Goal: Task Accomplishment & Management: Complete application form

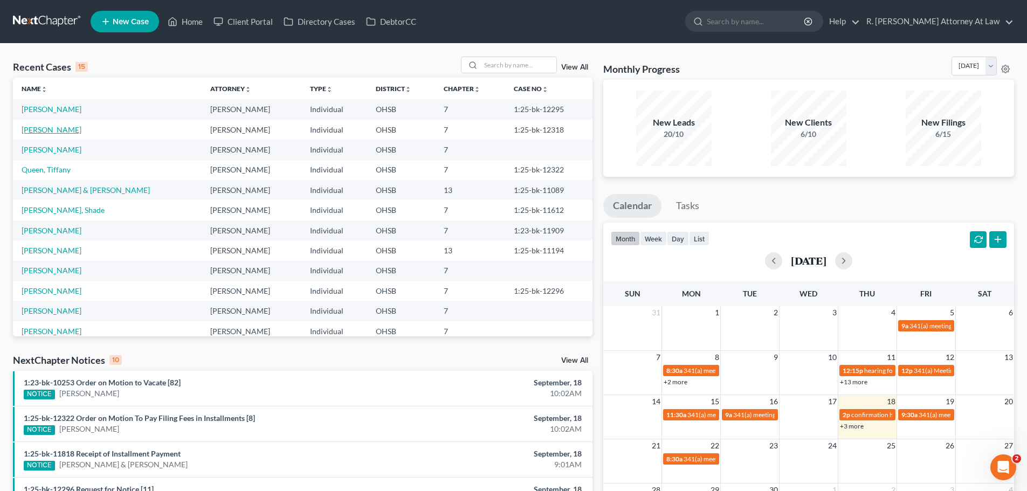
click at [56, 132] on link "[PERSON_NAME]" at bounding box center [52, 129] width 60 height 9
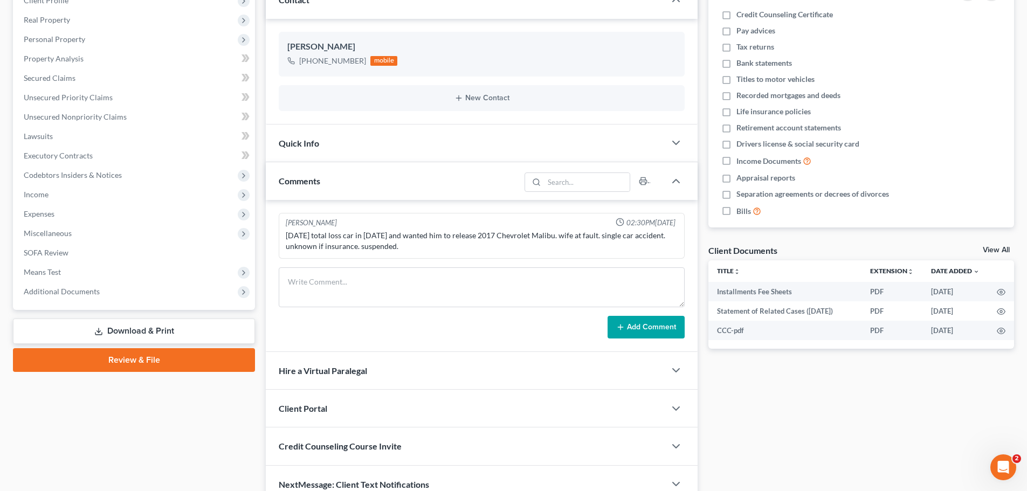
scroll to position [162, 0]
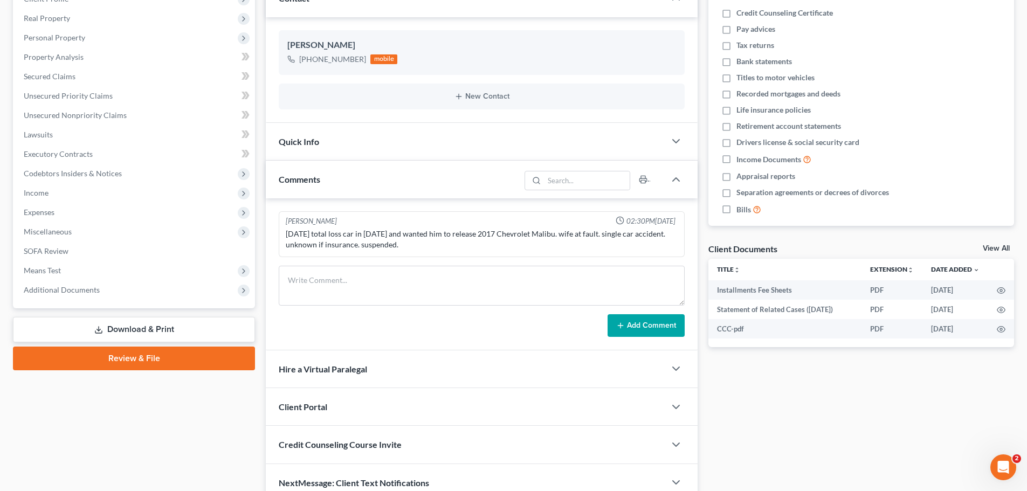
click at [129, 328] on link "Download & Print" at bounding box center [134, 329] width 242 height 25
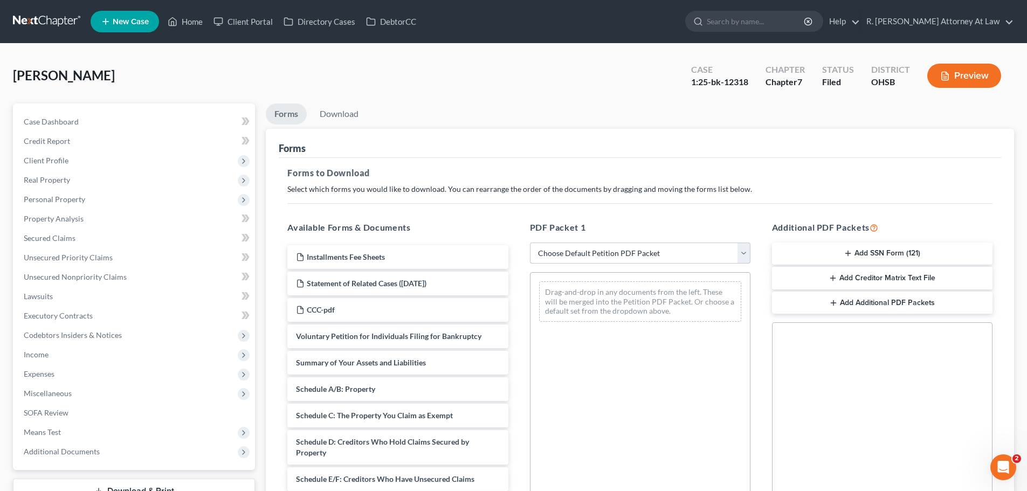
click at [615, 253] on select "Choose Default Petition PDF Packet Complete Bankruptcy Petition (all forms and …" at bounding box center [640, 254] width 220 height 22
select select "7"
click at [530, 243] on select "Choose Default Petition PDF Packet Complete Bankruptcy Petition (all forms and …" at bounding box center [640, 254] width 220 height 22
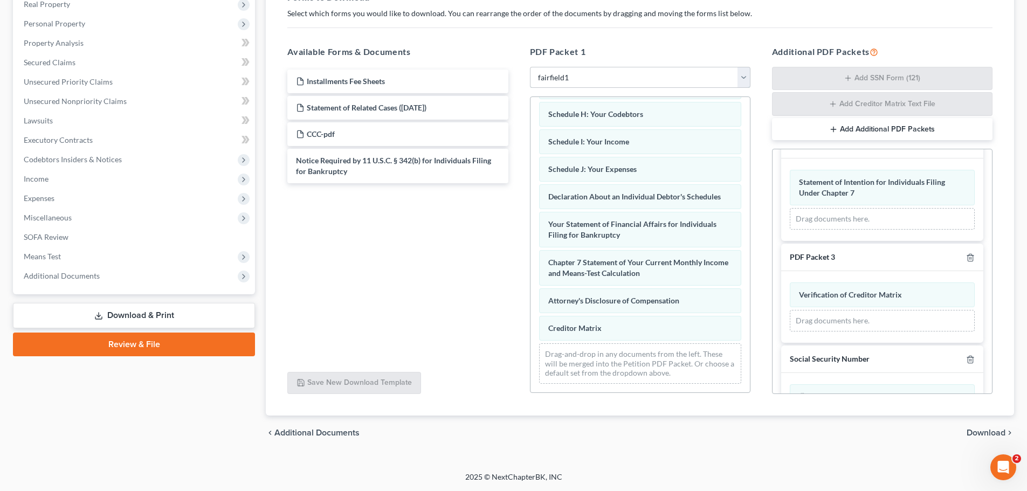
scroll to position [108, 0]
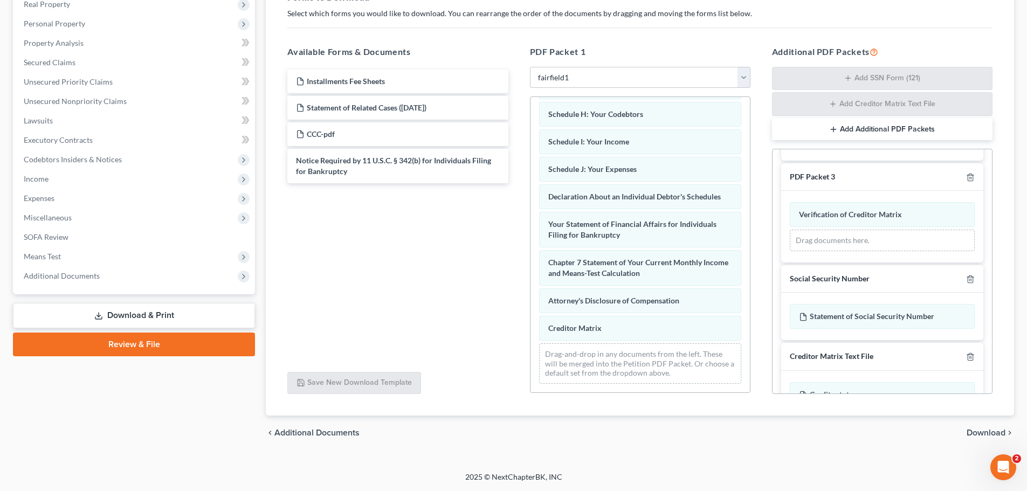
click at [983, 435] on span "Download" at bounding box center [986, 433] width 39 height 9
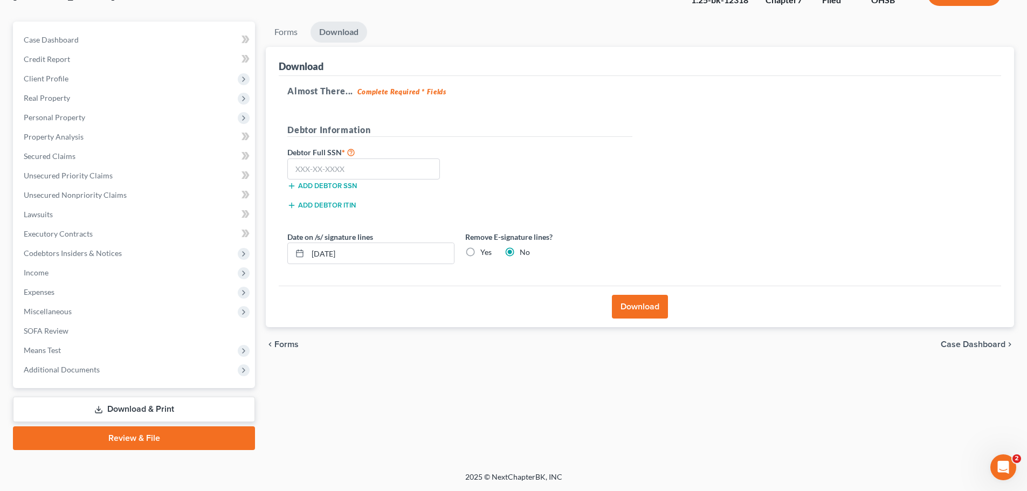
scroll to position [82, 0]
click at [631, 304] on button "Download" at bounding box center [640, 307] width 56 height 24
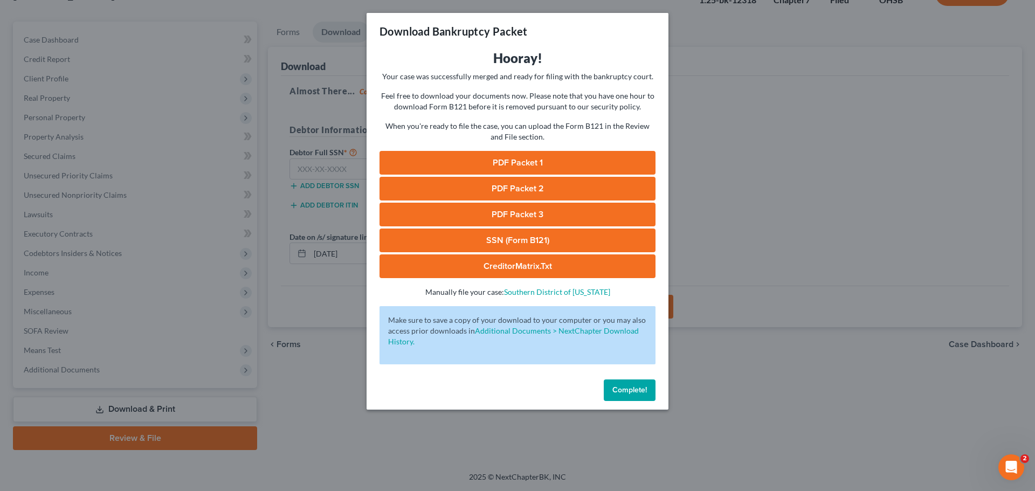
click at [513, 165] on link "PDF Packet 1" at bounding box center [517, 163] width 276 height 24
click at [541, 191] on link "PDF Packet 2" at bounding box center [517, 189] width 276 height 24
click at [530, 216] on link "PDF Packet 3" at bounding box center [517, 215] width 276 height 24
click at [633, 385] on span "Complete!" at bounding box center [629, 389] width 34 height 9
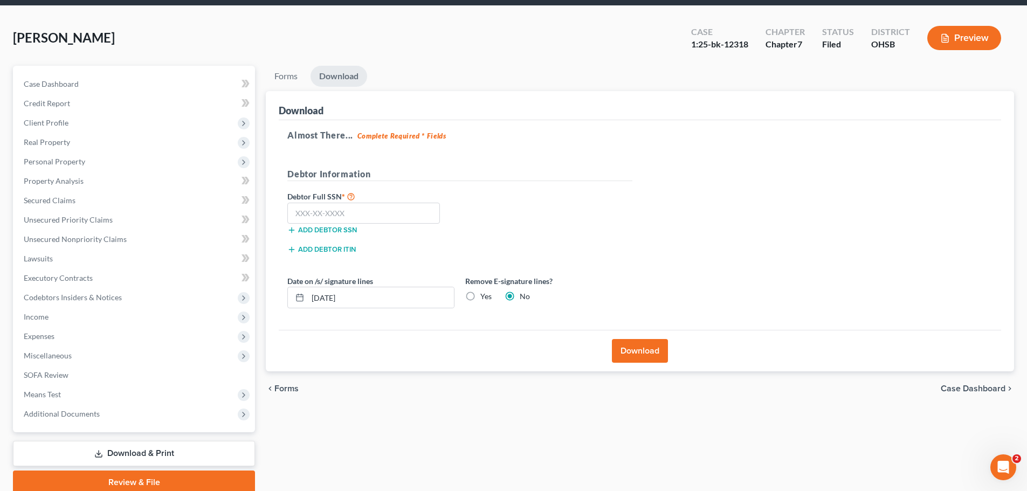
scroll to position [0, 0]
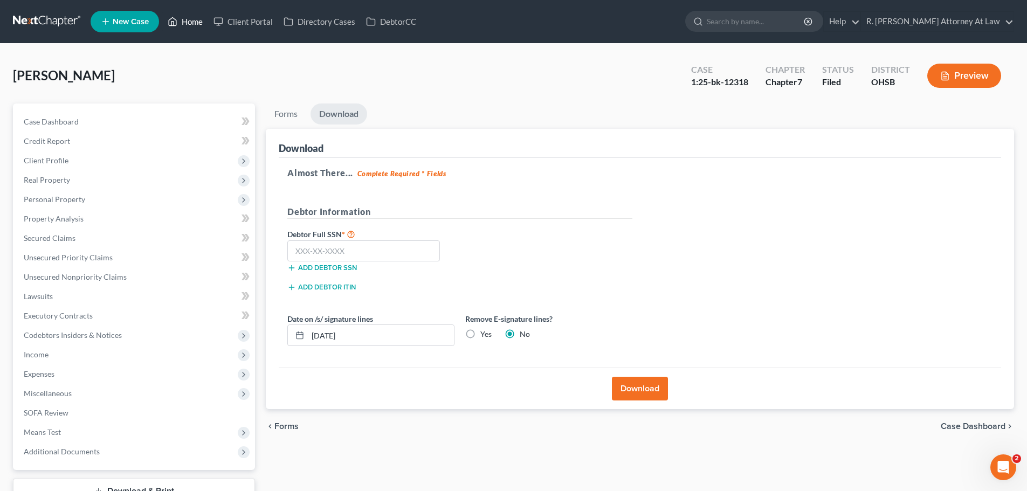
click at [191, 26] on link "Home" at bounding box center [185, 21] width 46 height 19
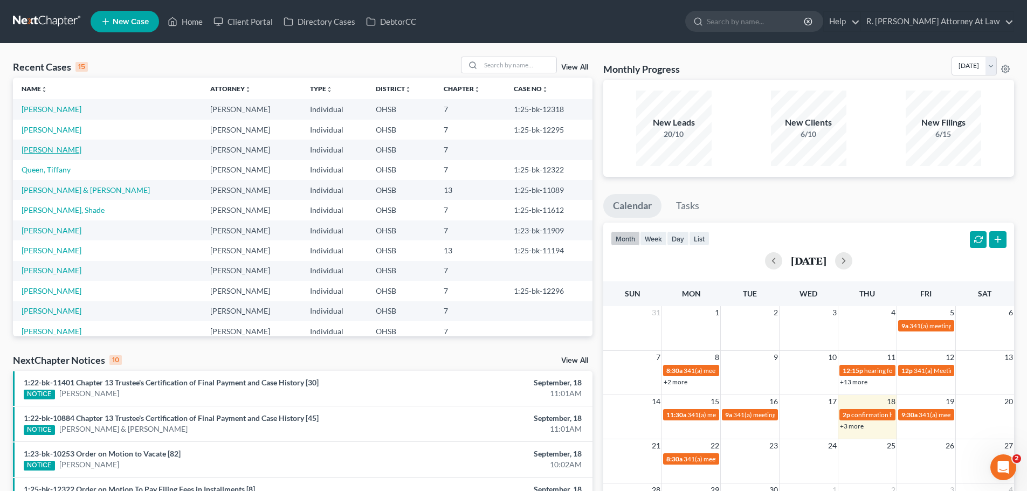
drag, startPoint x: 64, startPoint y: 143, endPoint x: 58, endPoint y: 149, distance: 8.0
click at [63, 143] on td "[PERSON_NAME]" at bounding box center [107, 150] width 189 height 20
click at [58, 149] on link "[PERSON_NAME]" at bounding box center [52, 149] width 60 height 9
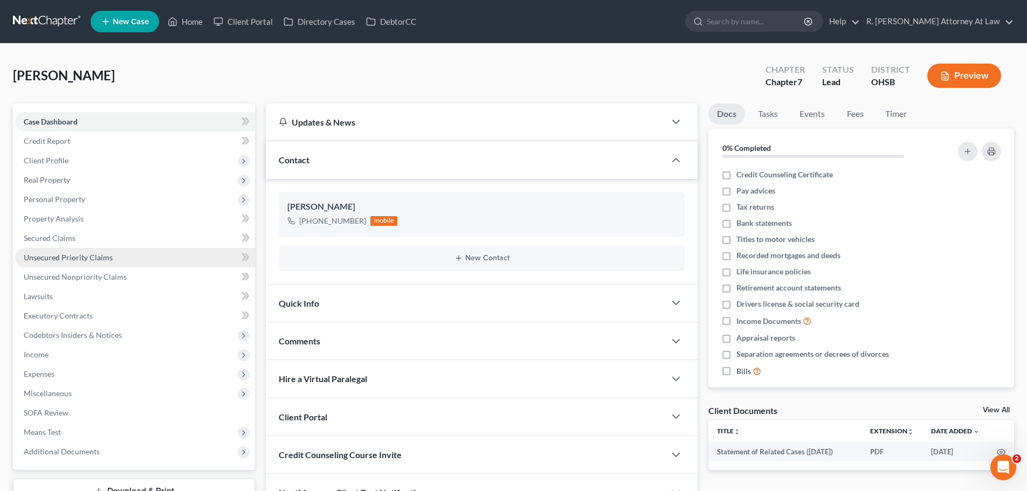
click at [58, 251] on link "Unsecured Priority Claims" at bounding box center [135, 257] width 240 height 19
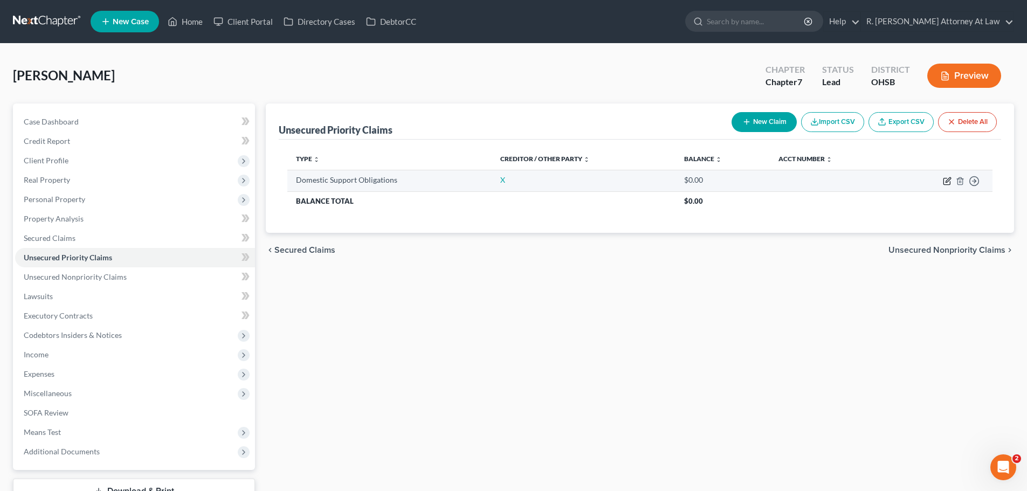
click at [944, 179] on icon "button" at bounding box center [947, 181] width 9 height 9
select select "0"
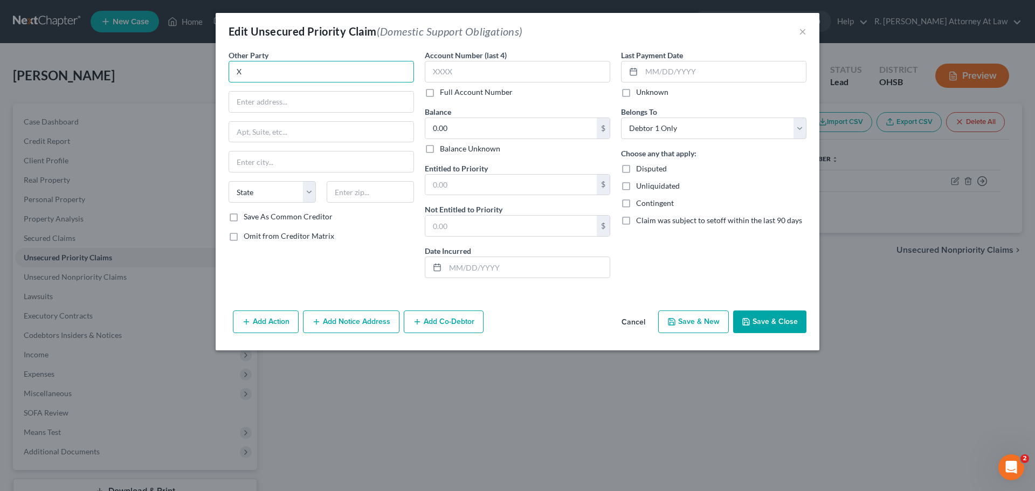
click at [298, 75] on input "X" at bounding box center [321, 72] width 185 height 22
type input "[PERSON_NAME]"
type input "[STREET_ADDRESS]"
type input "40324"
type input "[GEOGRAPHIC_DATA]"
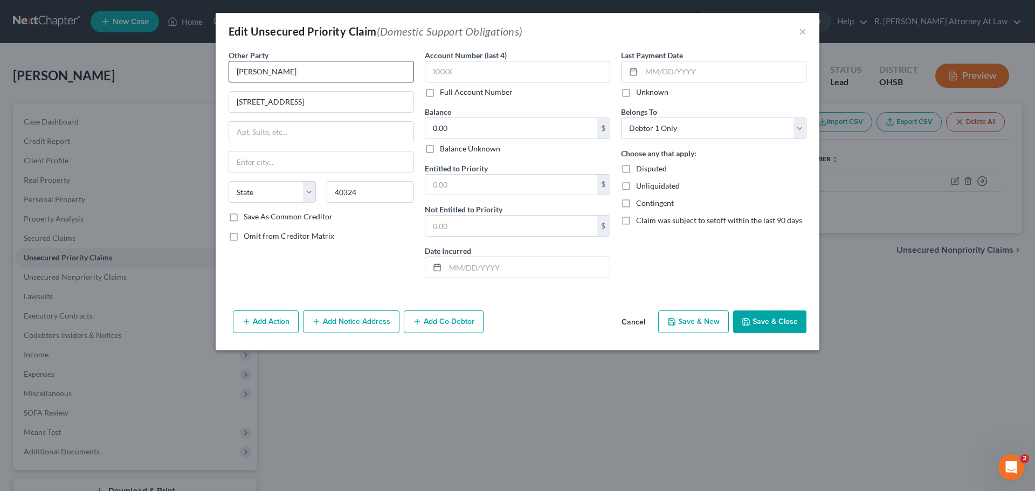
select select "18"
click at [762, 318] on button "Save & Close" at bounding box center [769, 321] width 73 height 23
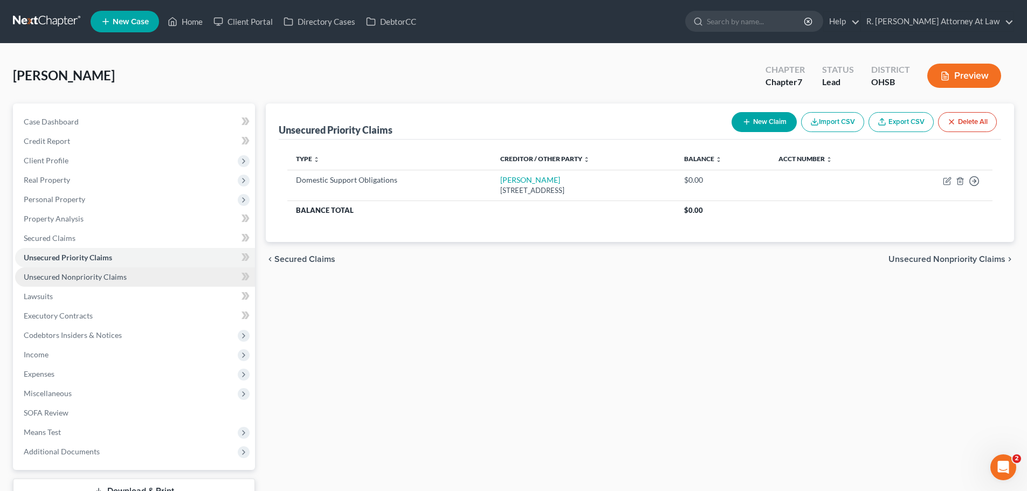
click at [81, 277] on span "Unsecured Nonpriority Claims" at bounding box center [75, 276] width 103 height 9
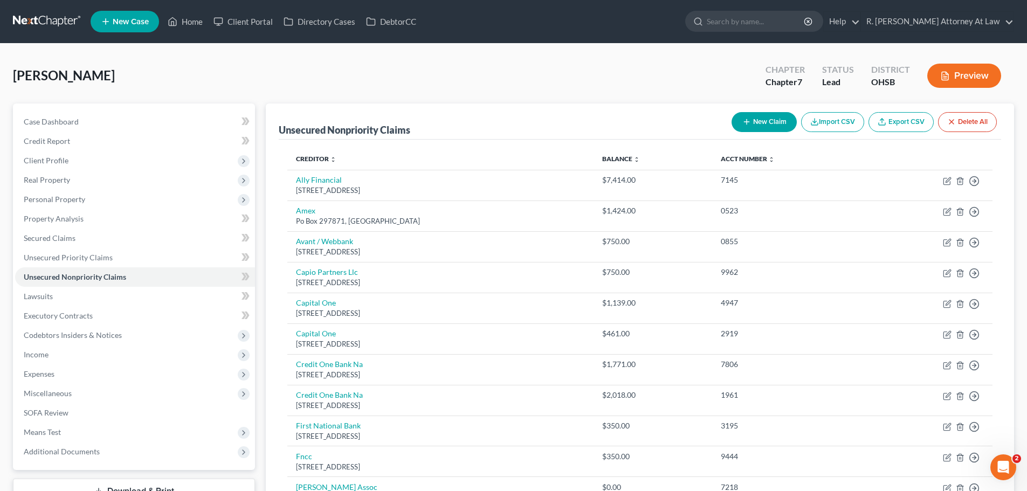
click at [728, 119] on div "New Claim Import CSV Export CSV Delete All" at bounding box center [864, 122] width 274 height 29
click at [743, 125] on icon "button" at bounding box center [746, 122] width 9 height 9
select select "0"
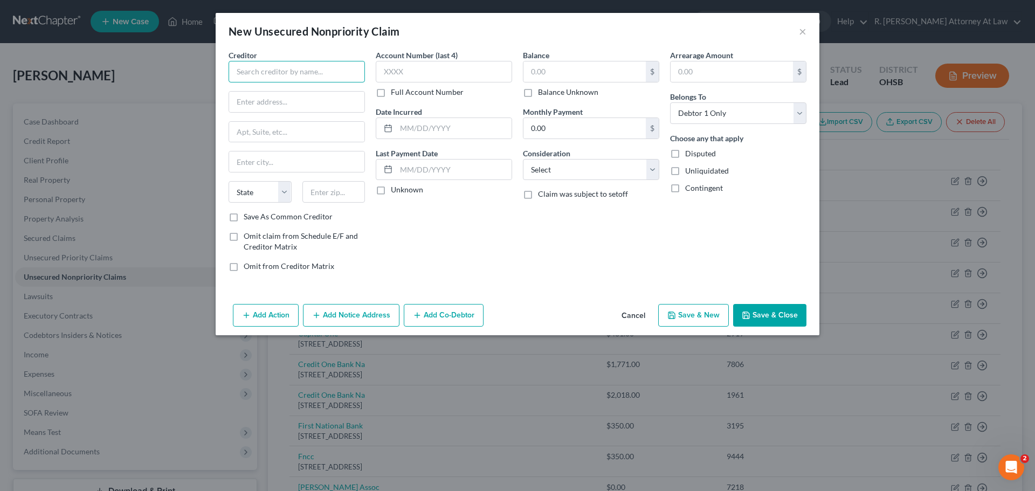
click at [315, 63] on input "text" at bounding box center [297, 72] width 136 height 22
type input "Snap Finance"
click at [288, 94] on div "Snap Finance" at bounding box center [293, 90] width 112 height 11
type input "1193 W 2400 S"
type input "[GEOGRAPHIC_DATA]"
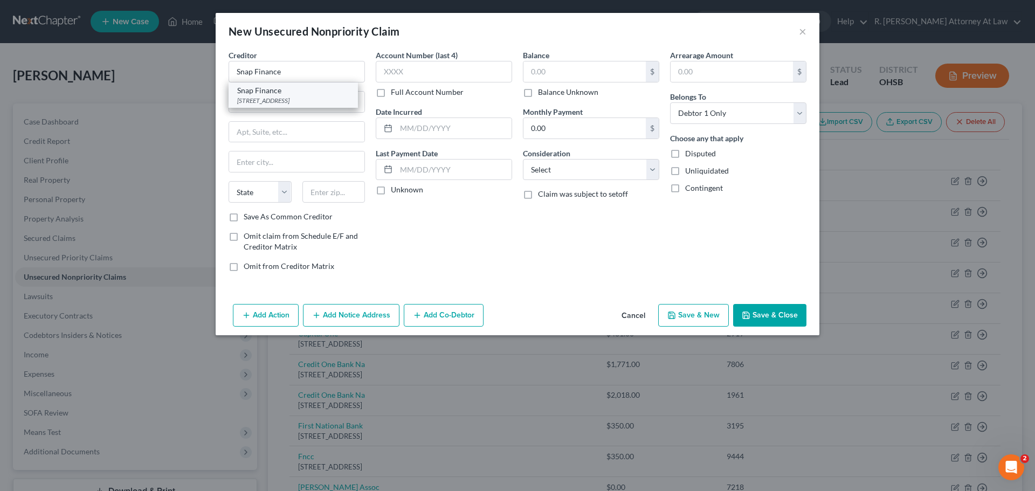
select select "46"
type input "84119"
click at [582, 76] on input "text" at bounding box center [584, 71] width 122 height 20
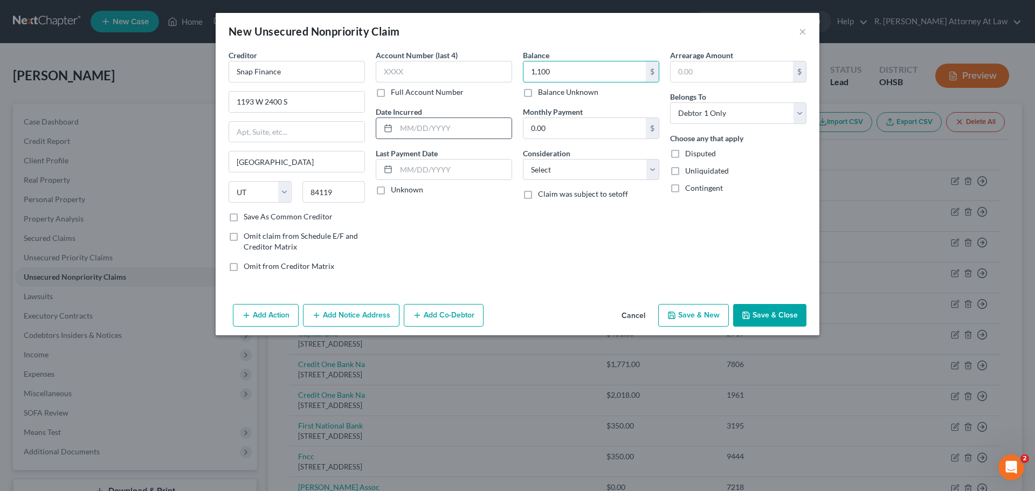
type input "1,100"
click at [461, 126] on input "text" at bounding box center [453, 128] width 115 height 20
type input "2025"
drag, startPoint x: 747, startPoint y: 321, endPoint x: 762, endPoint y: 321, distance: 14.6
click at [748, 321] on button "Save & Close" at bounding box center [769, 315] width 73 height 23
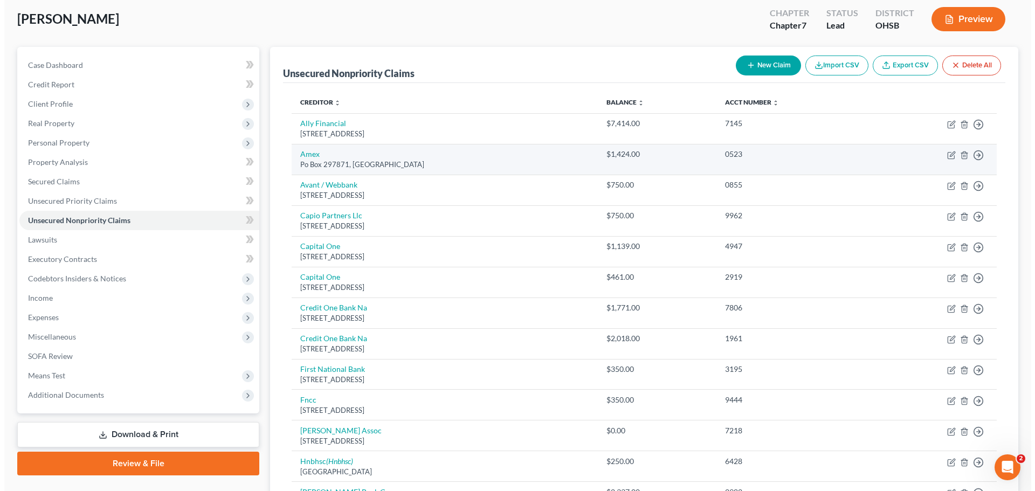
scroll to position [54, 0]
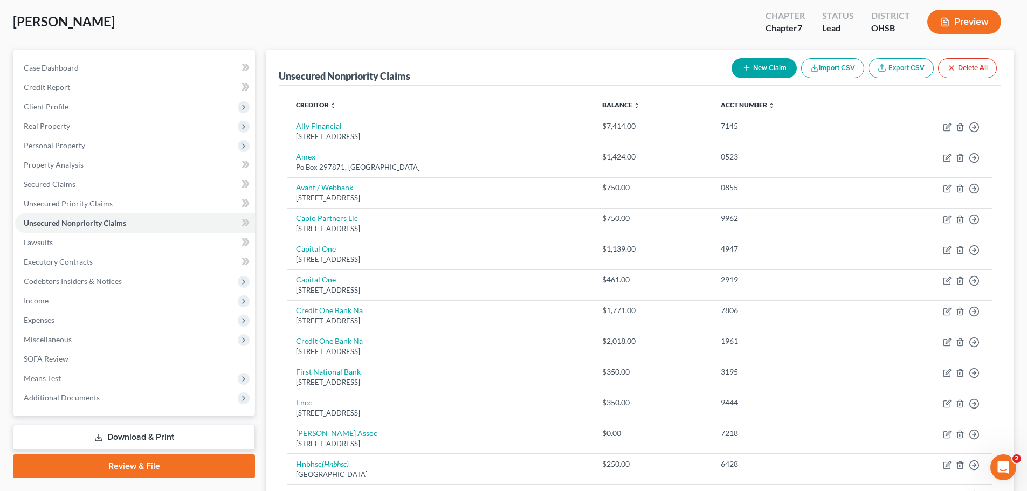
click at [776, 72] on button "New Claim" at bounding box center [764, 68] width 65 height 20
select select "0"
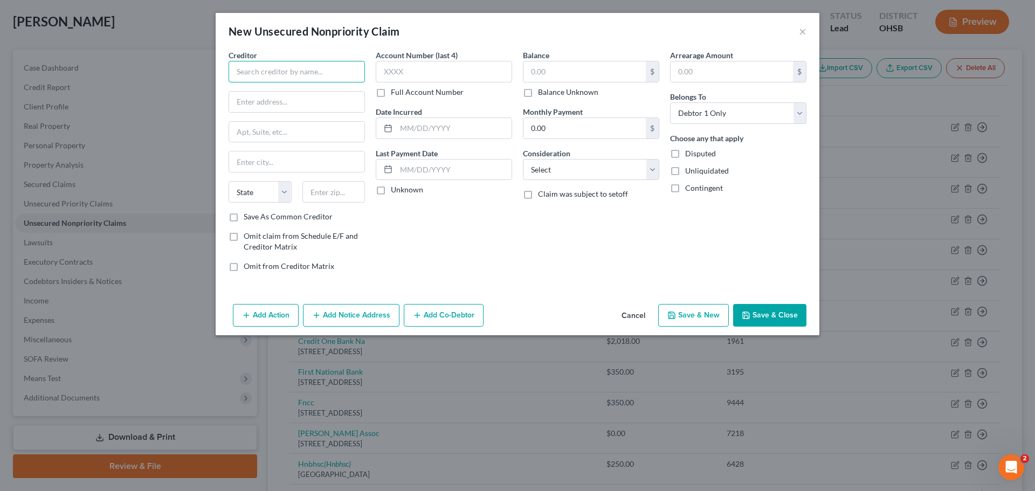
click at [253, 72] on input "text" at bounding box center [297, 72] width 136 height 22
type input "[US_STATE] Turnpike Authority"
type input "[STREET_ADDRESS][PERSON_NAME]"
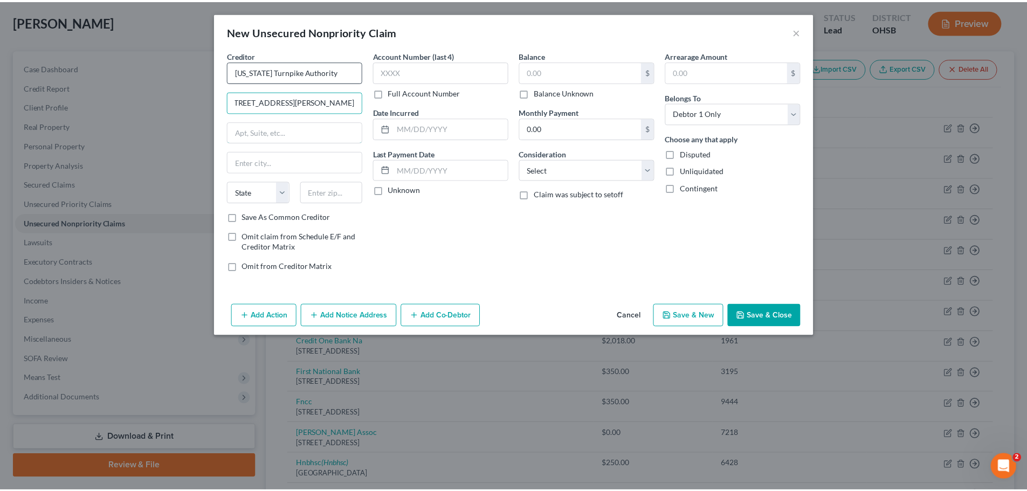
scroll to position [0, 0]
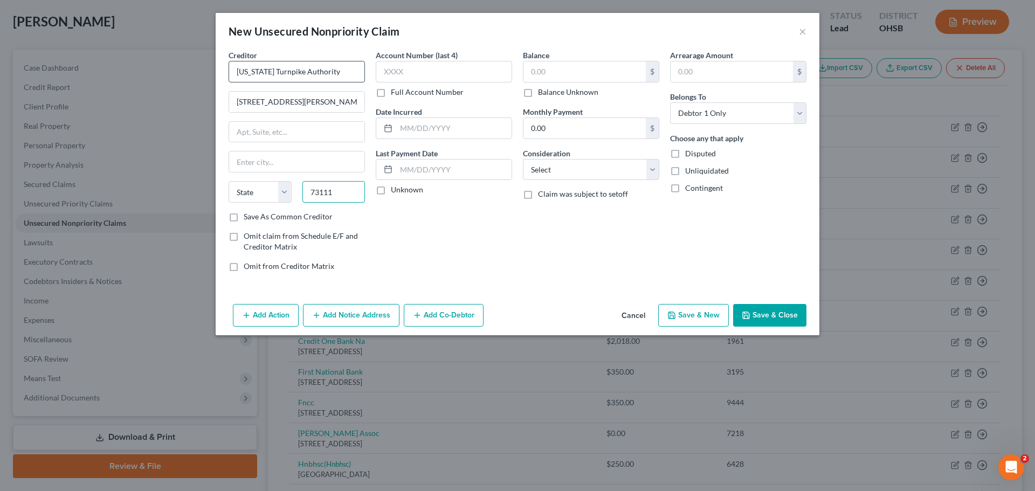
type input "73111"
type input "[US_STATE][GEOGRAPHIC_DATA]"
select select "37"
click at [788, 315] on button "Save & Close" at bounding box center [769, 315] width 73 height 23
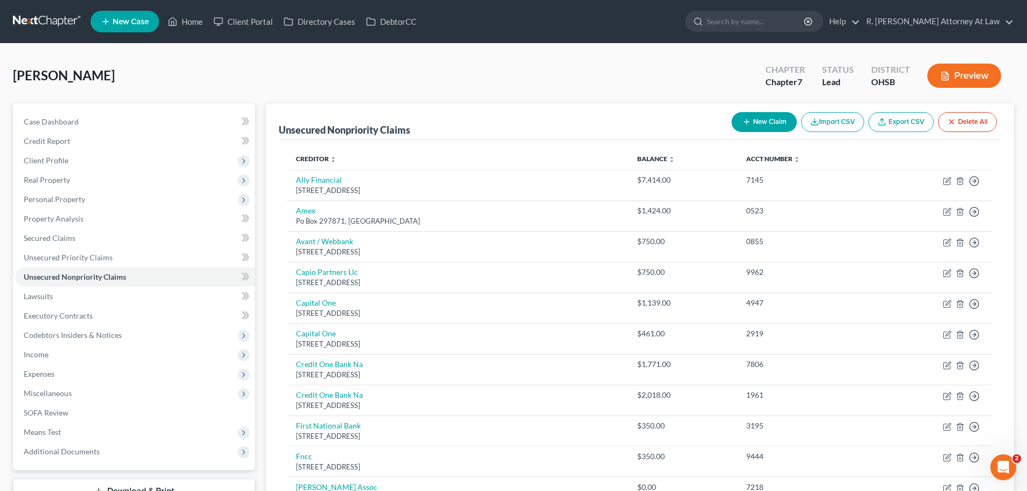
click at [748, 124] on icon "button" at bounding box center [746, 122] width 9 height 9
select select "0"
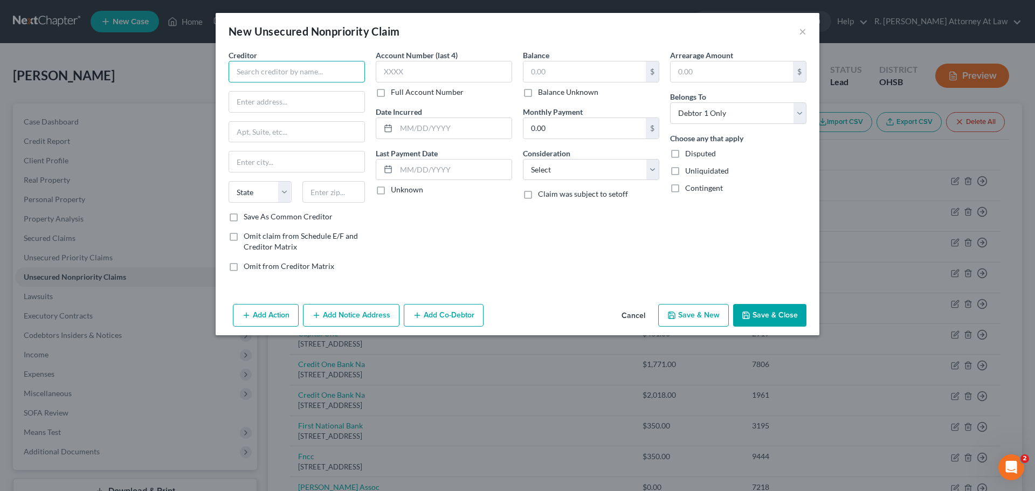
click at [327, 63] on input "text" at bounding box center [297, 72] width 136 height 22
type input "[US_STATE] Tollway headquarters"
type input "[STREET_ADDRESS][PERSON_NAME]"
type input "60515"
type input "Downers Grove"
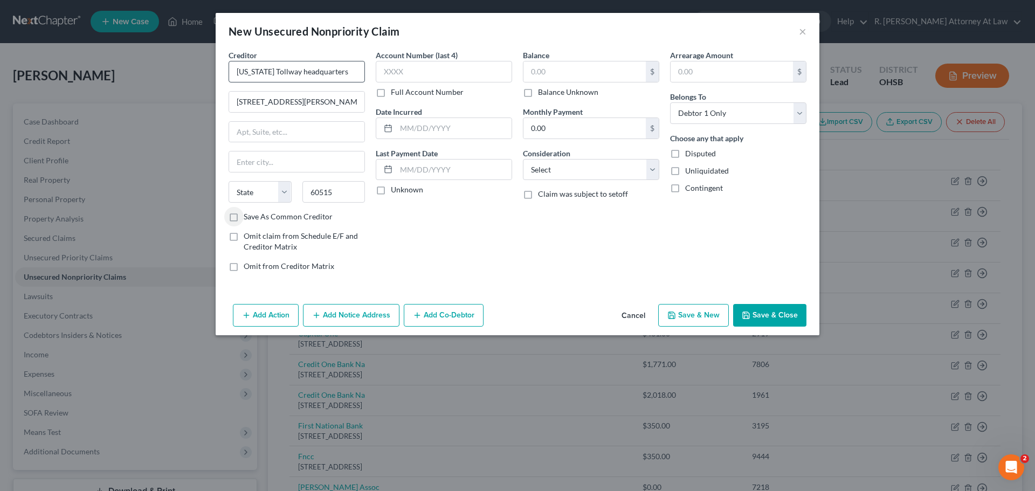
select select "14"
click at [769, 318] on button "Save & Close" at bounding box center [769, 315] width 73 height 23
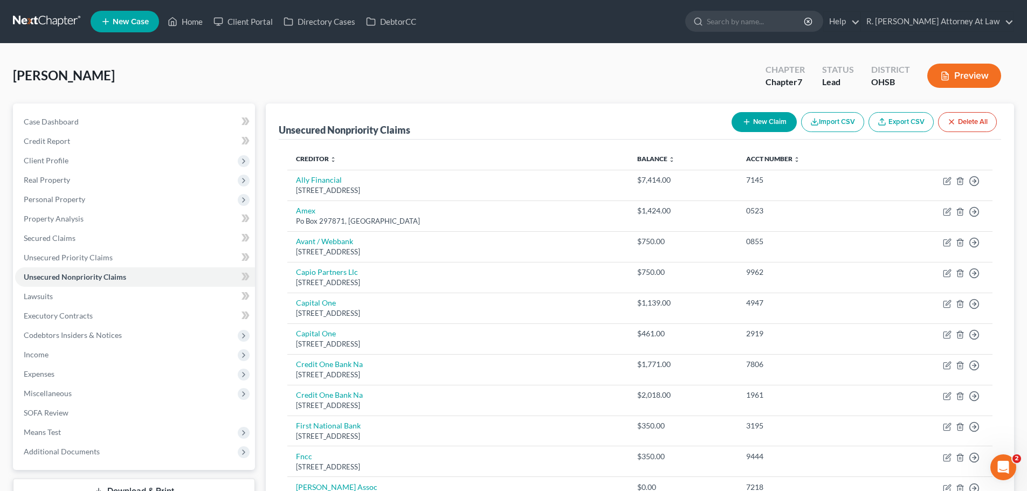
click at [749, 116] on button "New Claim" at bounding box center [764, 122] width 65 height 20
select select "0"
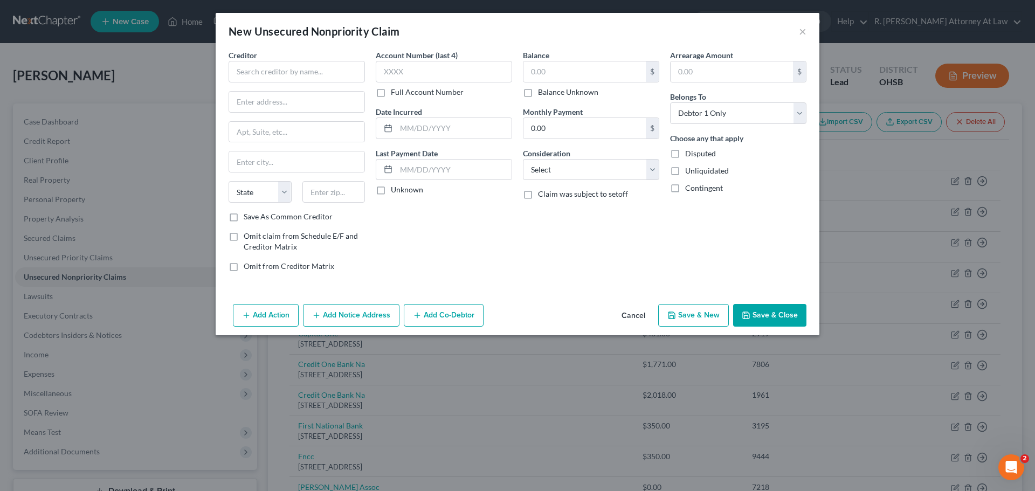
click at [329, 84] on div "Creditor * State [US_STATE] AK AR AZ CA CO [GEOGRAPHIC_DATA] DE DC [GEOGRAPHIC_…" at bounding box center [297, 131] width 136 height 162
click at [327, 76] on input "text" at bounding box center [297, 72] width 136 height 22
type input "[US_STATE] Tolling"
type input "PO Box 4971"
type input "08650"
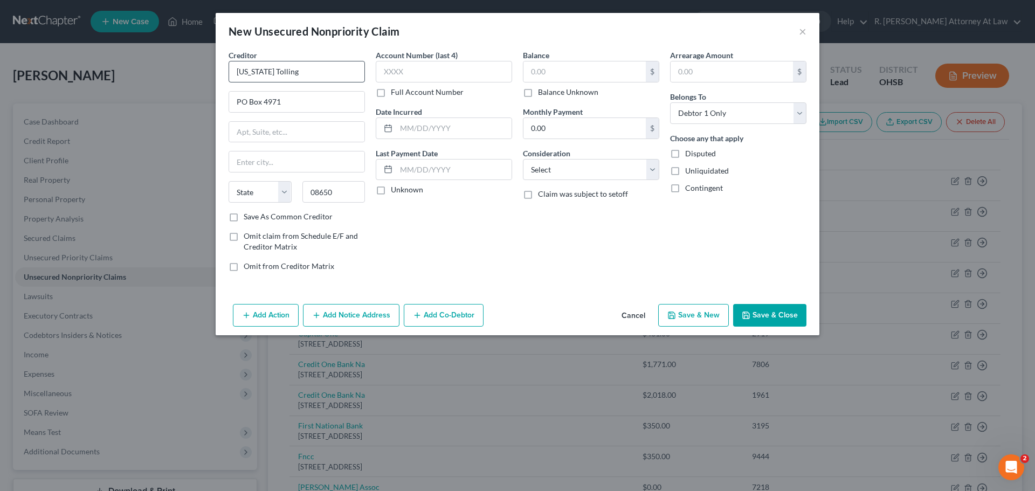
type input "[GEOGRAPHIC_DATA]"
select select "33"
click at [757, 311] on button "Save & Close" at bounding box center [769, 315] width 73 height 23
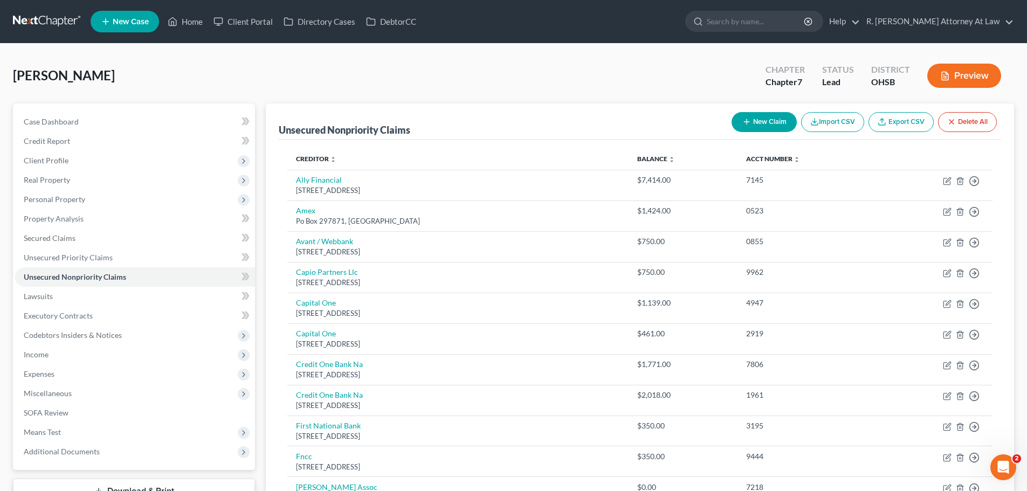
click at [765, 117] on button "New Claim" at bounding box center [764, 122] width 65 height 20
select select "0"
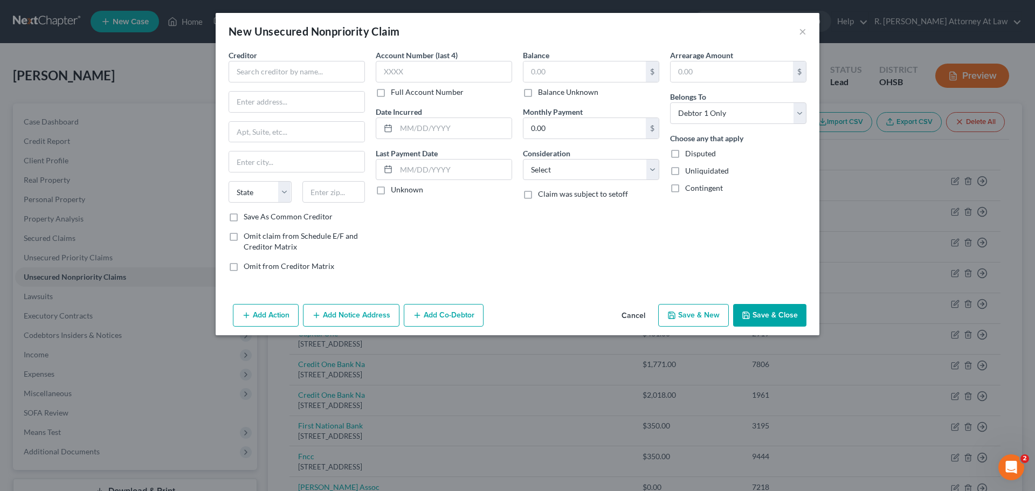
click at [253, 87] on div "Creditor * State [US_STATE] AK AR AZ CA CO [GEOGRAPHIC_DATA] DE DC [GEOGRAPHIC_…" at bounding box center [297, 131] width 136 height 162
click at [262, 76] on input "text" at bounding box center [297, 72] width 136 height 22
type input "[US_STATE] Tolls"
type input "PO Box 15183"
type input "10314"
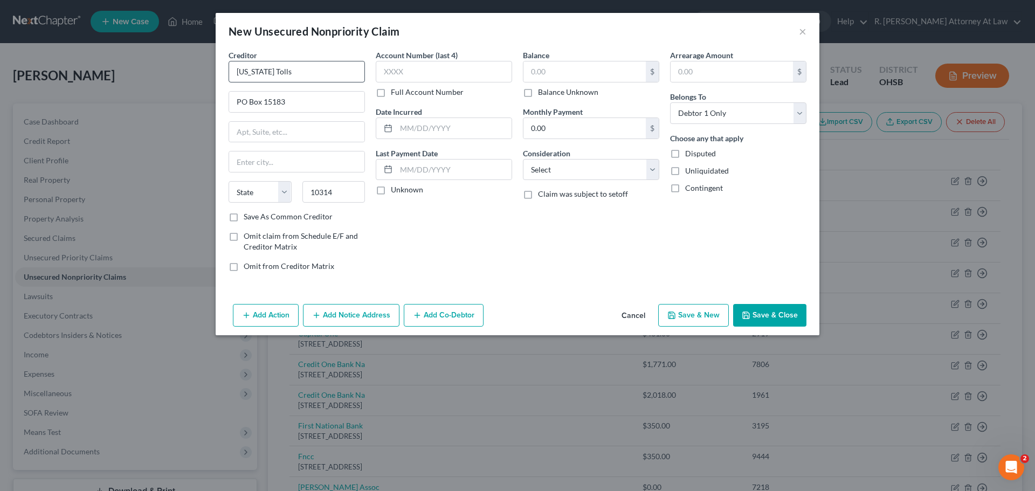
type input "[GEOGRAPHIC_DATA]"
select select "35"
click at [777, 318] on button "Save & Close" at bounding box center [769, 315] width 73 height 23
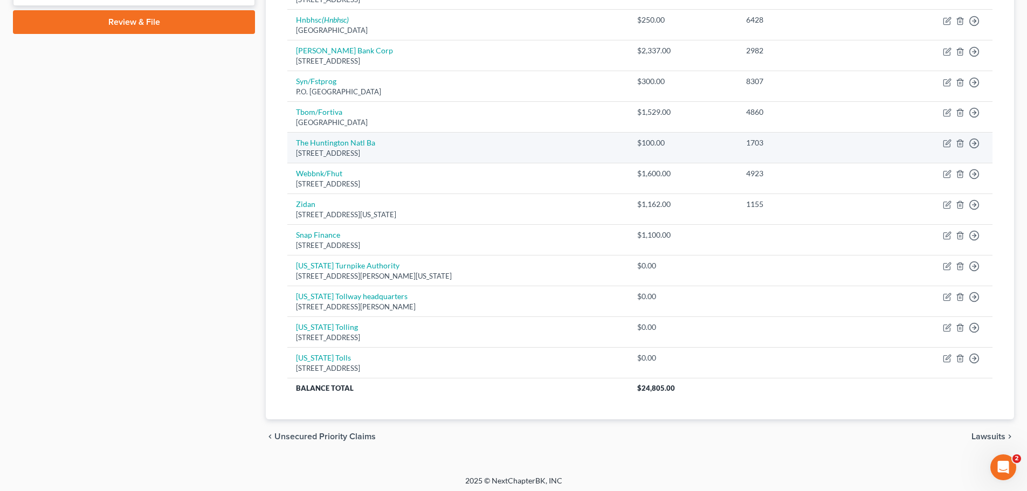
scroll to position [502, 0]
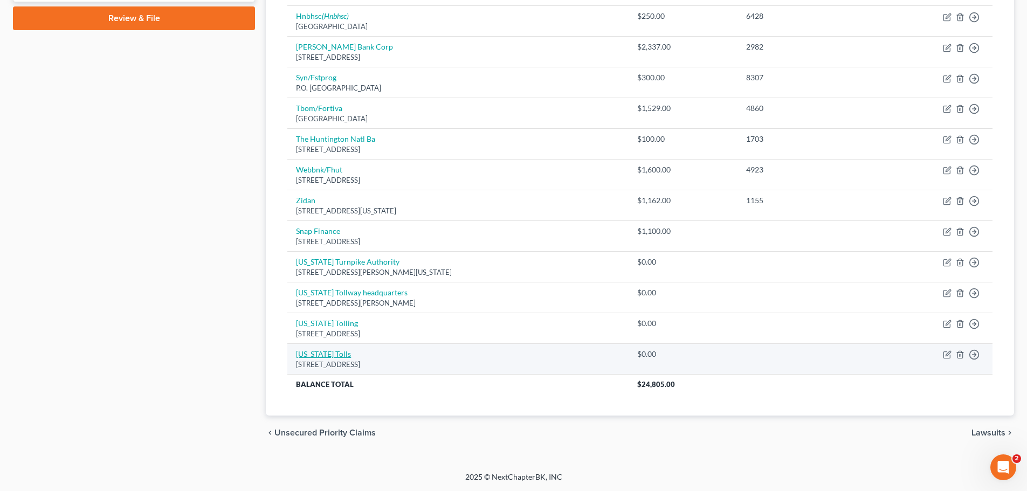
click at [334, 351] on link "[US_STATE] Tolls" at bounding box center [323, 353] width 55 height 9
select select "35"
select select "0"
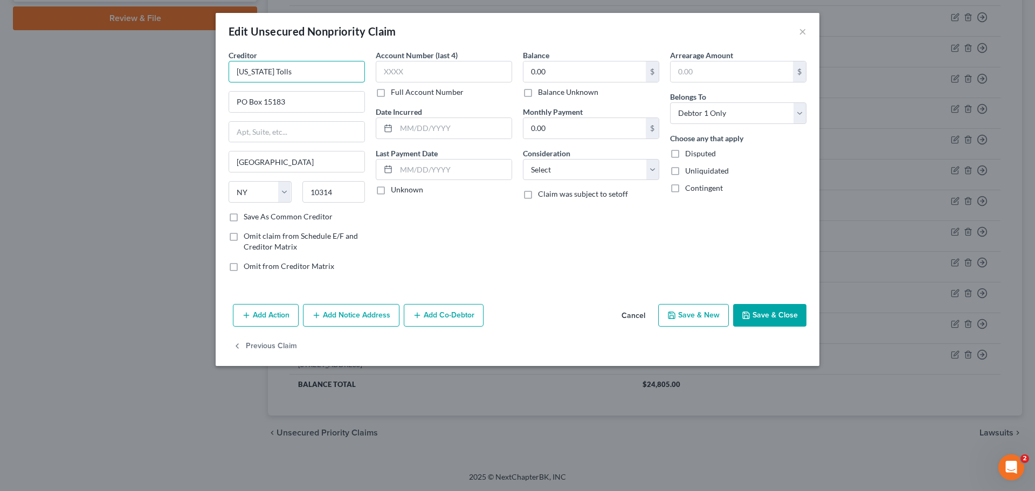
click at [290, 73] on input "[US_STATE] Tolls" at bounding box center [297, 72] width 136 height 22
click at [277, 72] on input "[US_STATE] Tolls" at bounding box center [297, 72] width 136 height 22
type input "[US_STATE][GEOGRAPHIC_DATA]"
click at [795, 316] on button "Save & Close" at bounding box center [769, 315] width 73 height 23
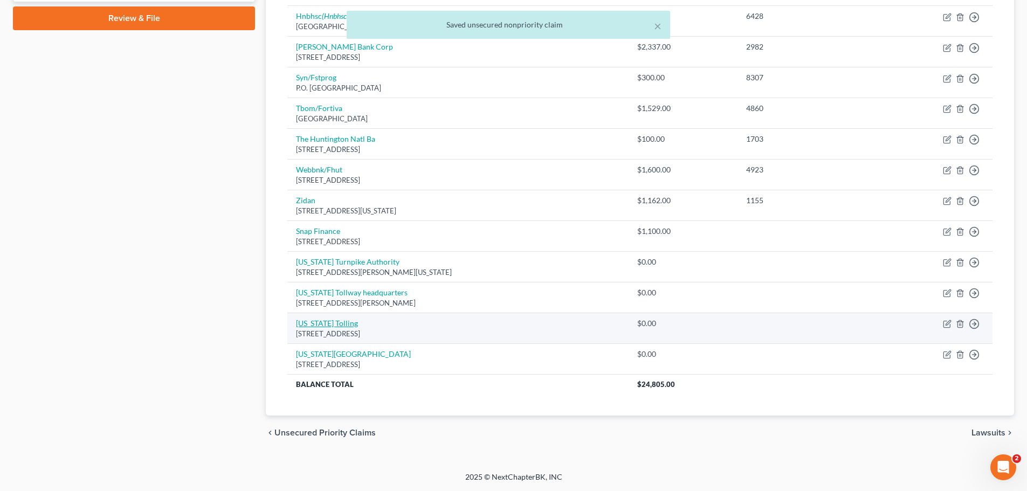
click at [355, 325] on link "[US_STATE] Tolling" at bounding box center [327, 323] width 62 height 9
select select "33"
select select "0"
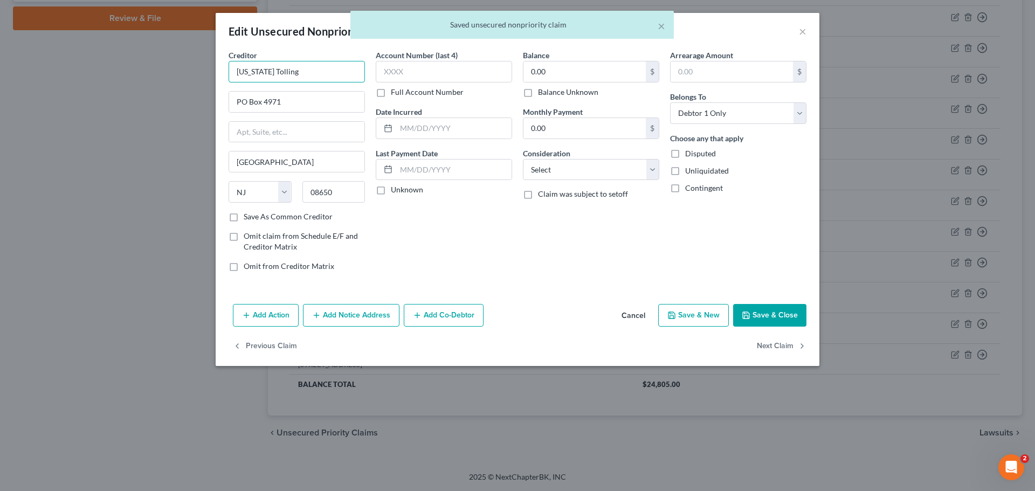
click at [287, 68] on input "[US_STATE] Tolling" at bounding box center [297, 72] width 136 height 22
click at [286, 70] on input "[US_STATE] Tolling" at bounding box center [297, 72] width 136 height 22
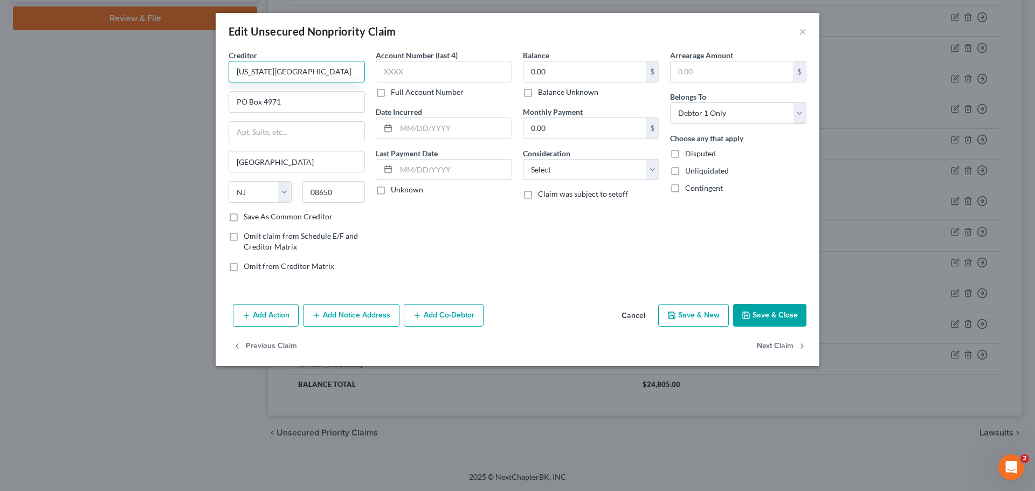
type input "[US_STATE][GEOGRAPHIC_DATA]"
drag, startPoint x: 781, startPoint y: 309, endPoint x: 775, endPoint y: 313, distance: 6.3
click at [778, 309] on button "Save & Close" at bounding box center [769, 315] width 73 height 23
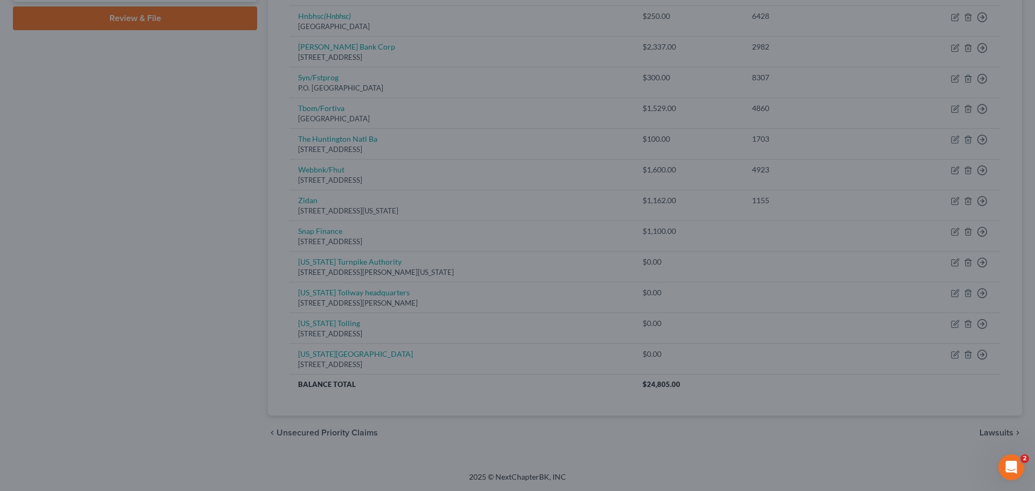
type input "0"
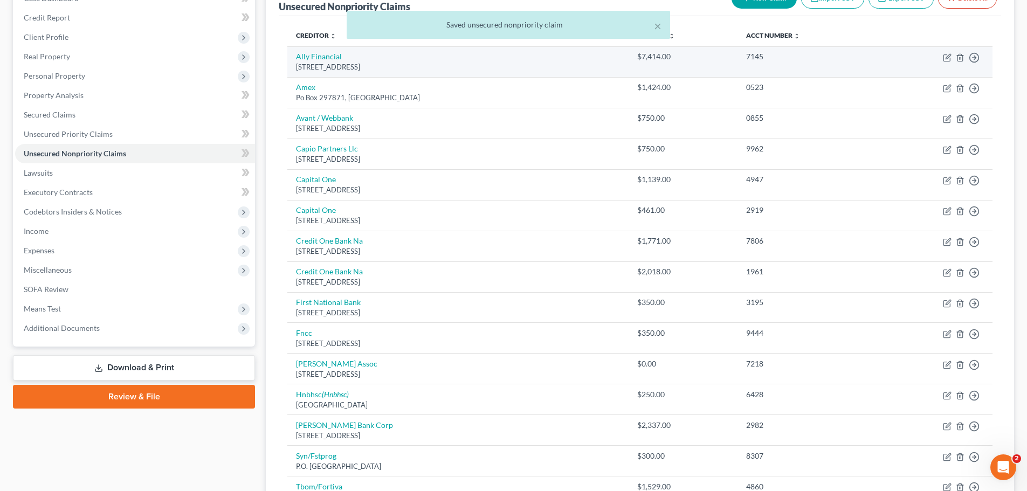
scroll to position [0, 0]
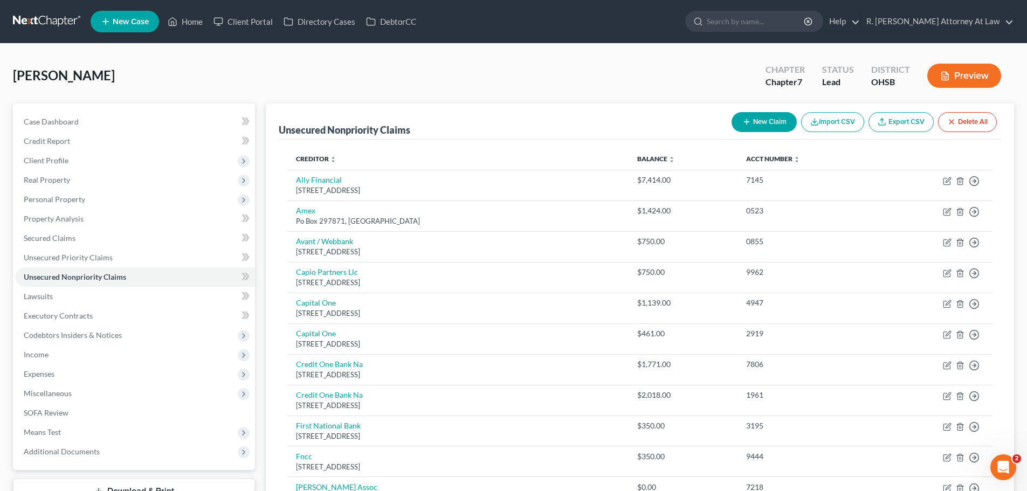
click at [746, 120] on icon "button" at bounding box center [746, 122] width 9 height 9
select select "0"
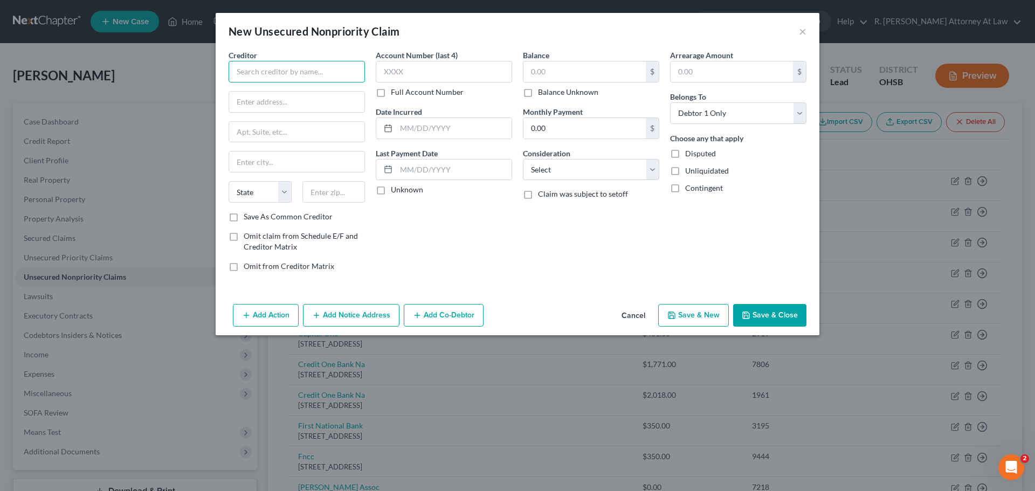
click at [298, 78] on input "text" at bounding box center [297, 72] width 136 height 22
type input "[US_STATE] Turnpike"
type input "[STREET_ADDRESS]"
type input "17111"
type input "[GEOGRAPHIC_DATA]"
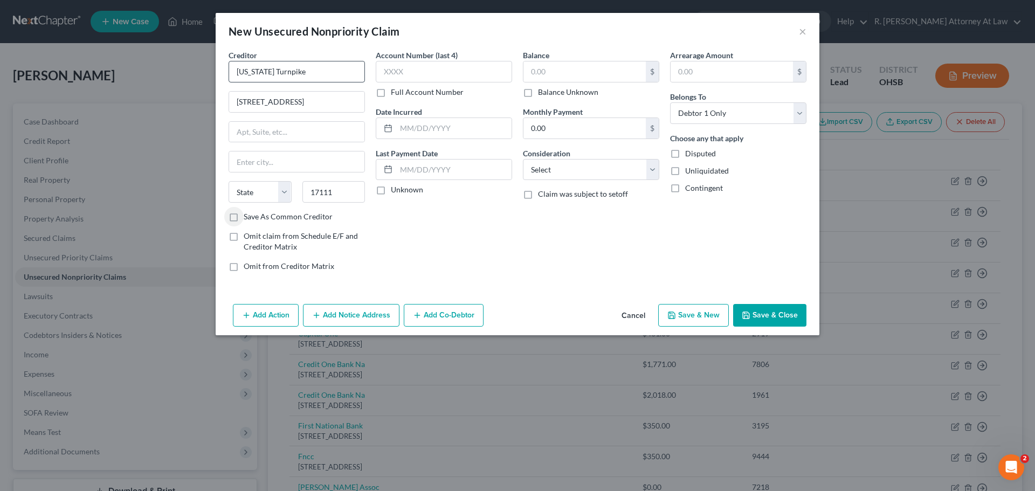
select select "39"
click at [767, 309] on button "Save & Close" at bounding box center [769, 315] width 73 height 23
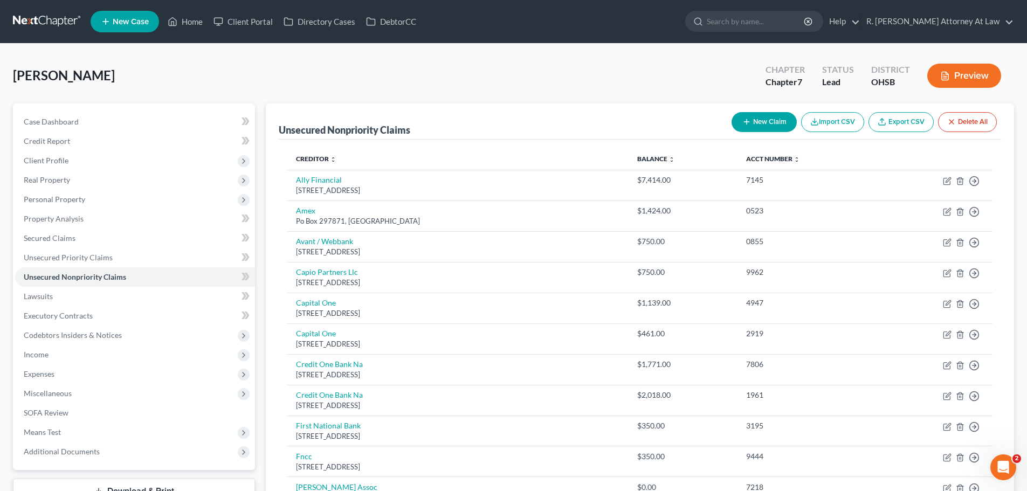
click at [476, 78] on div "[PERSON_NAME] Upgraded Chapter Chapter 7 Status Lead District OHSB Preview" at bounding box center [513, 80] width 1001 height 47
click at [55, 163] on span "Client Profile" at bounding box center [46, 160] width 45 height 9
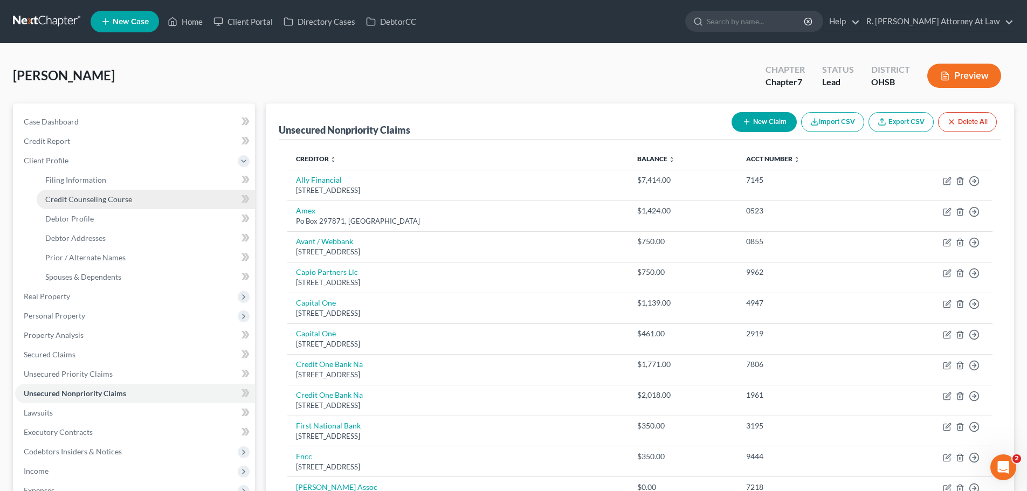
click at [84, 197] on span "Credit Counseling Course" at bounding box center [88, 199] width 87 height 9
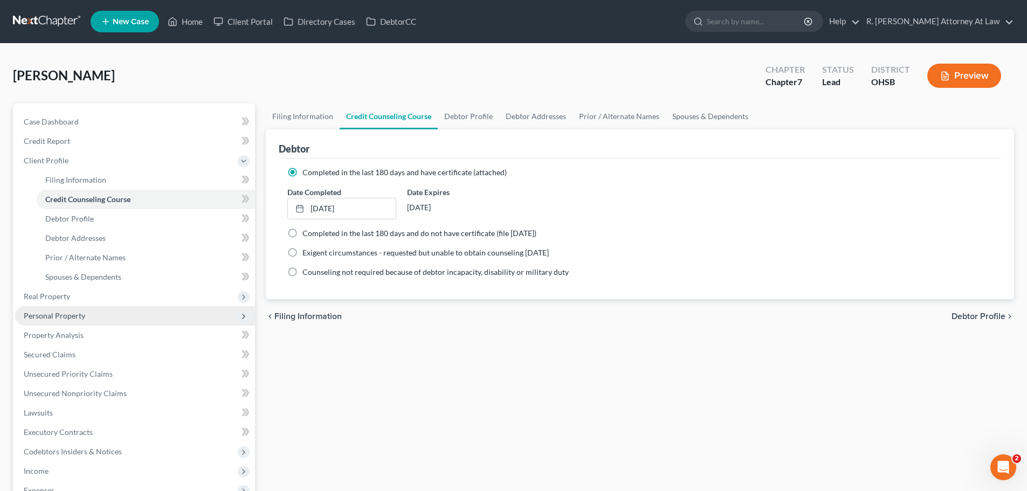
click at [49, 320] on span "Personal Property" at bounding box center [54, 315] width 61 height 9
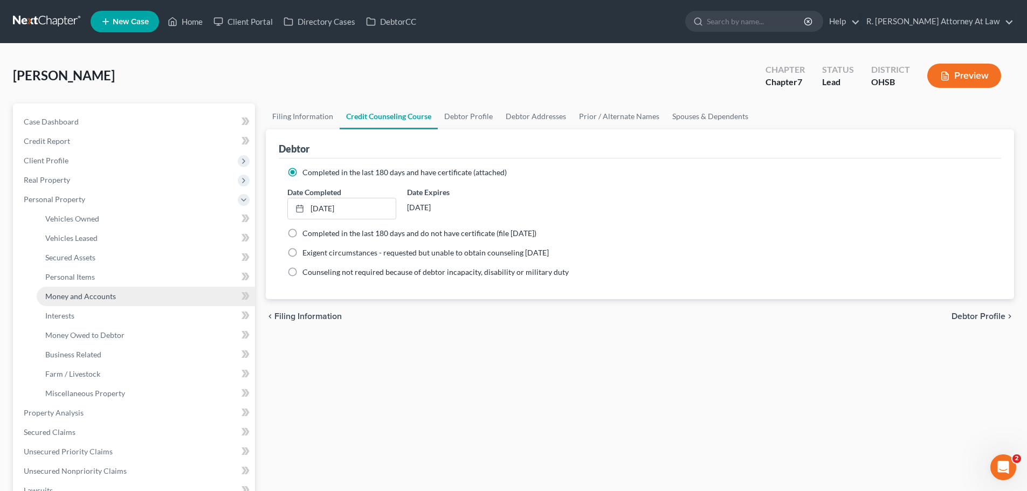
click at [84, 288] on link "Money and Accounts" at bounding box center [146, 296] width 218 height 19
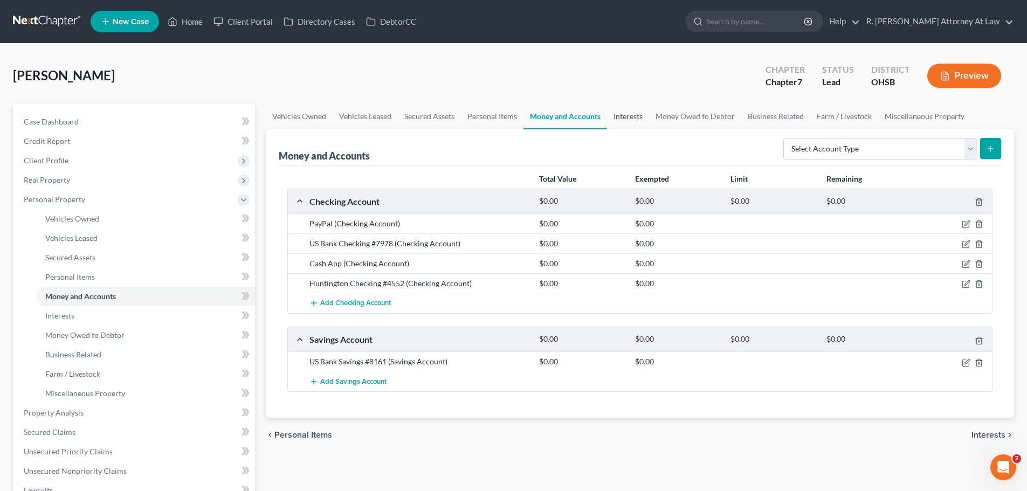
click at [629, 116] on link "Interests" at bounding box center [628, 116] width 42 height 26
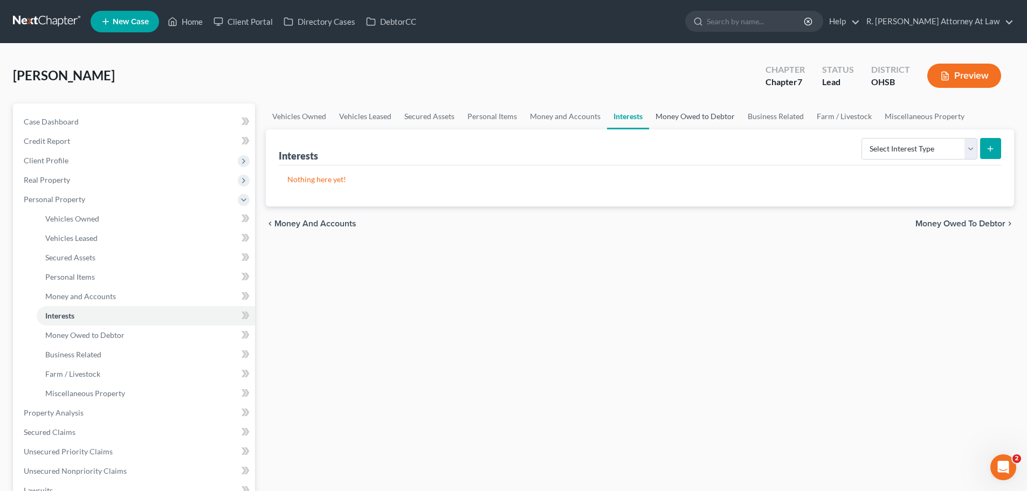
click at [671, 120] on link "Money Owed to Debtor" at bounding box center [695, 116] width 92 height 26
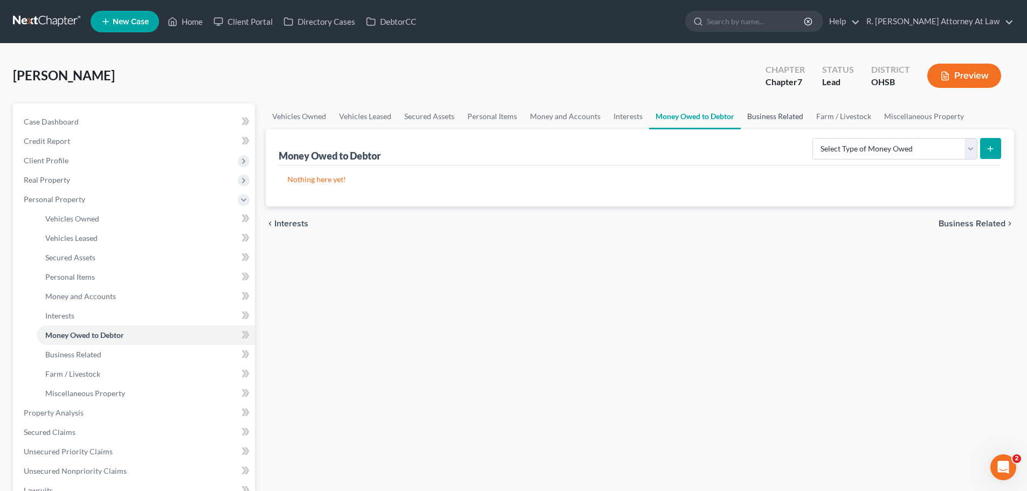
click at [753, 120] on link "Business Related" at bounding box center [775, 116] width 69 height 26
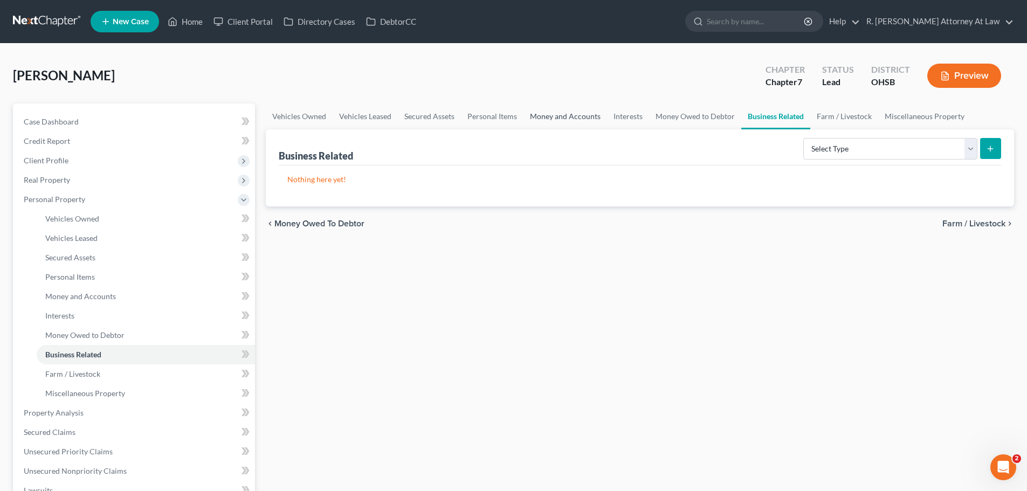
click at [576, 119] on link "Money and Accounts" at bounding box center [565, 116] width 84 height 26
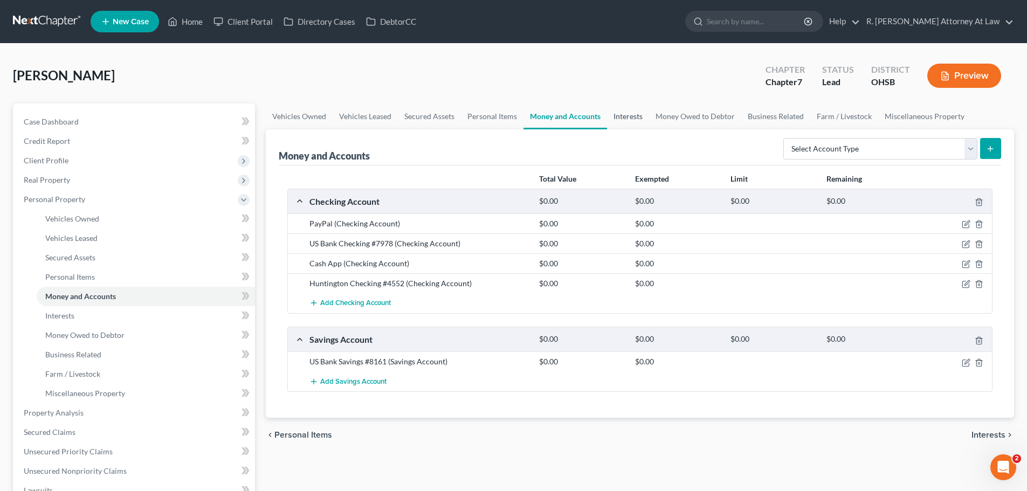
click at [628, 116] on link "Interests" at bounding box center [628, 116] width 42 height 26
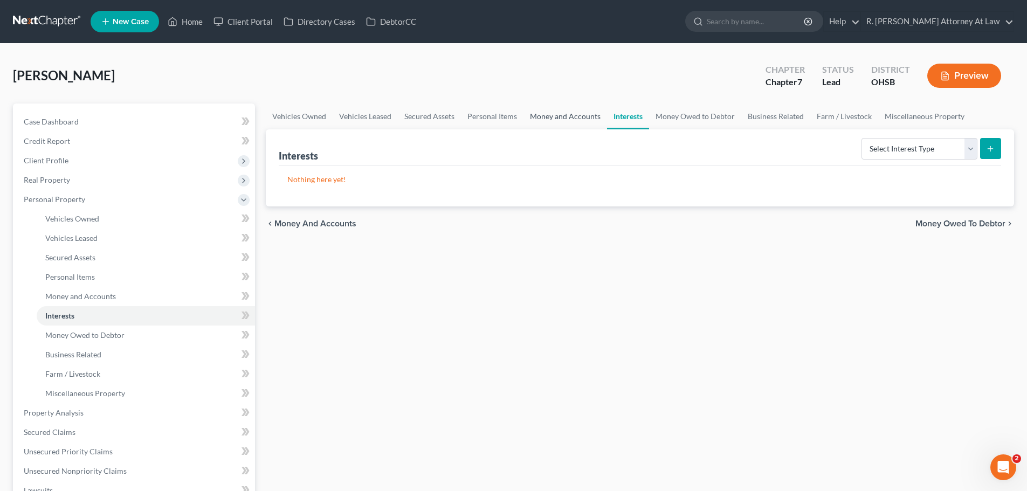
click at [541, 118] on link "Money and Accounts" at bounding box center [565, 116] width 84 height 26
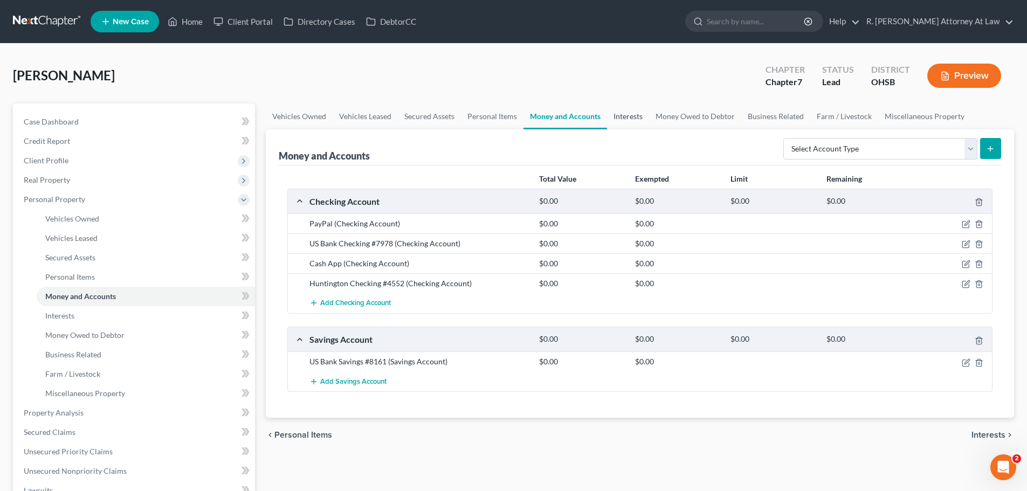
click at [625, 118] on link "Interests" at bounding box center [628, 116] width 42 height 26
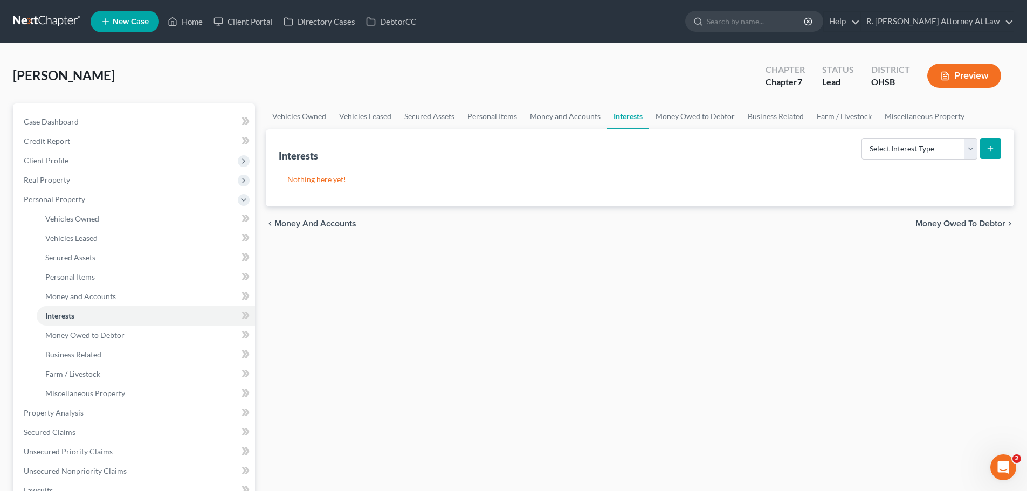
click at [586, 65] on div "[PERSON_NAME] Upgraded Chapter Chapter 7 Status Lead District OHSB Preview" at bounding box center [513, 80] width 1001 height 47
click at [884, 148] on select "Select Interest Type 401K Annuity Bond Education IRA Government Bond Government…" at bounding box center [919, 149] width 116 height 22
drag, startPoint x: 897, startPoint y: 146, endPoint x: 895, endPoint y: 159, distance: 13.1
click at [896, 148] on select "Select Interest Type 401K Annuity Bond Education IRA Government Bond Government…" at bounding box center [919, 149] width 116 height 22
select select "other_retirement_plan"
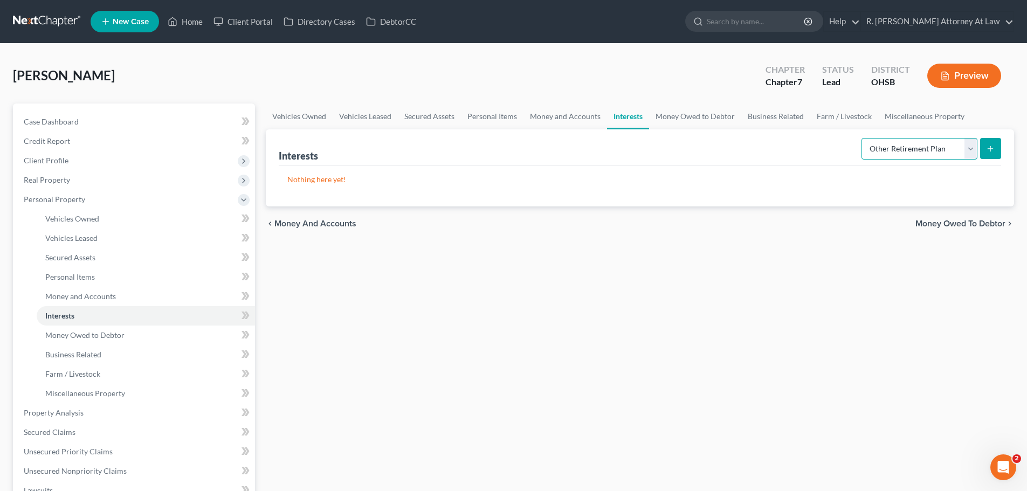
click at [862, 138] on select "Select Interest Type 401K Annuity Bond Education IRA Government Bond Government…" at bounding box center [919, 149] width 116 height 22
click at [987, 149] on icon "submit" at bounding box center [990, 148] width 9 height 9
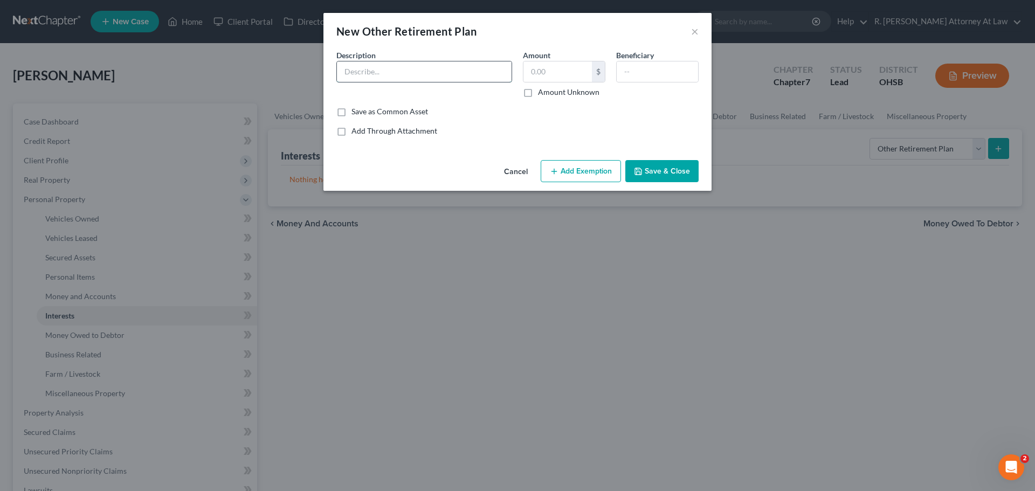
click at [362, 72] on input "text" at bounding box center [424, 71] width 175 height 20
type input "ETrade"
click at [677, 177] on button "Save & Close" at bounding box center [661, 171] width 73 height 23
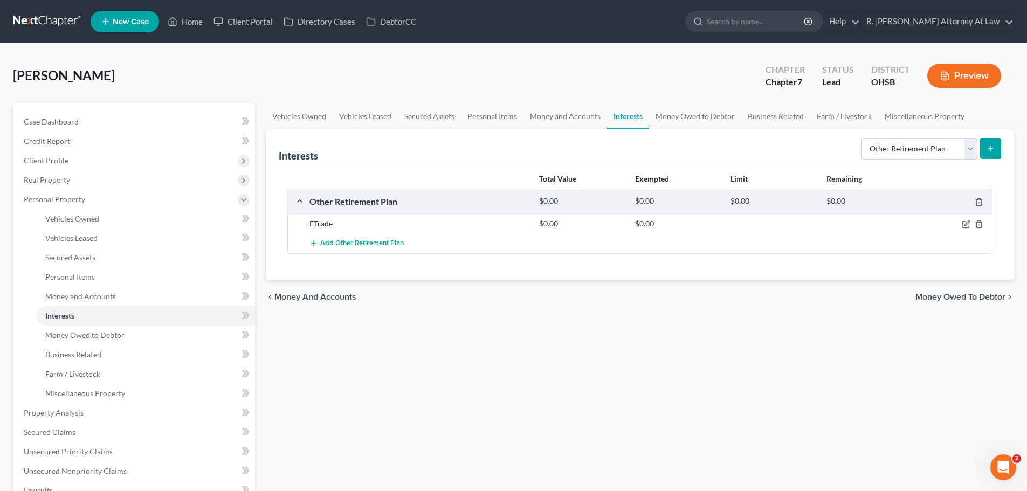
click at [877, 160] on form "Select Interest Type 401K Annuity Bond Education IRA Government Bond Government…" at bounding box center [931, 149] width 140 height 22
click at [879, 153] on select "Select Interest Type 401K Annuity Bond Education IRA Government Bond Government…" at bounding box center [919, 149] width 116 height 22
select select "term_life_insurance"
click at [862, 138] on select "Select Interest Type 401K Annuity Bond Education IRA Government Bond Government…" at bounding box center [919, 149] width 116 height 22
click at [990, 148] on line "submit" at bounding box center [990, 148] width 0 height 5
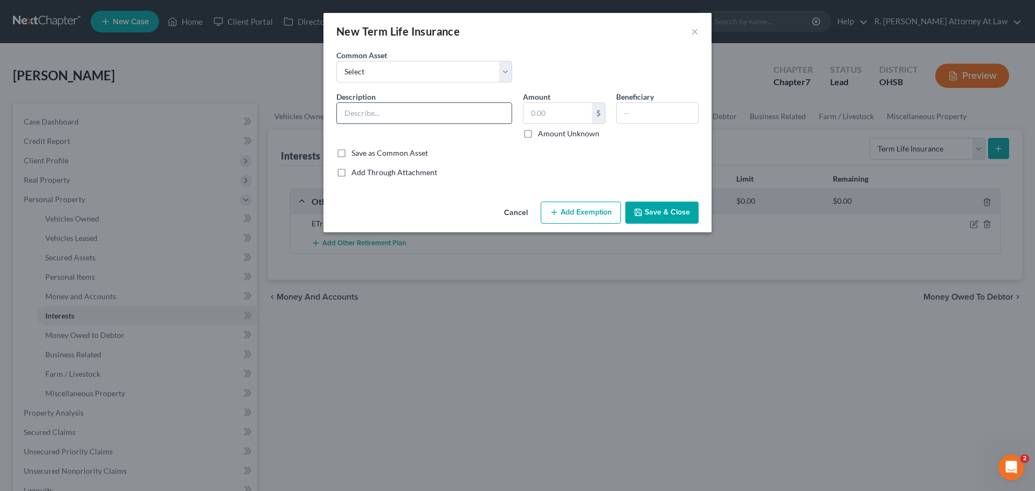
click at [369, 108] on input "text" at bounding box center [424, 113] width 175 height 20
type input "K"
type input "Life Insurance"
click at [682, 213] on button "Save & Close" at bounding box center [661, 213] width 73 height 23
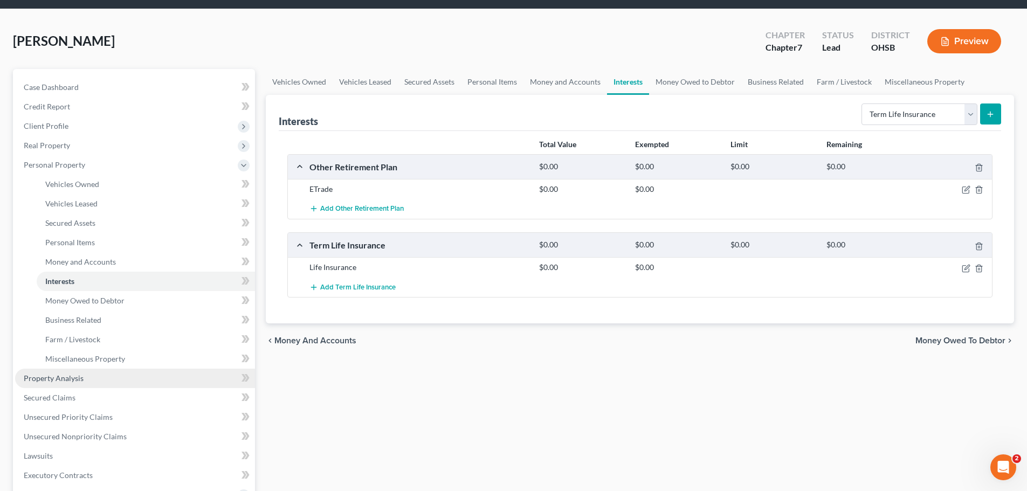
scroll to position [54, 0]
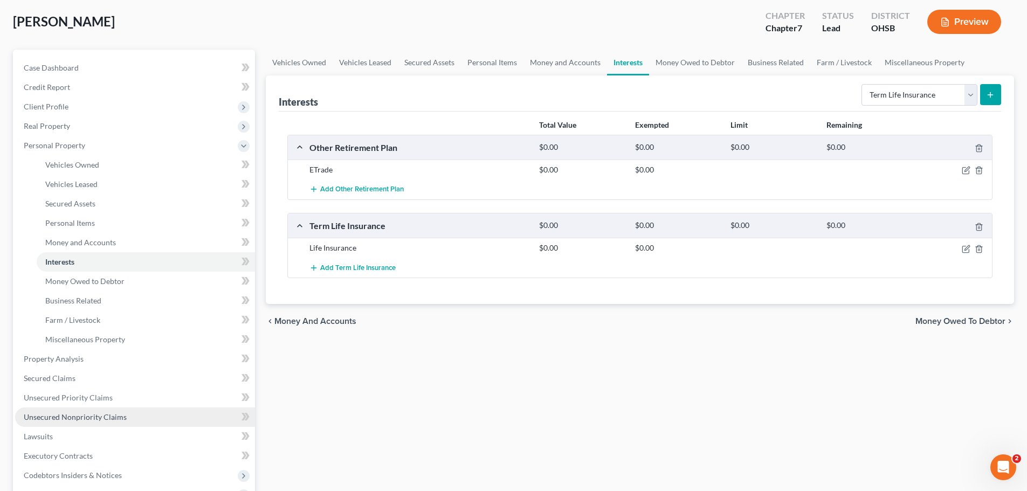
click at [83, 417] on span "Unsecured Nonpriority Claims" at bounding box center [75, 416] width 103 height 9
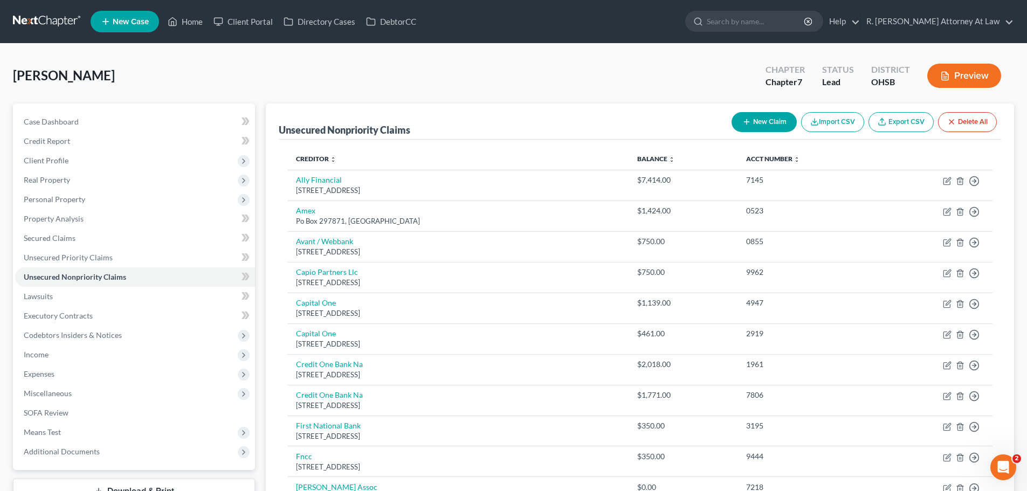
click at [738, 125] on button "New Claim" at bounding box center [764, 122] width 65 height 20
select select "0"
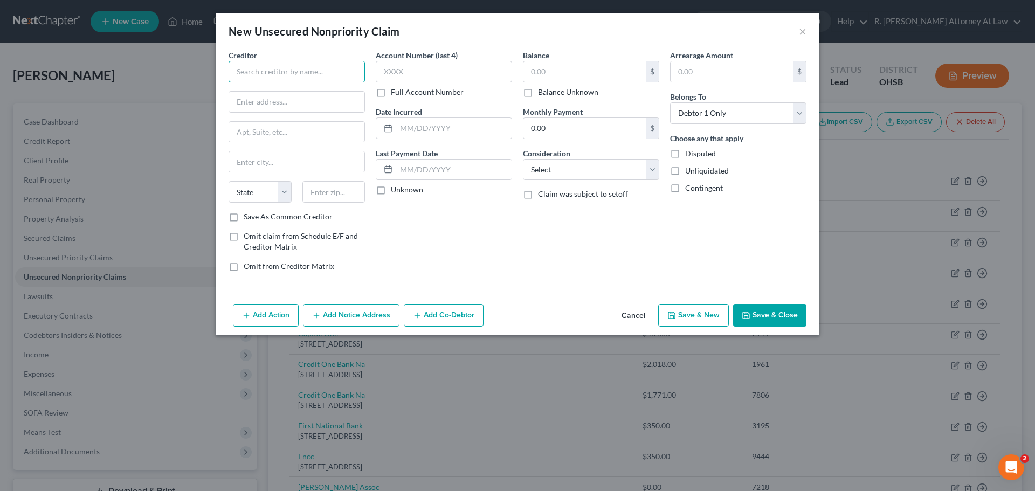
click at [253, 69] on input "text" at bounding box center [297, 72] width 136 height 22
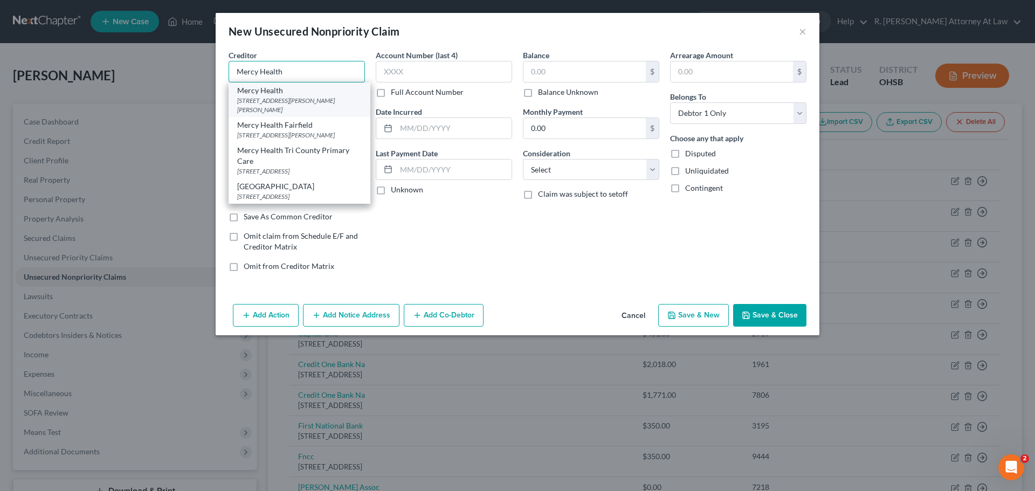
type input "Mercy Health"
click at [321, 102] on div "[STREET_ADDRESS][PERSON_NAME][PERSON_NAME]" at bounding box center [299, 105] width 125 height 18
type input "[STREET_ADDRESS][PERSON_NAME][PERSON_NAME]"
type input "[GEOGRAPHIC_DATA]"
select select "36"
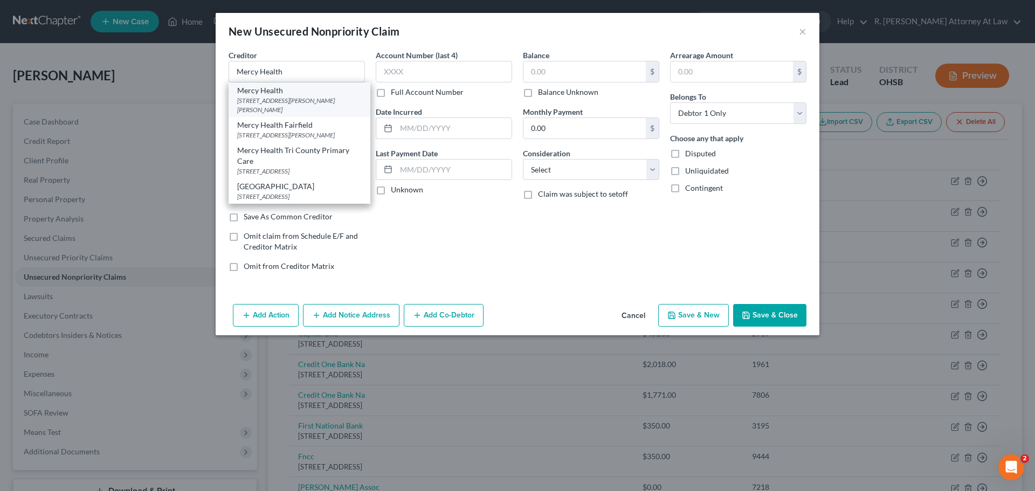
type input "45241"
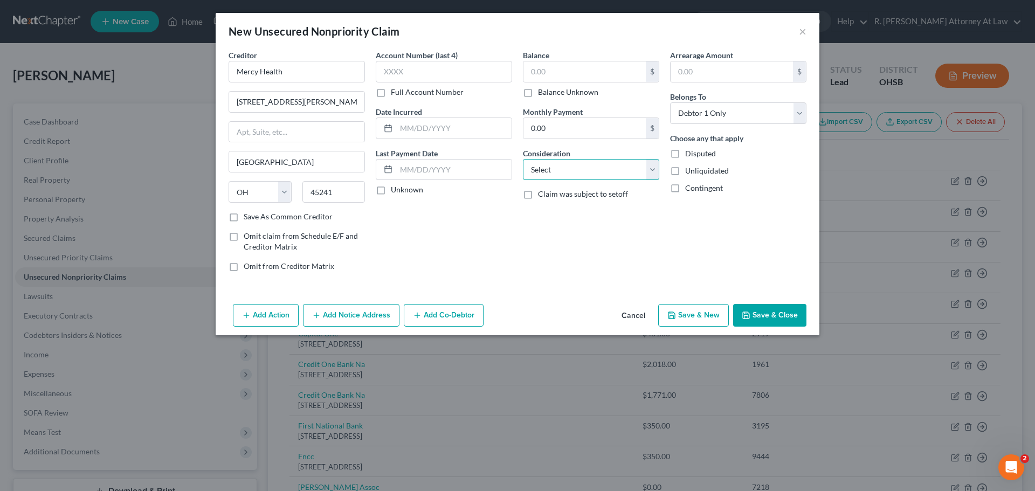
click at [579, 160] on select "Select Cable / Satellite Services Collection Agency Credit Card Debt Debt Couns…" at bounding box center [591, 170] width 136 height 22
select select "9"
click at [523, 159] on select "Select Cable / Satellite Services Collection Agency Credit Card Debt Debt Couns…" at bounding box center [591, 170] width 136 height 22
click at [569, 71] on input "text" at bounding box center [584, 71] width 122 height 20
click at [781, 321] on button "Save & Close" at bounding box center [769, 315] width 73 height 23
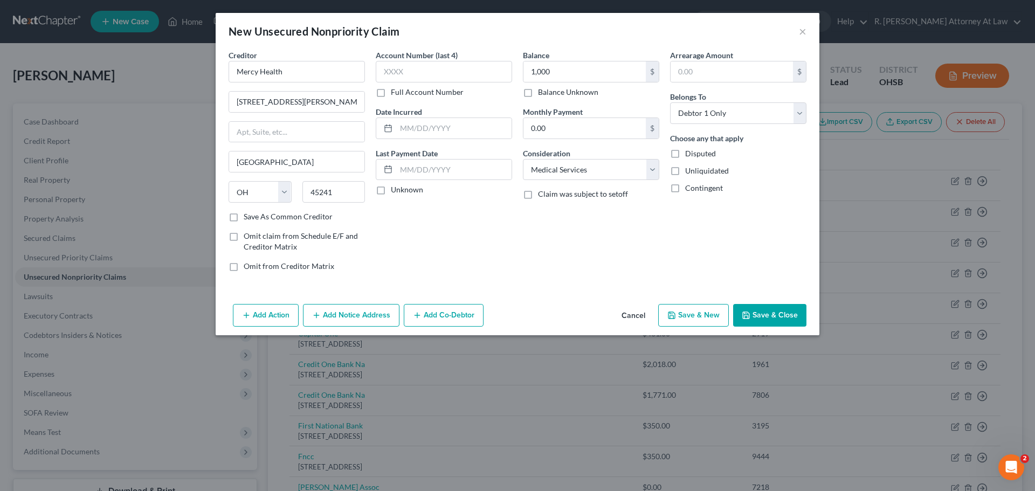
type input "1,000.00"
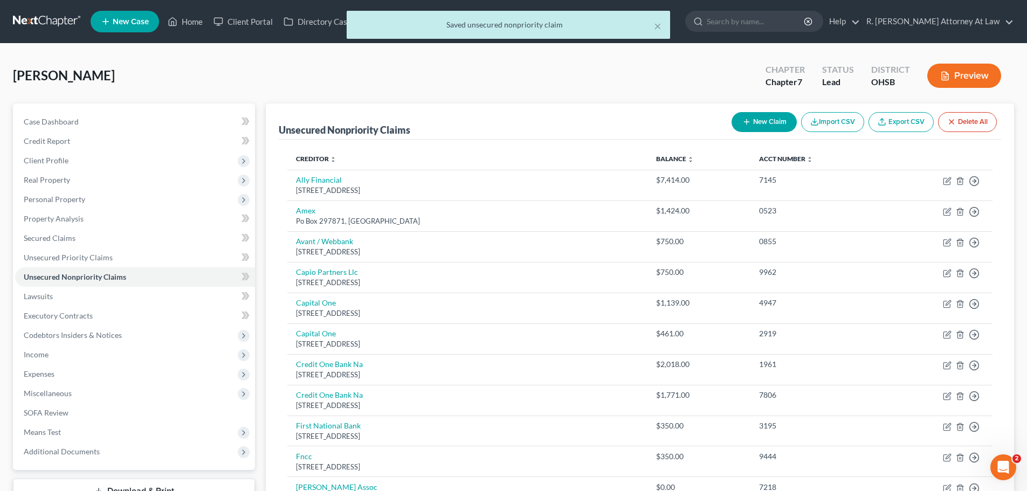
click at [746, 121] on icon "button" at bounding box center [746, 122] width 9 height 9
select select "0"
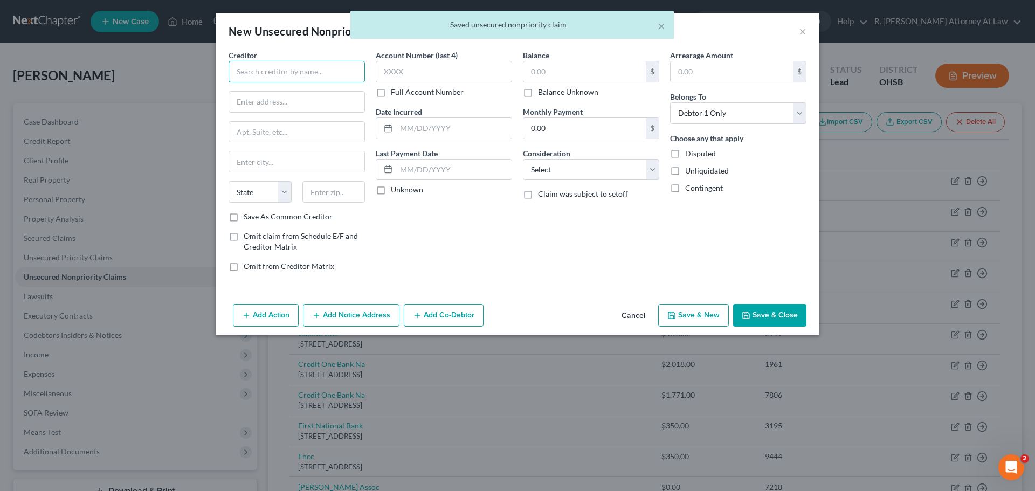
click at [316, 70] on input "text" at bounding box center [297, 72] width 136 height 22
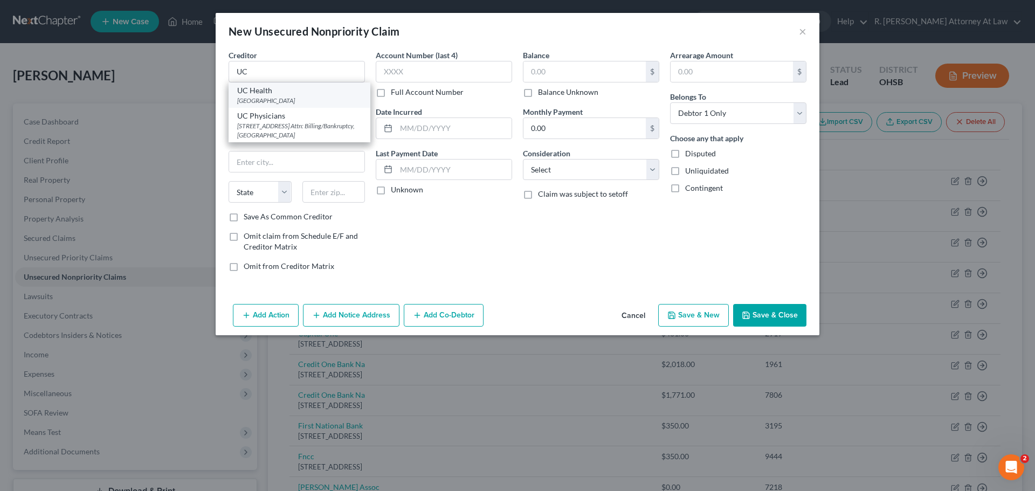
click at [291, 97] on div "[GEOGRAPHIC_DATA]" at bounding box center [299, 100] width 125 height 9
type input "UC Health"
type input "PO Box 630911"
type input "[GEOGRAPHIC_DATA]"
select select "36"
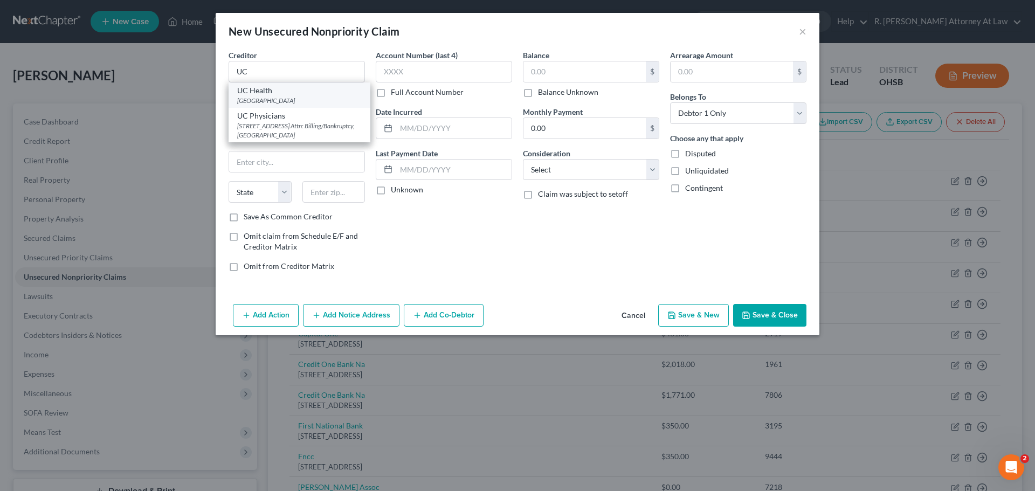
type input "45263"
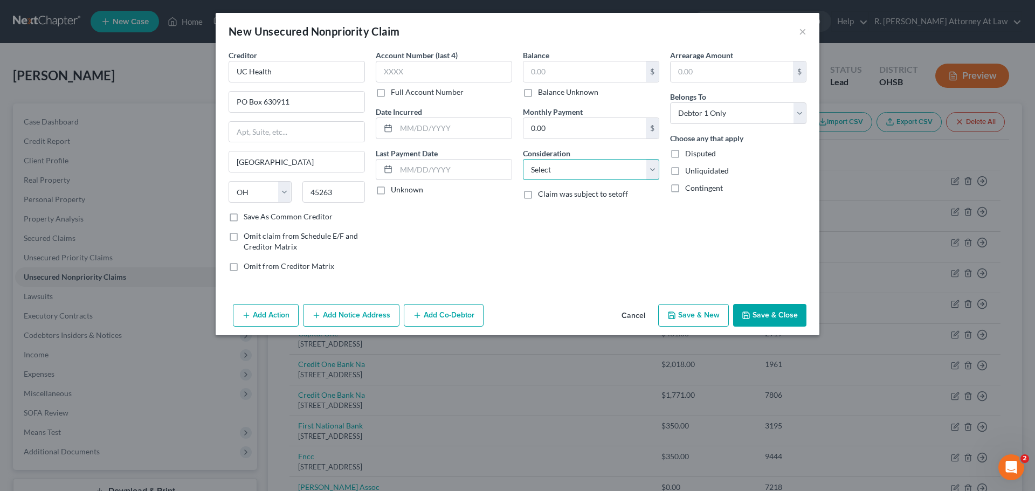
click at [593, 175] on select "Select Cable / Satellite Services Collection Agency Credit Card Debt Debt Couns…" at bounding box center [591, 170] width 136 height 22
select select "9"
click at [523, 159] on select "Select Cable / Satellite Services Collection Agency Credit Card Debt Debt Couns…" at bounding box center [591, 170] width 136 height 22
click at [561, 66] on input "text" at bounding box center [584, 71] width 122 height 20
type input "1,000"
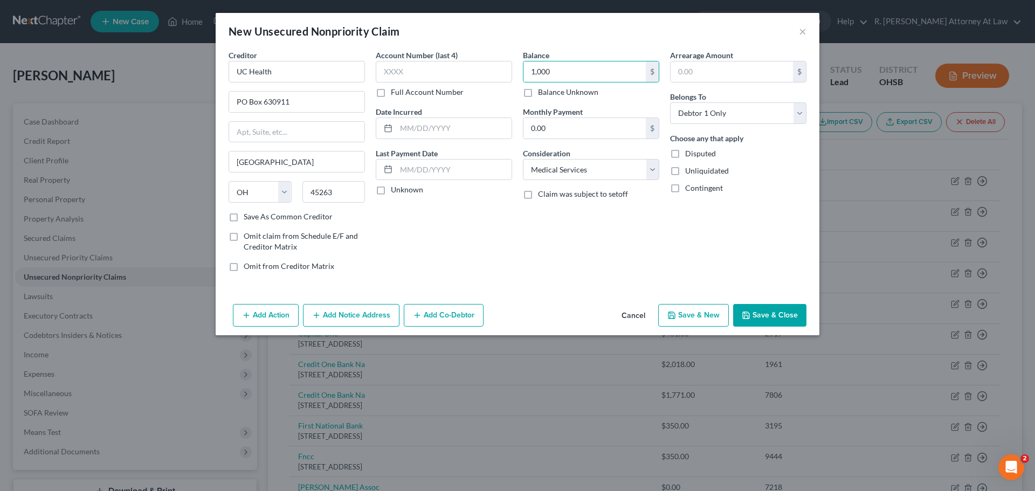
click at [754, 311] on button "Save & Close" at bounding box center [769, 315] width 73 height 23
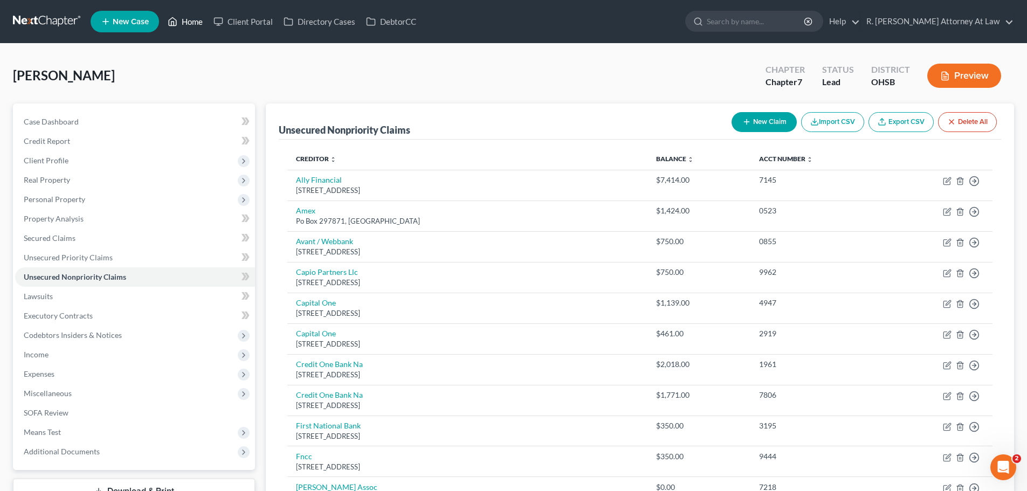
click at [196, 24] on link "Home" at bounding box center [185, 21] width 46 height 19
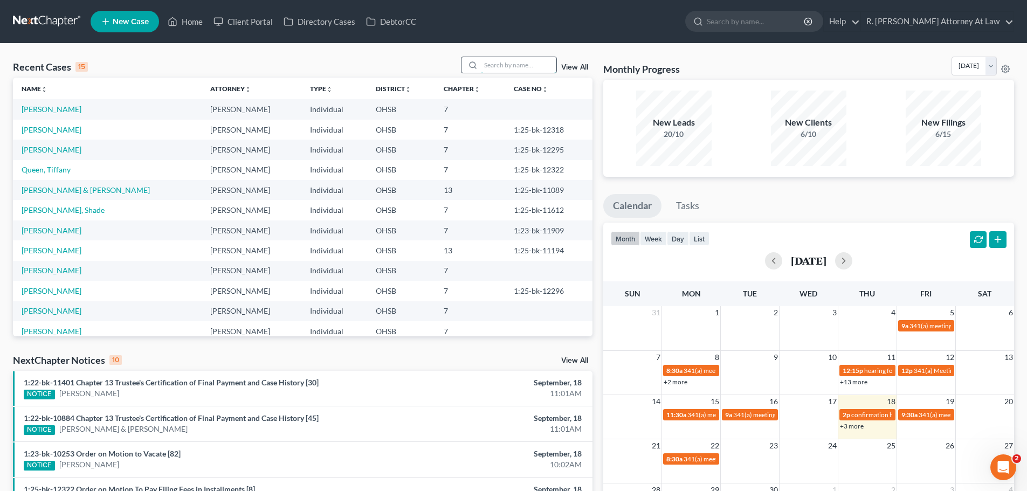
click at [502, 64] on input "search" at bounding box center [518, 65] width 75 height 16
type input "[PERSON_NAME]"
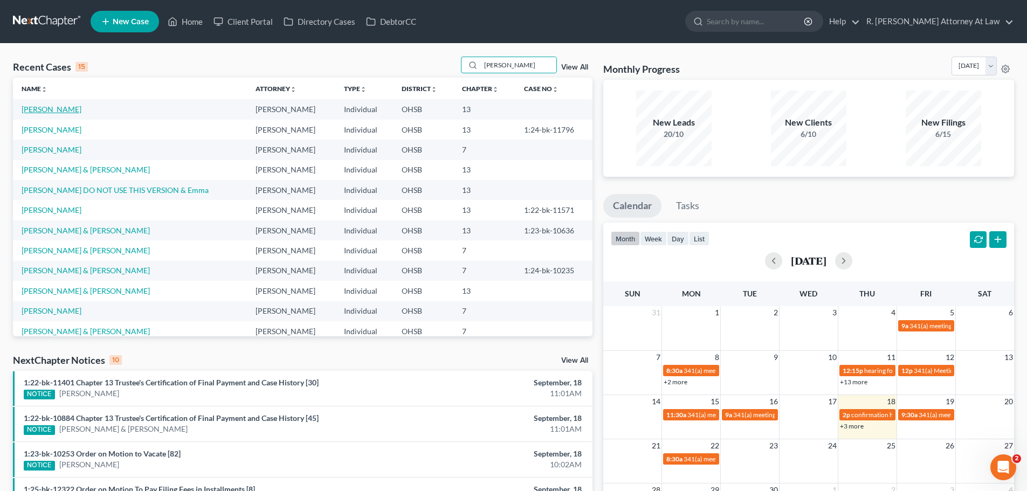
click at [70, 109] on link "[PERSON_NAME]" at bounding box center [52, 109] width 60 height 9
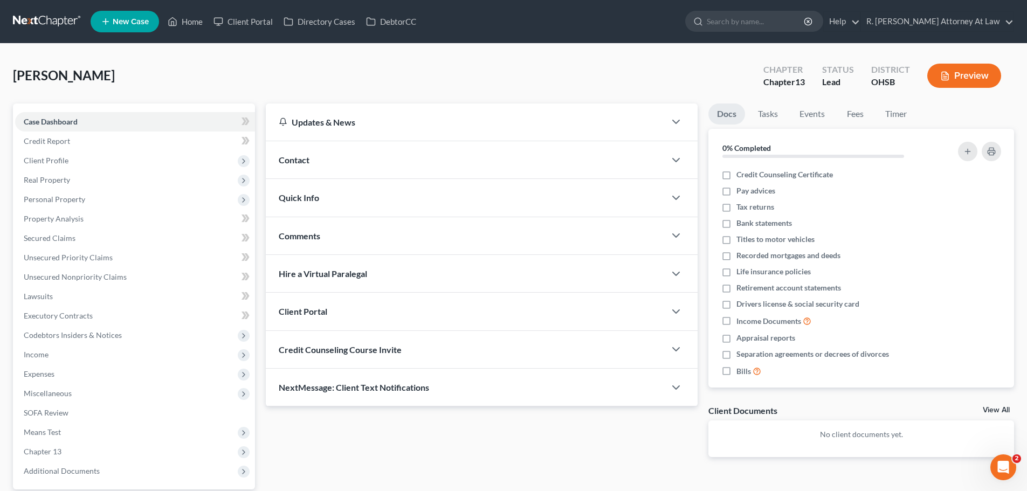
click at [303, 160] on span "Contact" at bounding box center [294, 160] width 31 height 10
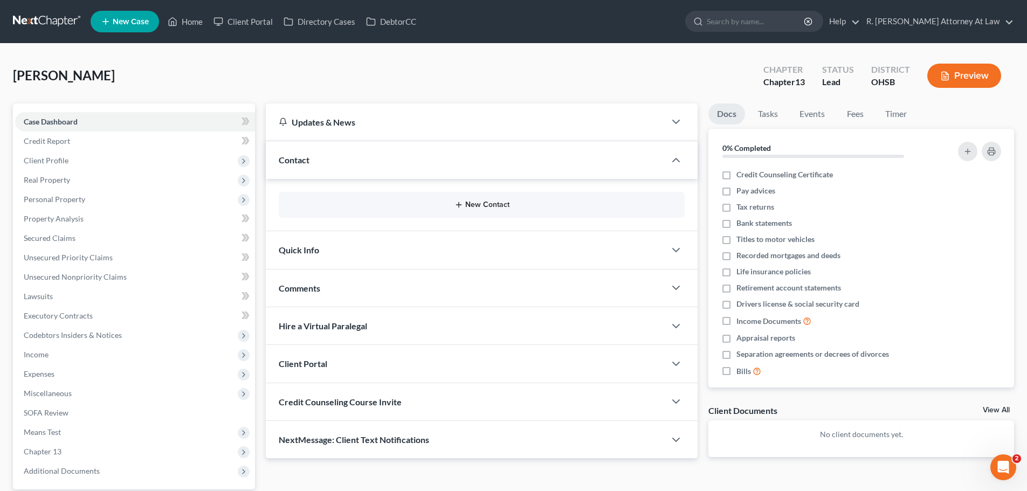
click at [486, 205] on button "New Contact" at bounding box center [481, 205] width 389 height 9
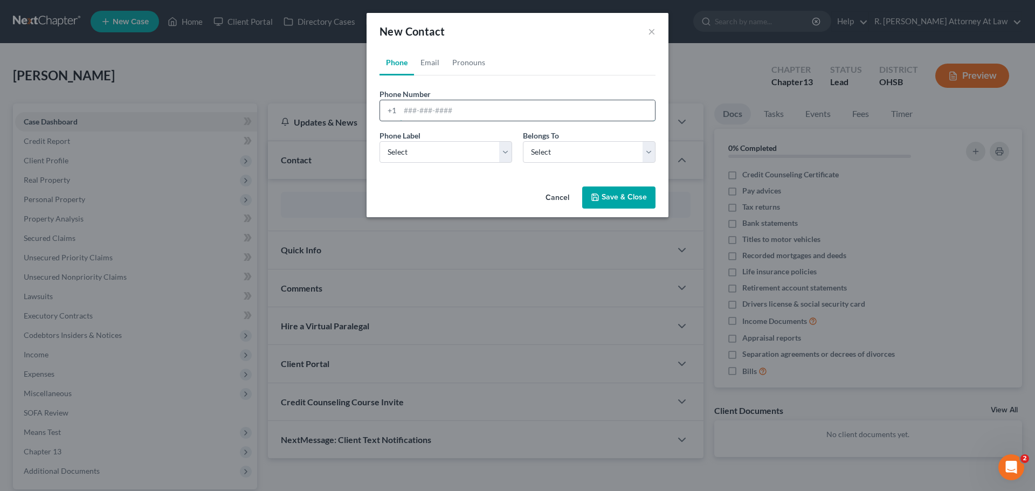
click at [411, 113] on input "tel" at bounding box center [527, 110] width 255 height 20
type input "[PHONE_NUMBER]"
click at [429, 159] on select "Select Mobile Home Work Other" at bounding box center [445, 152] width 133 height 22
select select "0"
click at [379, 141] on select "Select Mobile Home Work Other" at bounding box center [445, 152] width 133 height 22
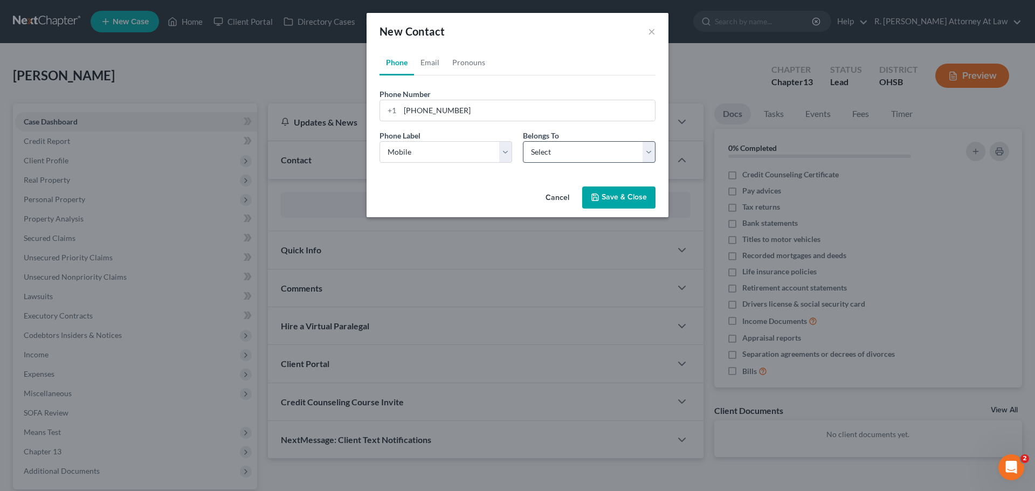
drag, startPoint x: 520, startPoint y: 156, endPoint x: 530, endPoint y: 159, distance: 10.6
click at [521, 156] on div "Belongs To * Select Client Other" at bounding box center [588, 146] width 143 height 33
click at [543, 160] on select "Select Client Other" at bounding box center [589, 152] width 133 height 22
select select "0"
click at [523, 141] on select "Select Client Other" at bounding box center [589, 152] width 133 height 22
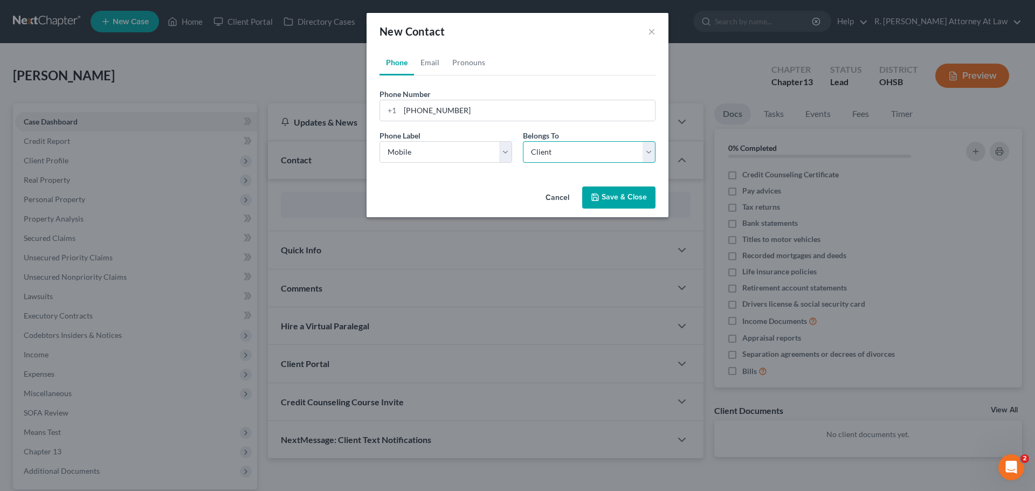
select select "0"
click at [429, 68] on link "Email" at bounding box center [430, 63] width 32 height 26
click at [434, 118] on input "email" at bounding box center [527, 110] width 255 height 20
paste input "[EMAIL_ADDRESS][DOMAIN_NAME]"
type input "[EMAIL_ADDRESS][DOMAIN_NAME]"
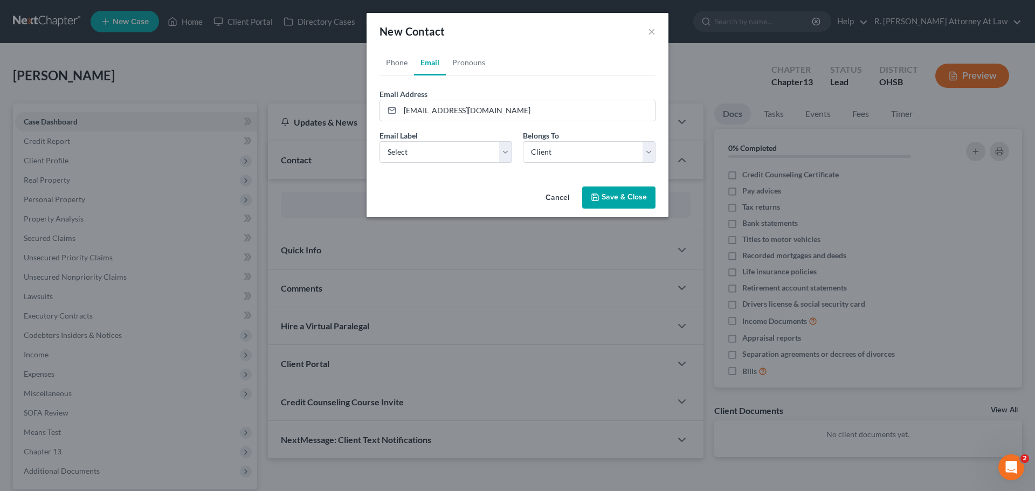
click at [609, 202] on button "Save & Close" at bounding box center [618, 198] width 73 height 23
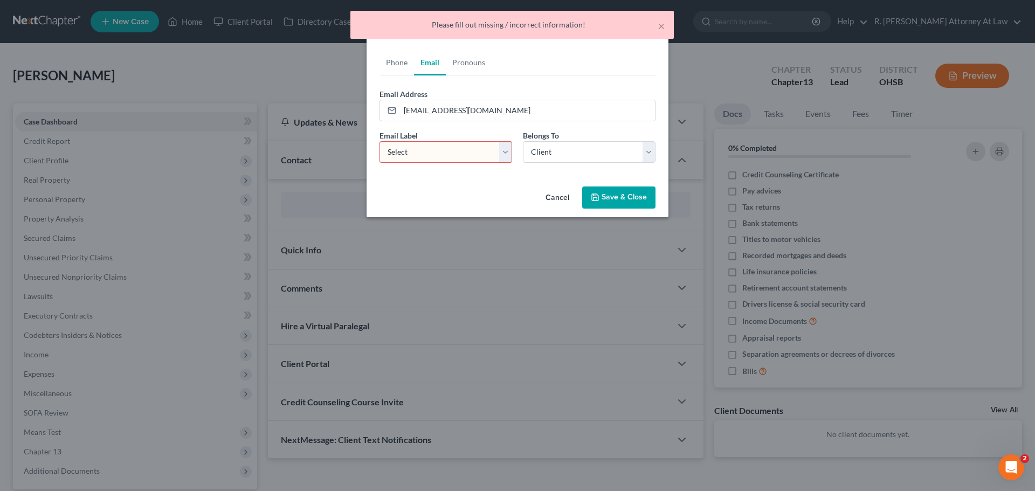
drag, startPoint x: 404, startPoint y: 141, endPoint x: 406, endPoint y: 152, distance: 11.5
click at [404, 143] on div "Email Label Select Home Work Other" at bounding box center [445, 146] width 143 height 33
drag, startPoint x: 406, startPoint y: 153, endPoint x: 410, endPoint y: 162, distance: 10.2
click at [408, 154] on select "Select Home Work Other" at bounding box center [445, 152] width 133 height 22
select select "0"
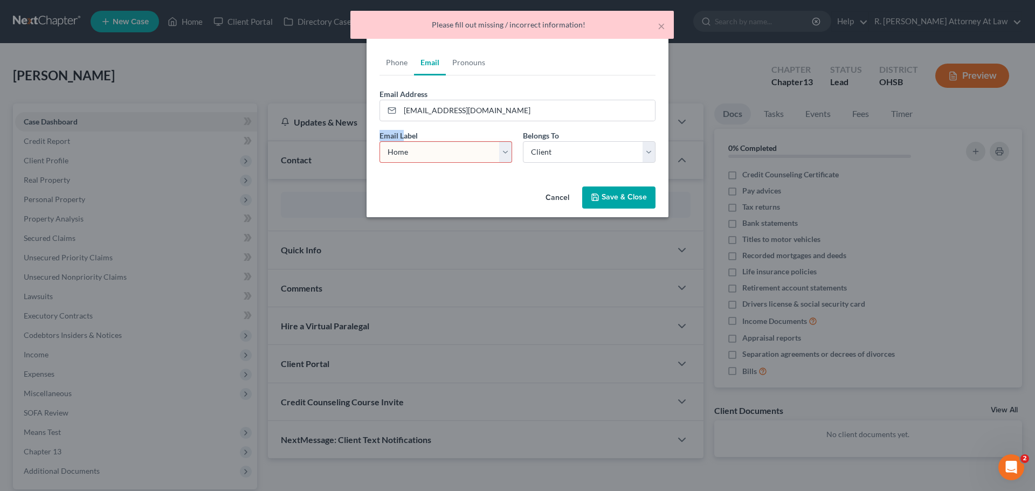
click at [379, 141] on select "Select Home Work Other" at bounding box center [445, 152] width 133 height 22
click at [590, 189] on button "Save & Close" at bounding box center [618, 198] width 73 height 23
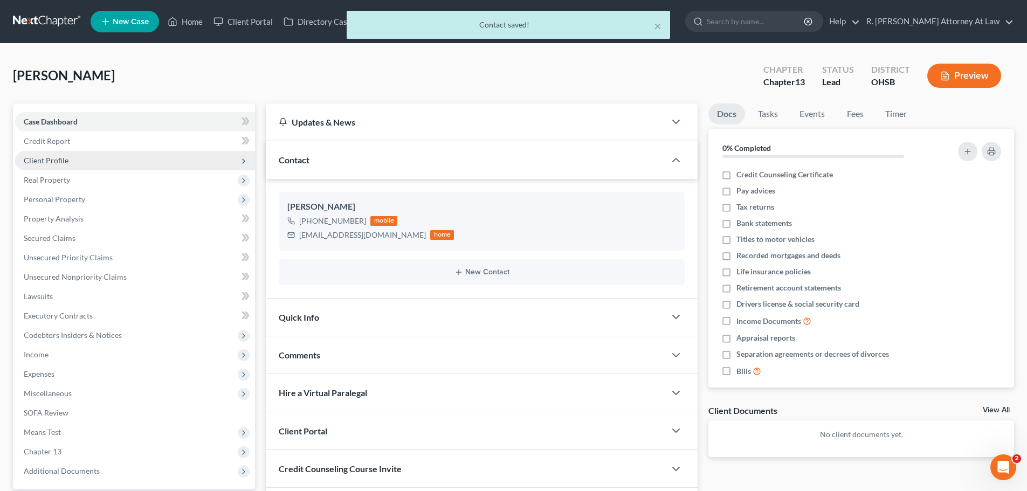
click at [58, 165] on span "Client Profile" at bounding box center [135, 160] width 240 height 19
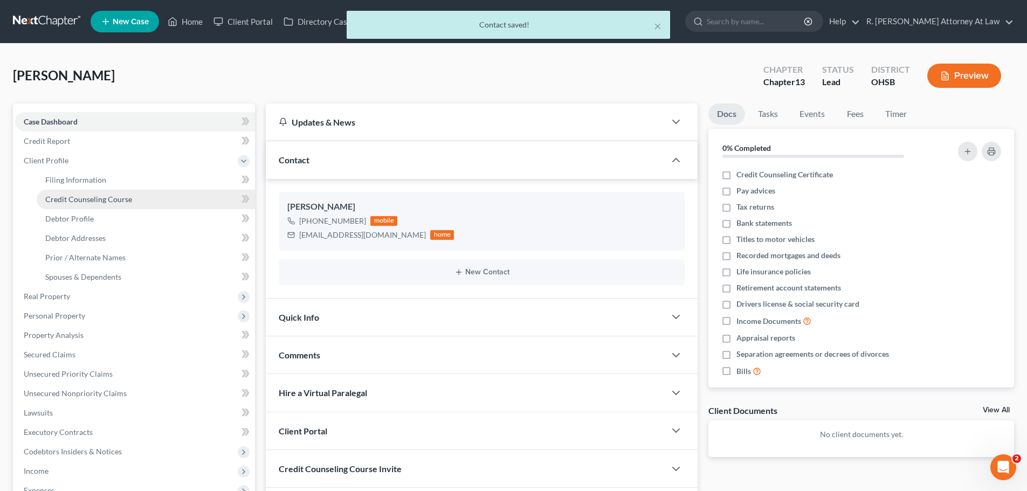
click at [75, 201] on span "Credit Counseling Course" at bounding box center [88, 199] width 87 height 9
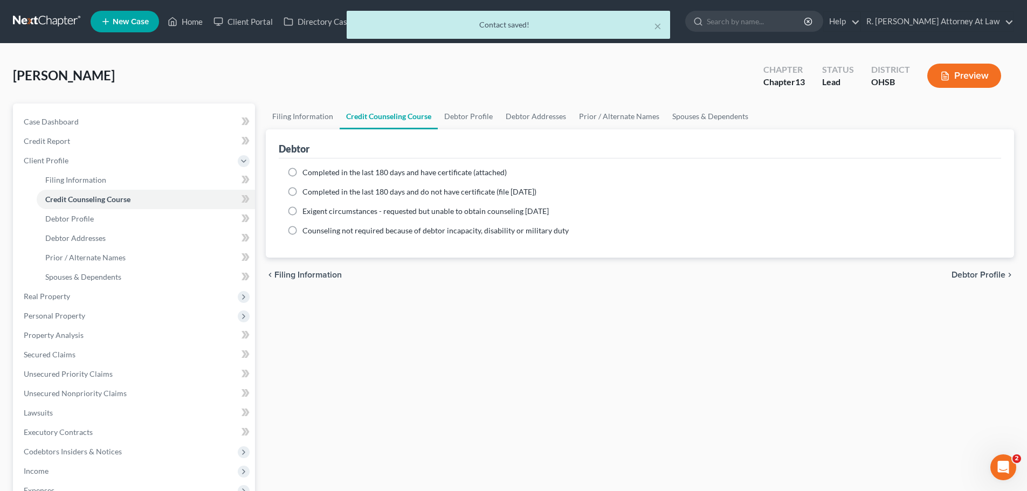
click at [302, 169] on label "Completed in the last 180 days and have certificate (attached)" at bounding box center [404, 172] width 204 height 11
click at [307, 169] on input "Completed in the last 180 days and have certificate (attached)" at bounding box center [310, 170] width 7 height 7
radio input "true"
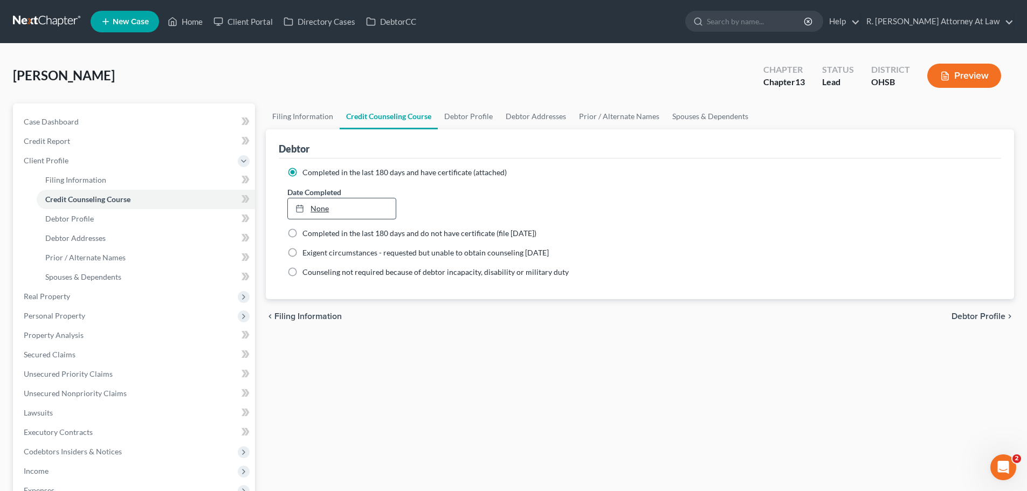
type input "[DATE]"
click at [326, 213] on link "[DATE]" at bounding box center [341, 208] width 107 height 20
click at [460, 122] on link "Debtor Profile" at bounding box center [468, 116] width 61 height 26
select select "0"
select select "1"
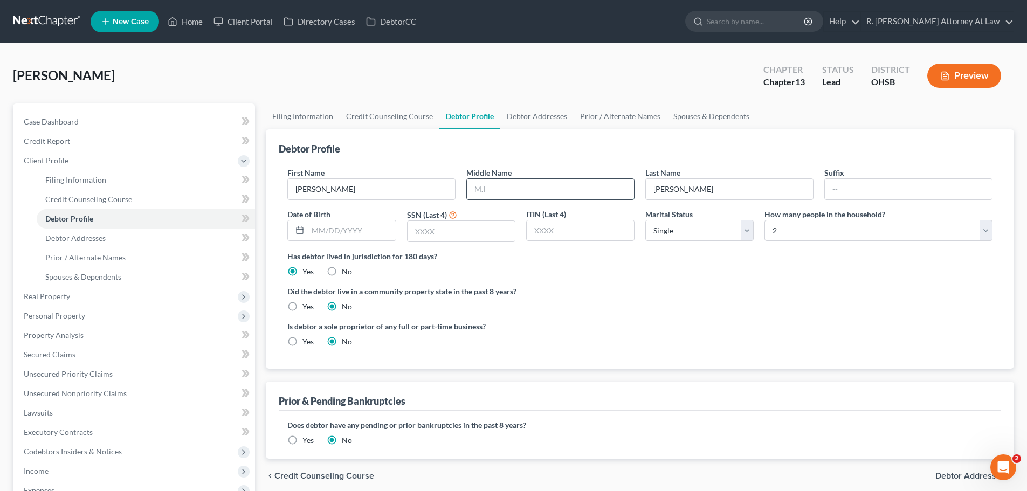
click at [507, 190] on input "text" at bounding box center [550, 189] width 167 height 20
type input "[PERSON_NAME]"
click at [535, 120] on link "Debtor Addresses" at bounding box center [536, 116] width 73 height 26
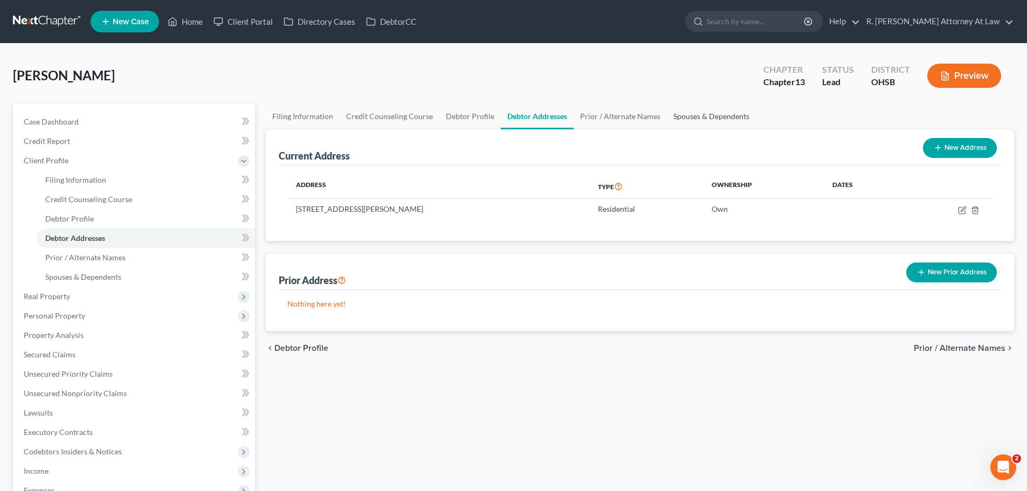
click at [667, 117] on link "Spouses & Dependents" at bounding box center [711, 116] width 89 height 26
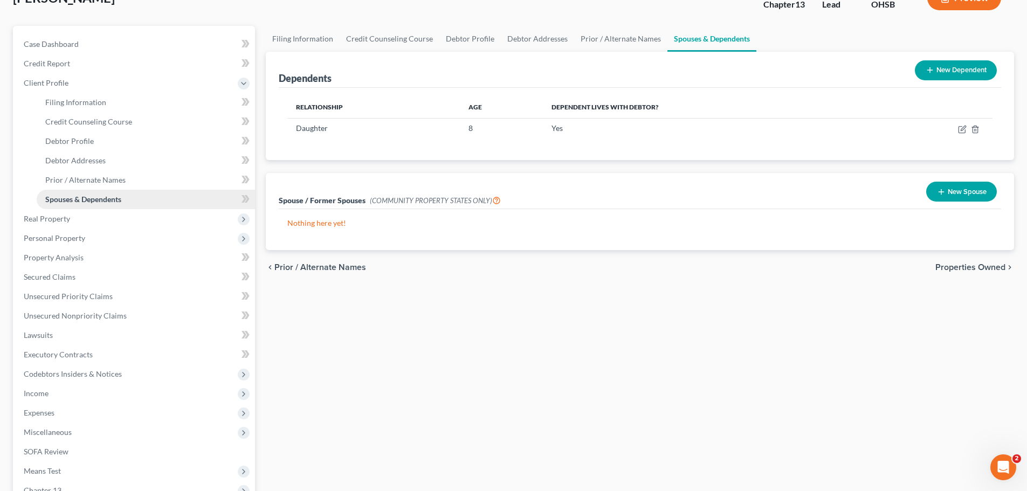
scroll to position [108, 0]
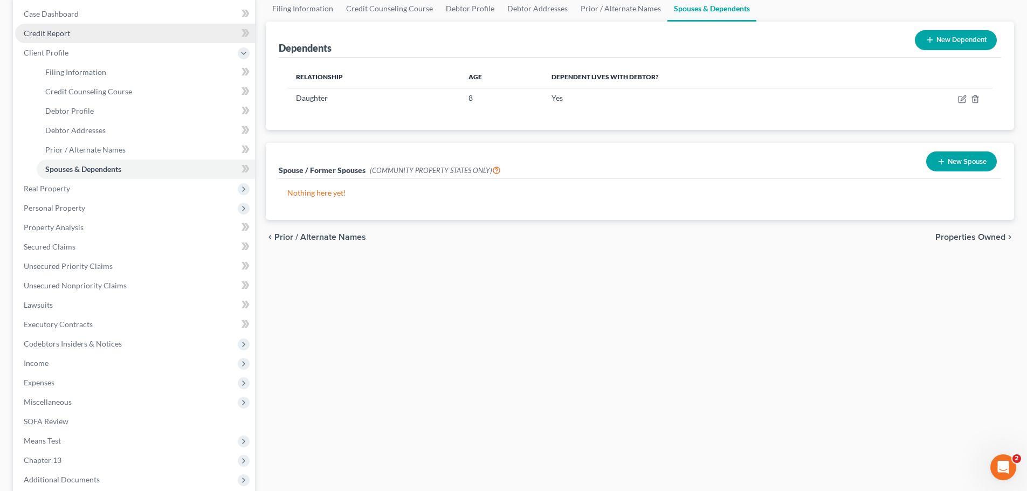
click at [48, 32] on span "Credit Report" at bounding box center [47, 33] width 46 height 9
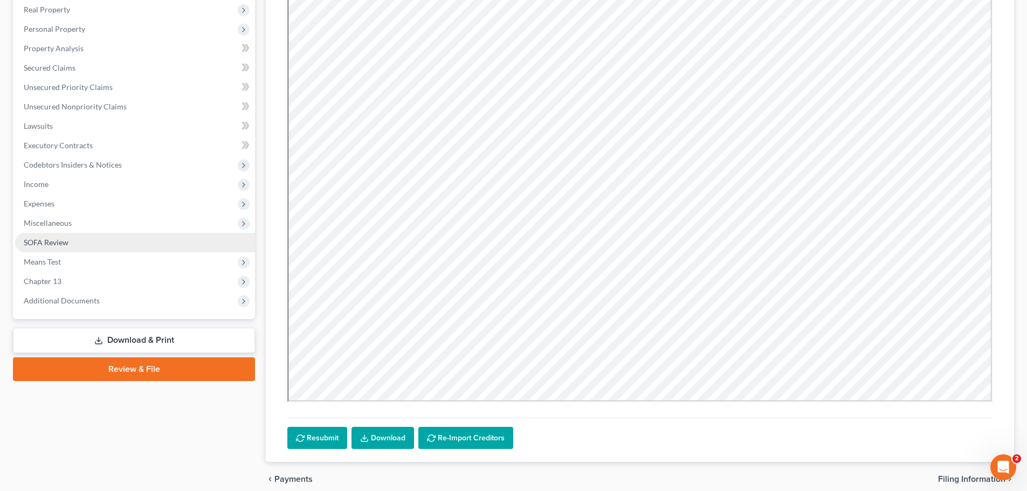
scroll to position [108, 0]
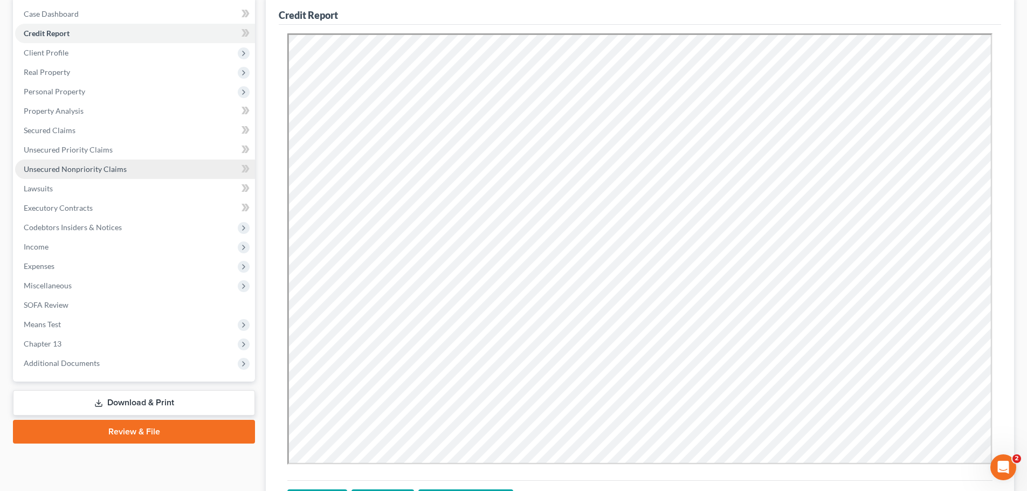
click at [59, 168] on span "Unsecured Nonpriority Claims" at bounding box center [75, 168] width 103 height 9
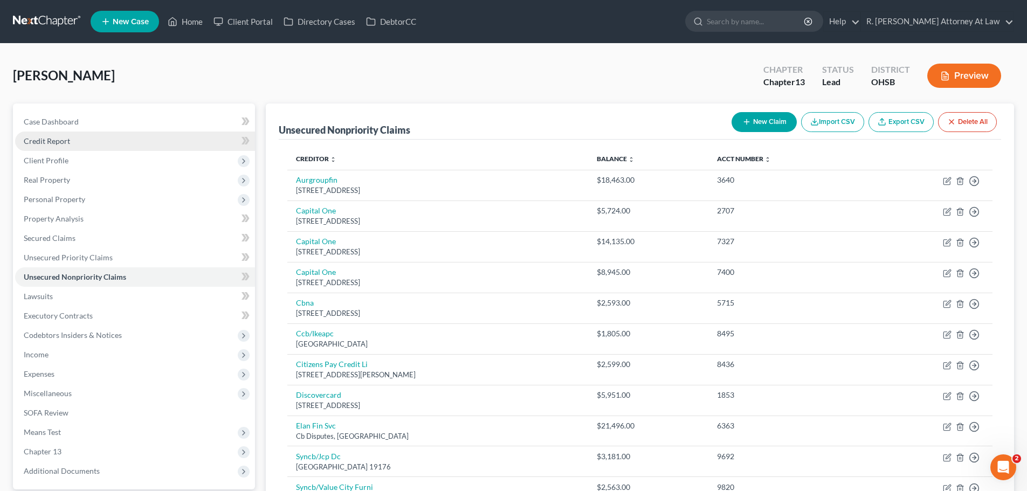
click at [54, 140] on span "Credit Report" at bounding box center [47, 140] width 46 height 9
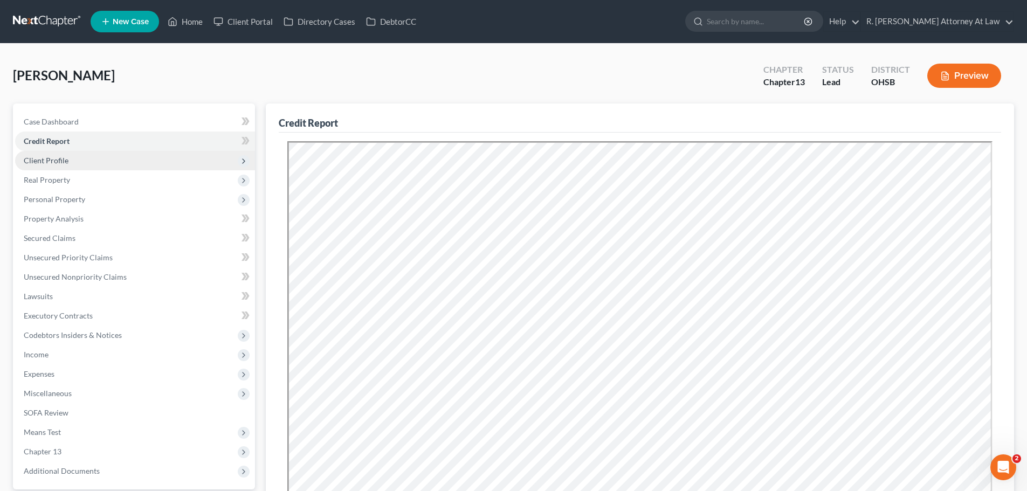
click at [54, 162] on span "Client Profile" at bounding box center [46, 160] width 45 height 9
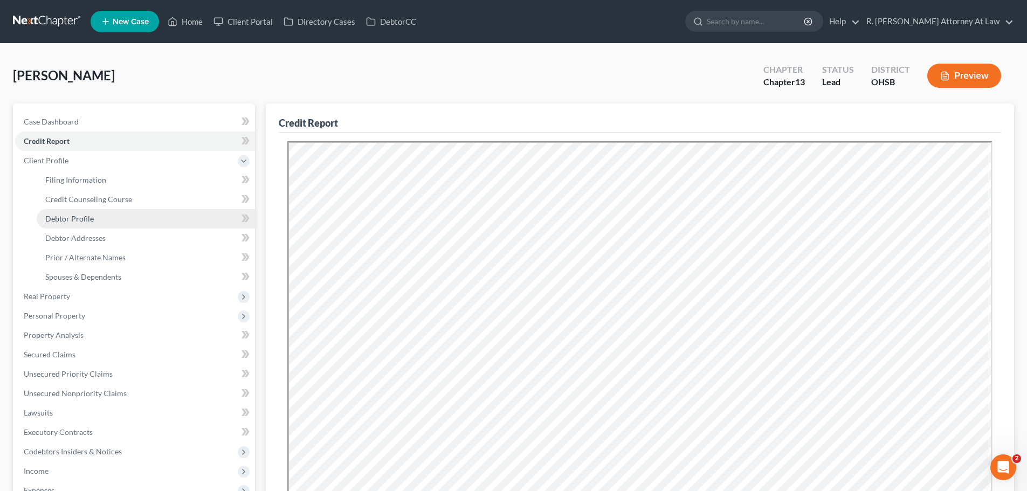
drag, startPoint x: 82, startPoint y: 226, endPoint x: 88, endPoint y: 220, distance: 8.8
click at [82, 225] on link "Debtor Profile" at bounding box center [146, 218] width 218 height 19
select select "0"
select select "1"
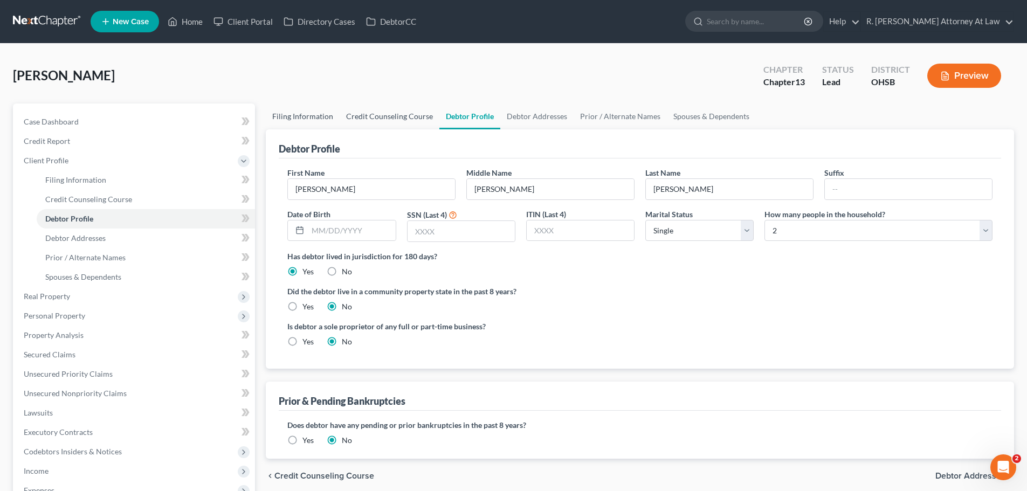
drag, startPoint x: 320, startPoint y: 114, endPoint x: 365, endPoint y: 115, distance: 44.8
click at [321, 114] on link "Filing Information" at bounding box center [303, 116] width 74 height 26
select select "1"
select select "0"
select select "3"
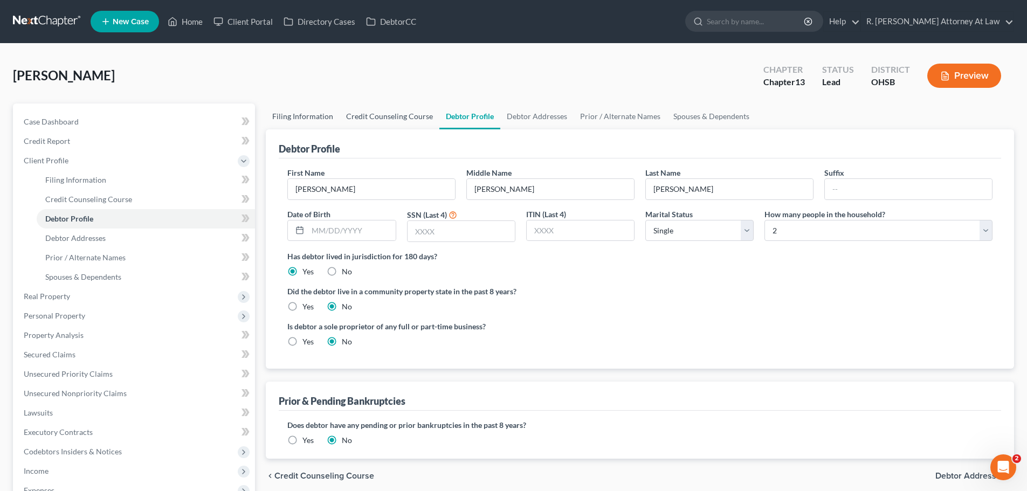
select select "36"
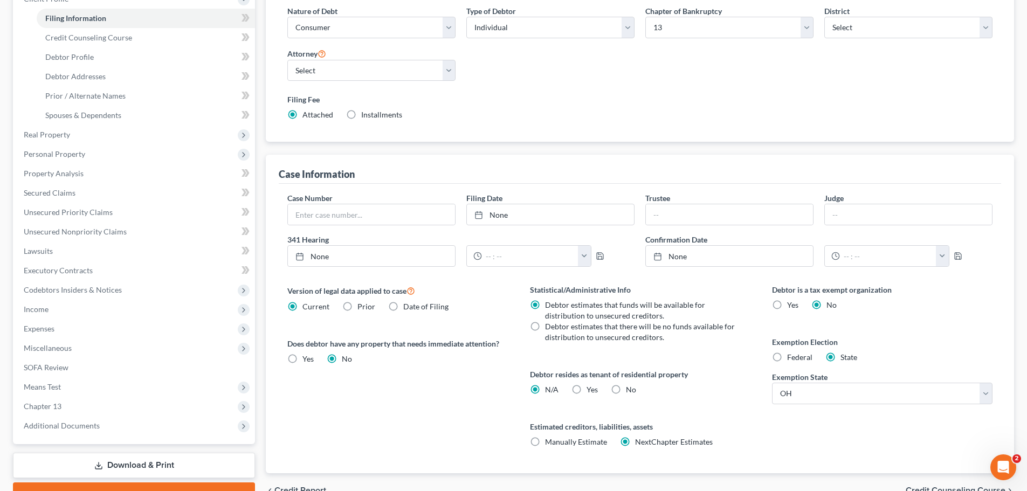
scroll to position [219, 0]
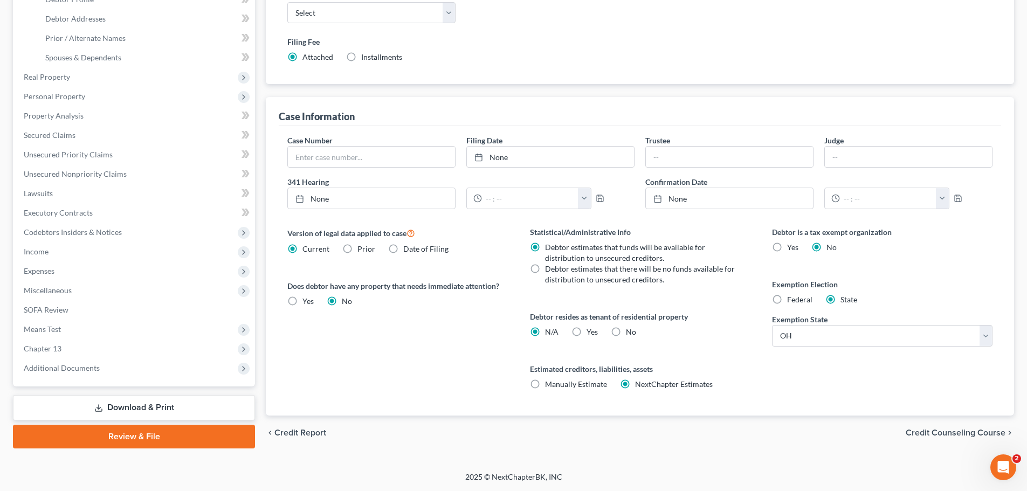
click at [586, 330] on label "Yes Yes" at bounding box center [591, 332] width 11 height 11
click at [591, 330] on input "Yes Yes" at bounding box center [594, 330] width 7 height 7
radio input "true"
radio input "false"
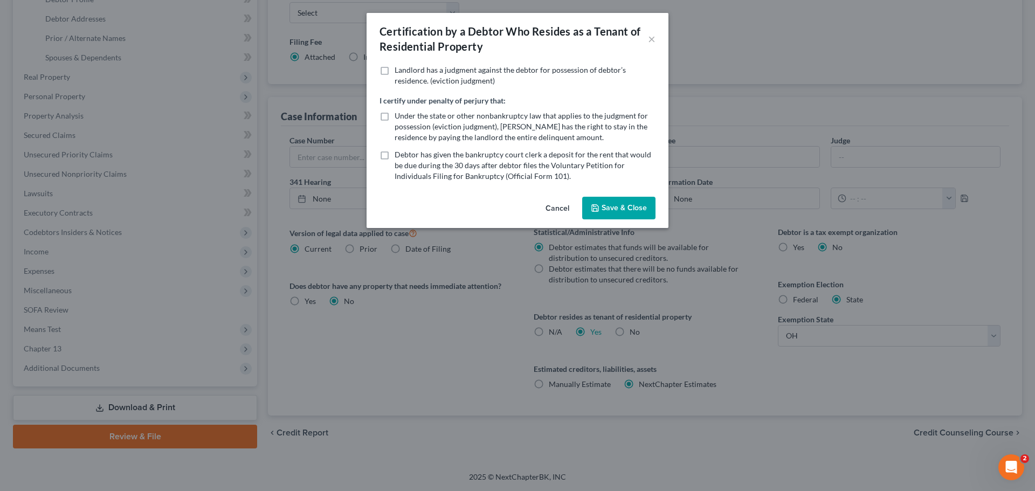
click at [618, 216] on button "Save & Close" at bounding box center [618, 208] width 73 height 23
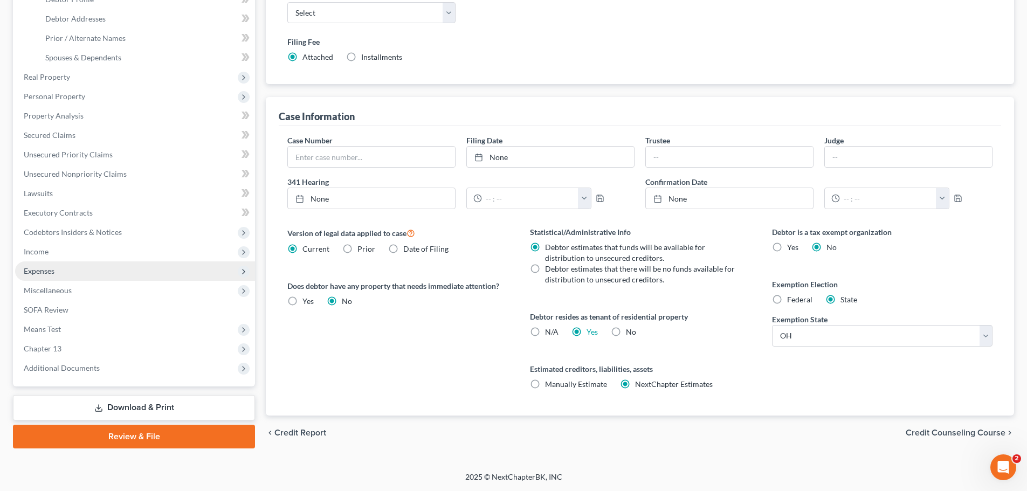
click at [55, 270] on span "Expenses" at bounding box center [135, 270] width 240 height 19
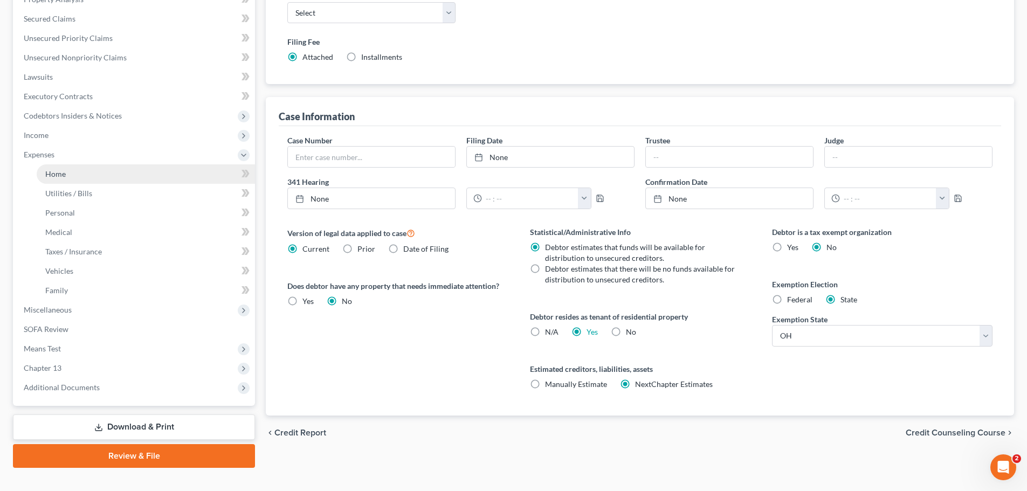
click at [60, 172] on span "Home" at bounding box center [55, 173] width 20 height 9
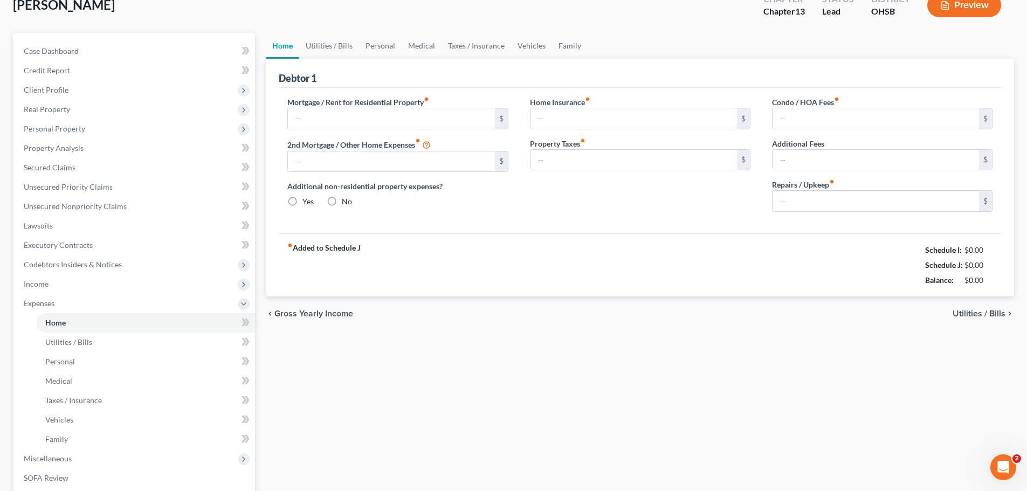
type input "1,146.00"
type input "476.00"
radio input "true"
type input "0.00"
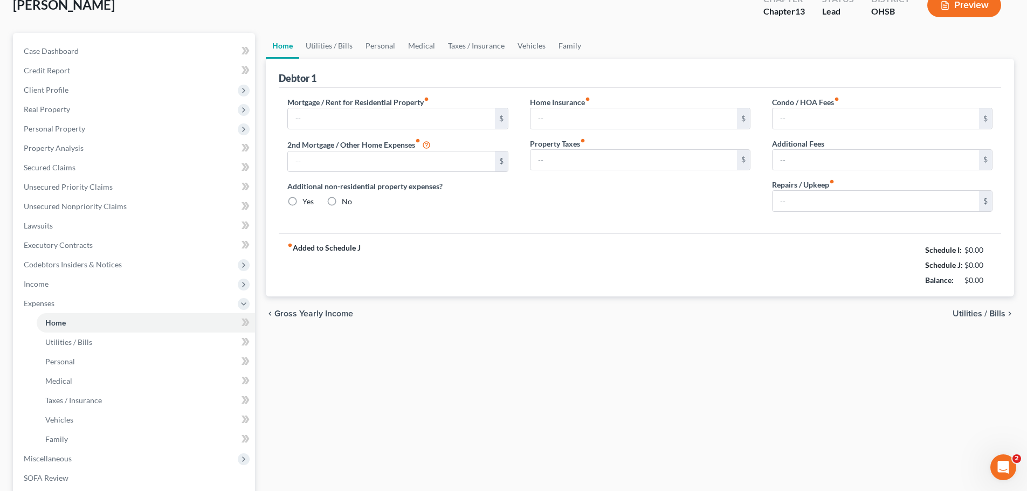
type input "0.00"
type input "250.00"
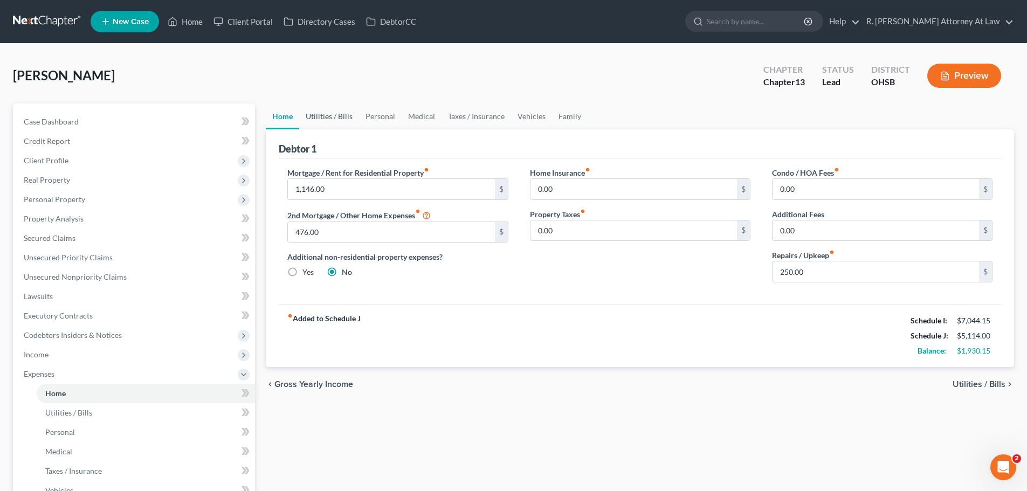
click at [328, 114] on link "Utilities / Bills" at bounding box center [329, 116] width 60 height 26
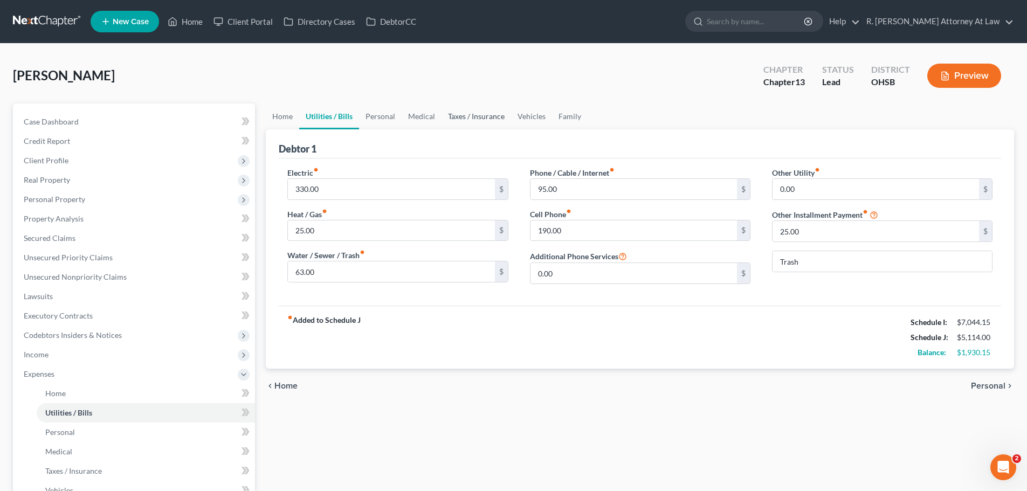
click at [460, 116] on link "Taxes / Insurance" at bounding box center [476, 116] width 70 height 26
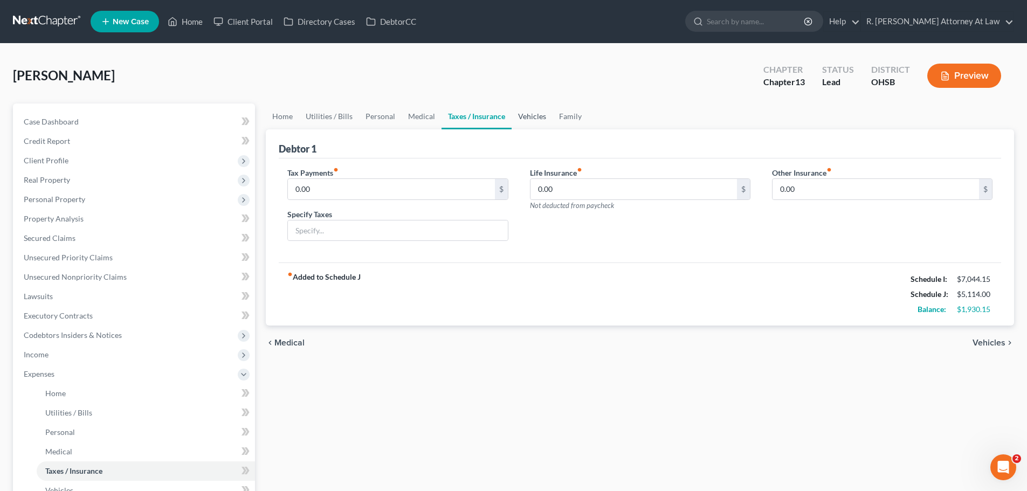
click at [544, 116] on link "Vehicles" at bounding box center [532, 116] width 41 height 26
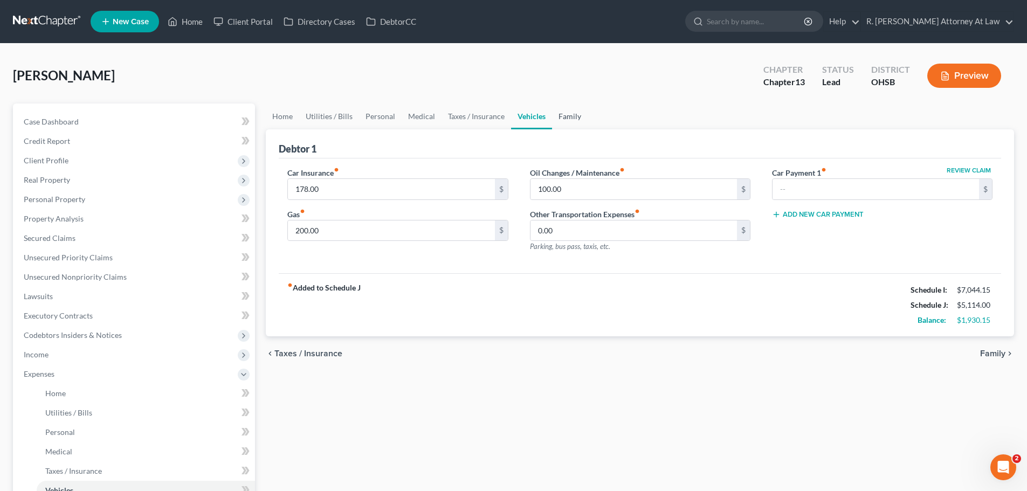
click at [570, 114] on link "Family" at bounding box center [570, 116] width 36 height 26
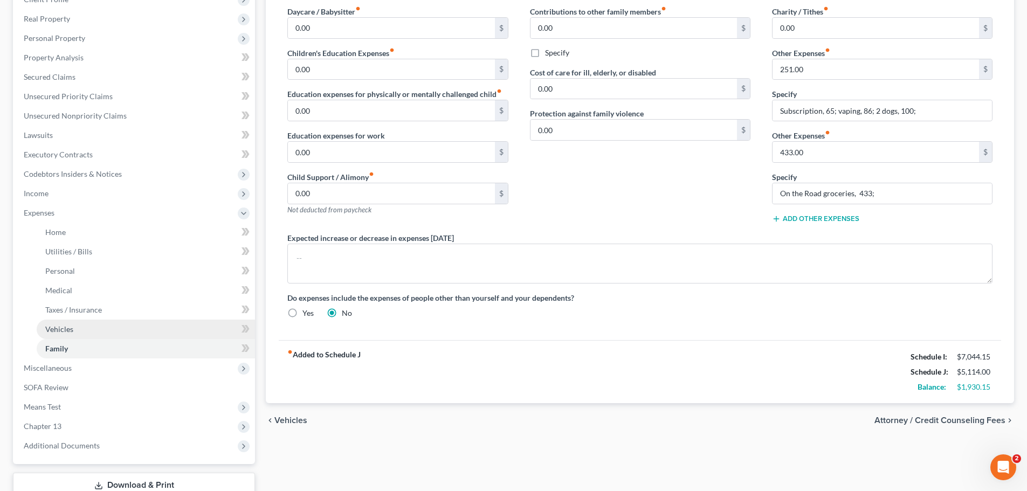
scroll to position [162, 0]
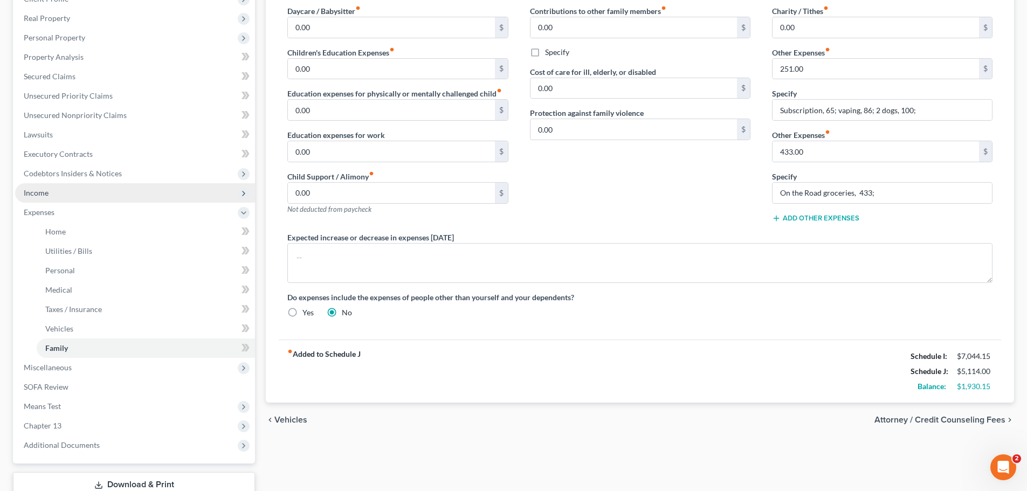
click at [37, 193] on span "Income" at bounding box center [36, 192] width 25 height 9
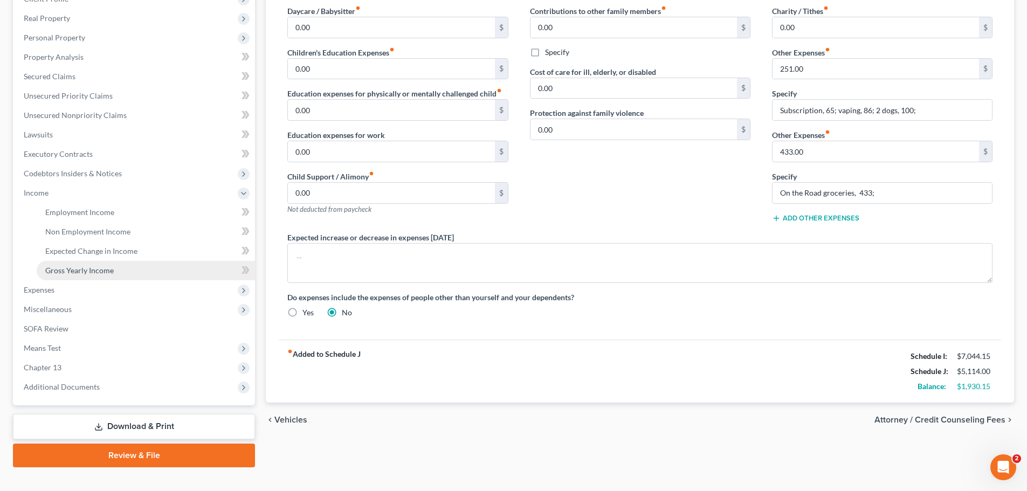
click at [82, 275] on link "Gross Yearly Income" at bounding box center [146, 270] width 218 height 19
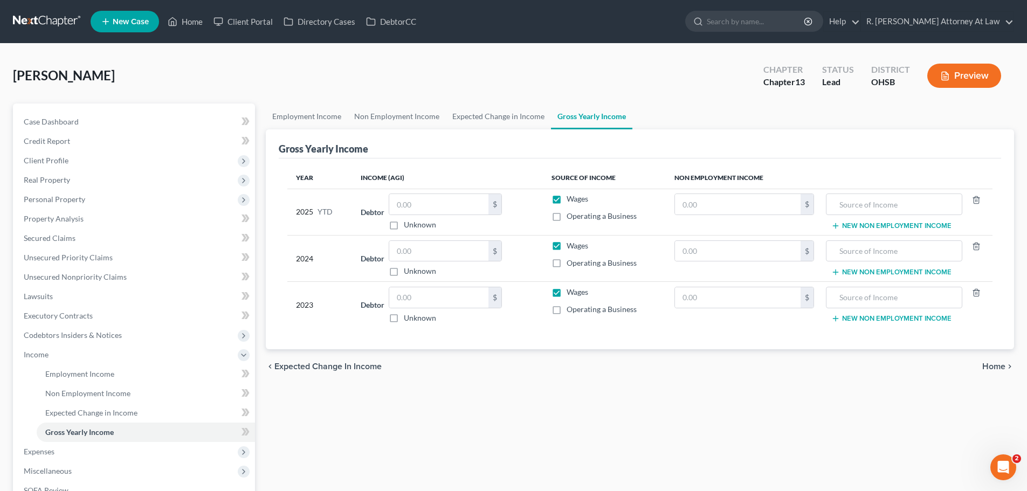
click at [491, 72] on div "[PERSON_NAME] Upgraded Chapter Chapter 13 Status Lead District [GEOGRAPHIC_DATA…" at bounding box center [513, 80] width 1001 height 47
click at [57, 197] on span "Personal Property" at bounding box center [54, 199] width 61 height 9
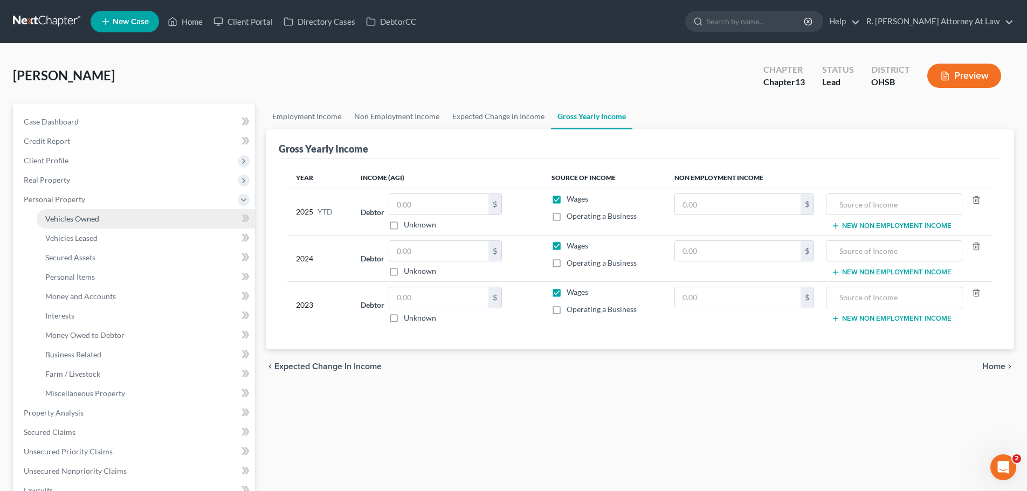
click at [94, 218] on span "Vehicles Owned" at bounding box center [72, 218] width 54 height 9
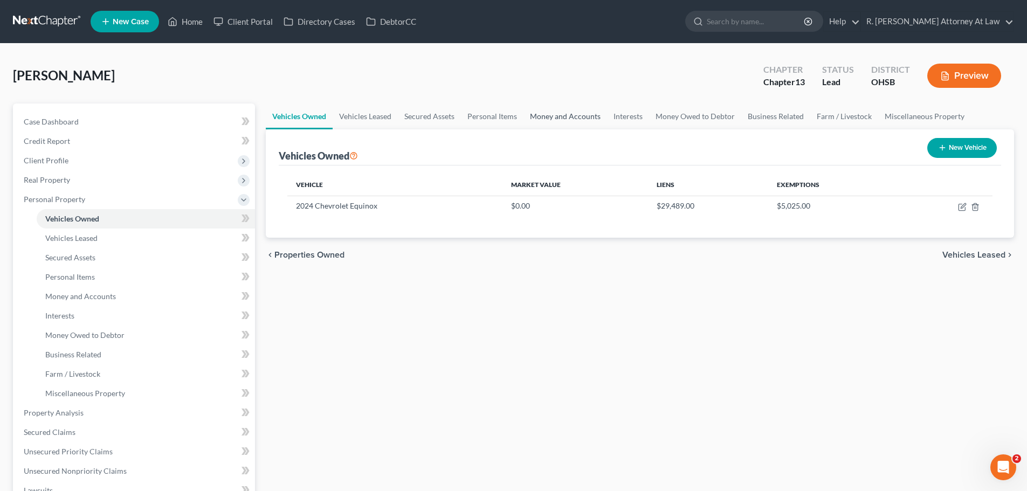
click at [550, 115] on link "Money and Accounts" at bounding box center [565, 116] width 84 height 26
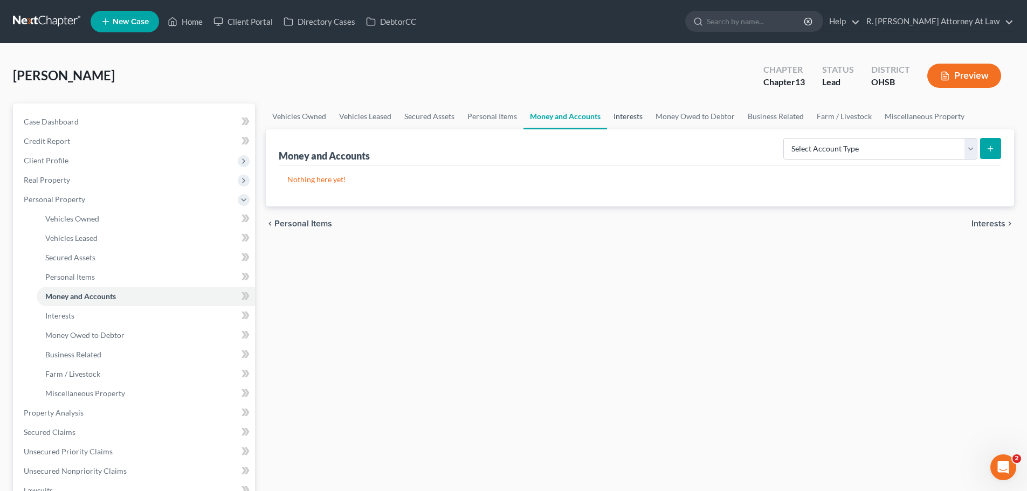
click at [614, 115] on link "Interests" at bounding box center [628, 116] width 42 height 26
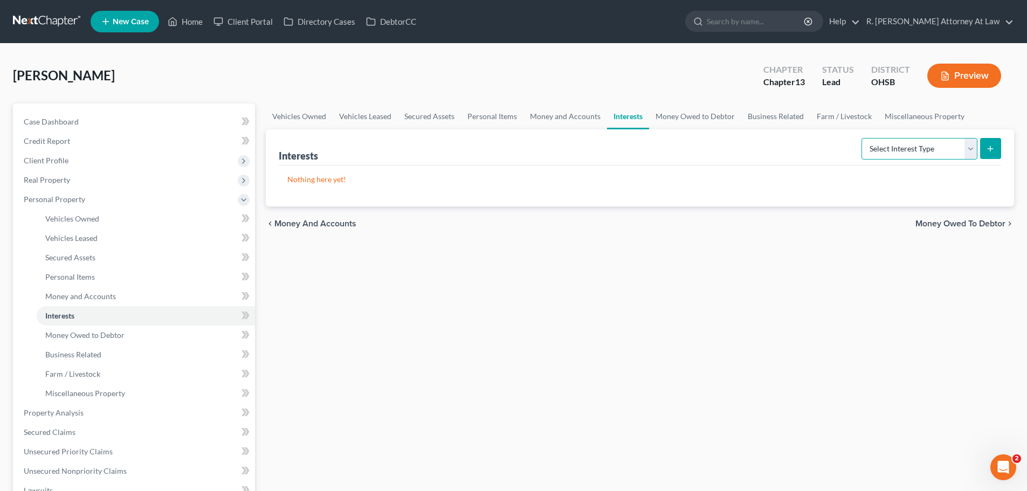
click at [911, 148] on select "Select Interest Type 401K Annuity Bond Education IRA Government Bond Government…" at bounding box center [919, 149] width 116 height 22
select select "401k"
click at [862, 138] on select "Select Interest Type 401K Annuity Bond Education IRA Government Bond Government…" at bounding box center [919, 149] width 116 height 22
click at [987, 155] on button "submit" at bounding box center [990, 148] width 21 height 21
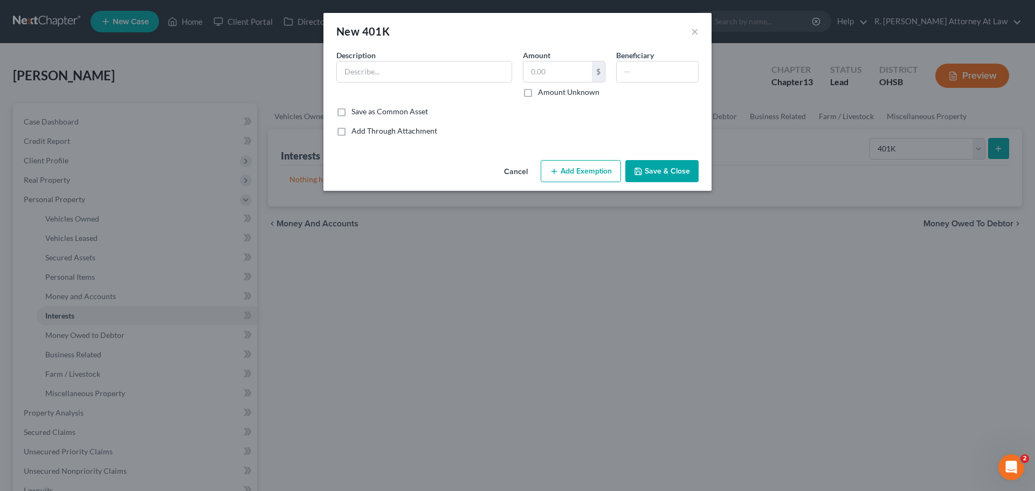
click at [452, 82] on div "Description *" at bounding box center [424, 74] width 187 height 48
click at [445, 73] on input "text" at bounding box center [424, 71] width 175 height 20
type input "401k"
click at [651, 164] on button "Save & Close" at bounding box center [661, 171] width 73 height 23
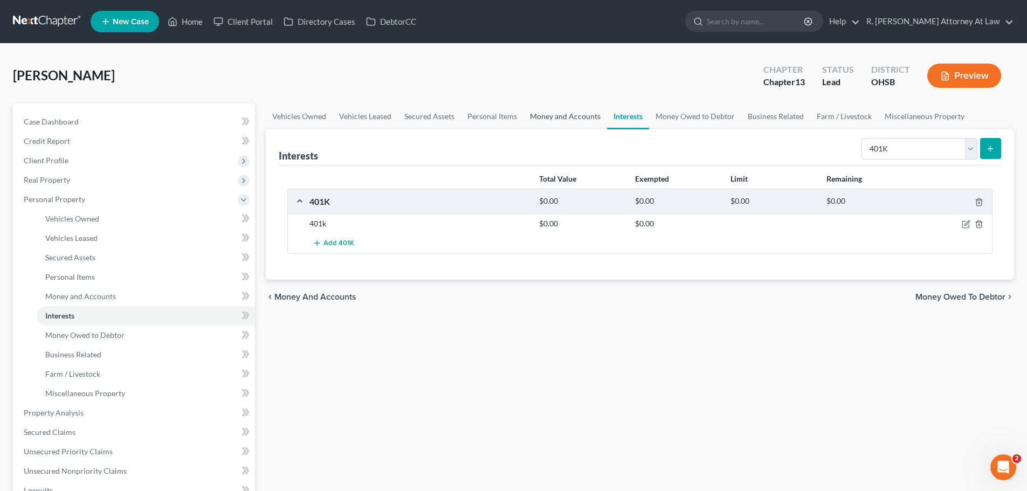
drag, startPoint x: 554, startPoint y: 106, endPoint x: 555, endPoint y: 112, distance: 5.5
click at [554, 108] on link "Money and Accounts" at bounding box center [565, 116] width 84 height 26
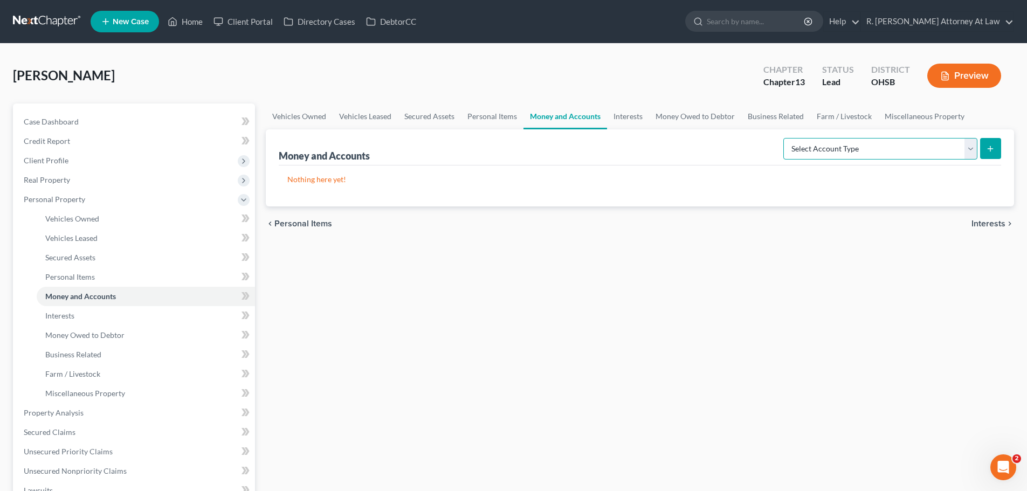
click at [814, 154] on select "Select Account Type Brokerage Cash on Hand Certificates of Deposit Checking Acc…" at bounding box center [880, 149] width 194 height 22
click at [785, 138] on select "Select Account Type Brokerage Cash on Hand Certificates of Deposit Checking Acc…" at bounding box center [880, 149] width 194 height 22
click at [987, 148] on icon "submit" at bounding box center [990, 148] width 9 height 9
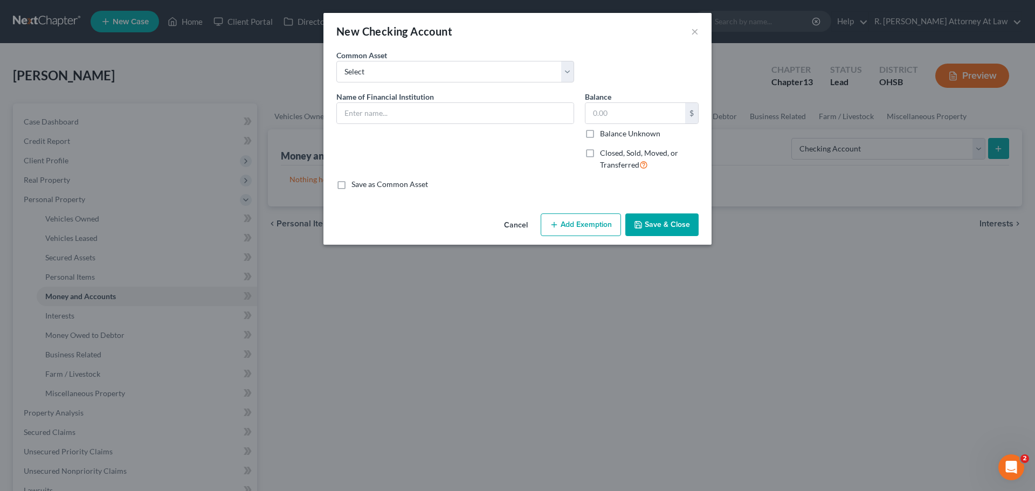
click at [701, 31] on div "New Checking Account ×" at bounding box center [517, 31] width 388 height 37
click at [694, 33] on div "New Checking Account ×" at bounding box center [517, 31] width 388 height 37
click at [694, 33] on button "×" at bounding box center [695, 31] width 8 height 13
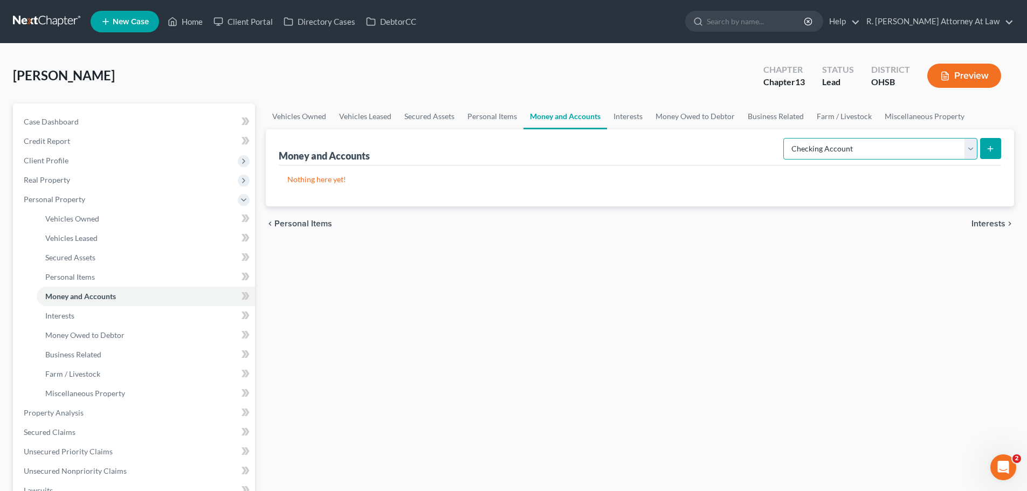
click at [845, 152] on select "Select Account Type Brokerage Cash on Hand Certificates of Deposit Checking Acc…" at bounding box center [880, 149] width 194 height 22
click at [785, 138] on select "Select Account Type Brokerage Cash on Hand Certificates of Deposit Checking Acc…" at bounding box center [880, 149] width 194 height 22
click at [830, 157] on select "Select Account Type Brokerage Cash on Hand Certificates of Deposit Checking Acc…" at bounding box center [880, 149] width 194 height 22
select select "savings"
click at [785, 138] on select "Select Account Type Brokerage Cash on Hand Certificates of Deposit Checking Acc…" at bounding box center [880, 149] width 194 height 22
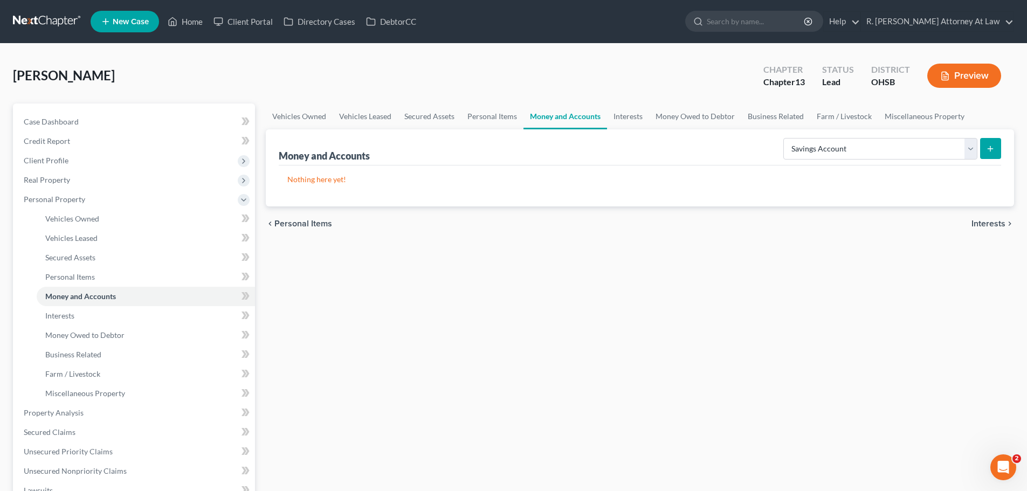
click at [993, 151] on button "submit" at bounding box center [990, 148] width 21 height 21
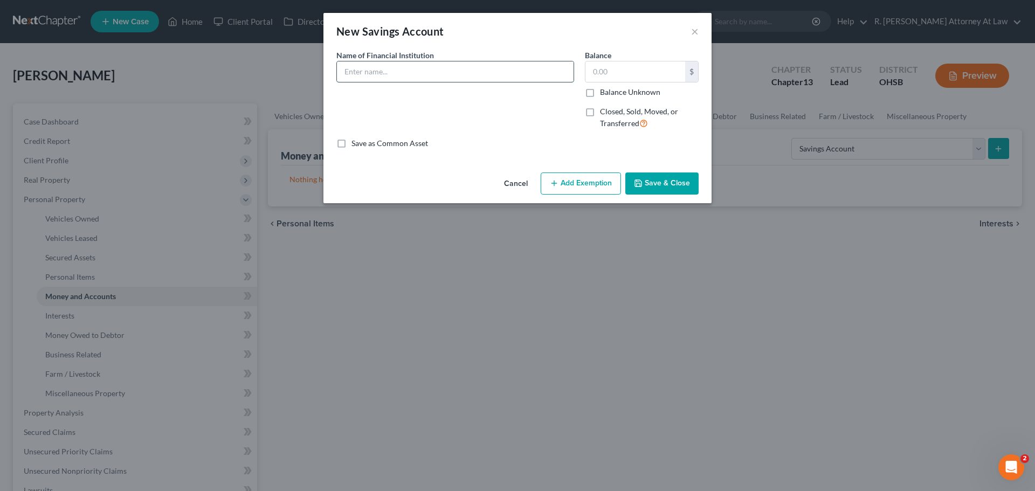
click at [402, 71] on input "text" at bounding box center [455, 71] width 237 height 20
type input "Aurgroup Credit Union Savings"
click at [667, 186] on button "Save & Close" at bounding box center [661, 183] width 73 height 23
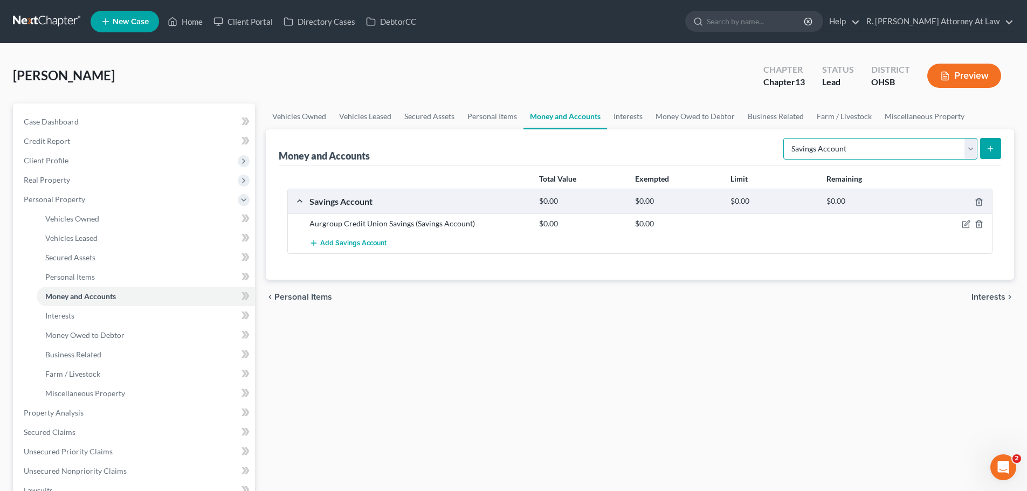
drag, startPoint x: 852, startPoint y: 149, endPoint x: 849, endPoint y: 158, distance: 9.6
click at [852, 149] on select "Select Account Type Brokerage Cash on Hand Certificates of Deposit Checking Acc…" at bounding box center [880, 149] width 194 height 22
select select "checking"
click at [785, 138] on select "Select Account Type Brokerage Cash on Hand Certificates of Deposit Checking Acc…" at bounding box center [880, 149] width 194 height 22
click at [983, 150] on button "submit" at bounding box center [990, 148] width 21 height 21
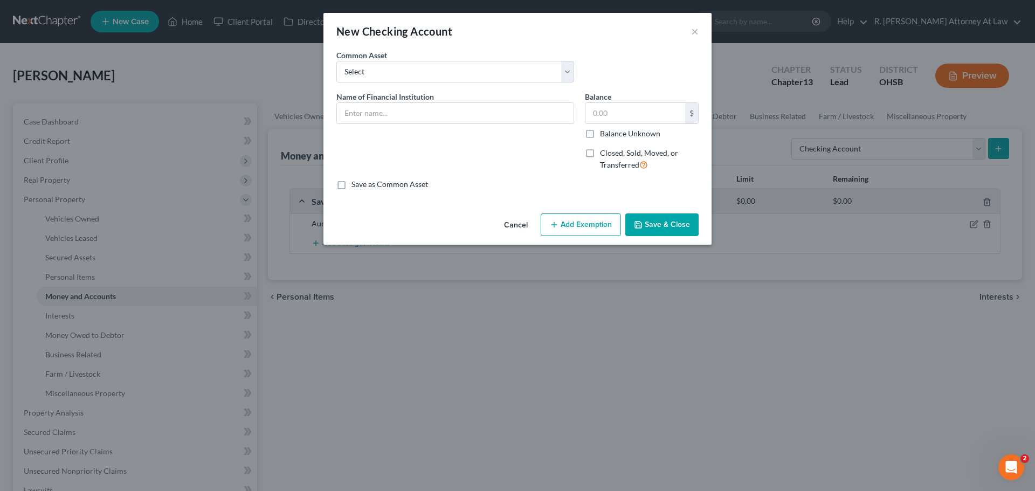
click at [376, 100] on span "Name of Financial Institution" at bounding box center [385, 96] width 98 height 9
click at [378, 103] on input "text" at bounding box center [455, 113] width 237 height 20
type input "Aurgroup Credit Union Checking"
drag, startPoint x: 663, startPoint y: 221, endPoint x: 687, endPoint y: 198, distance: 33.9
click at [663, 219] on button "Save & Close" at bounding box center [661, 224] width 73 height 23
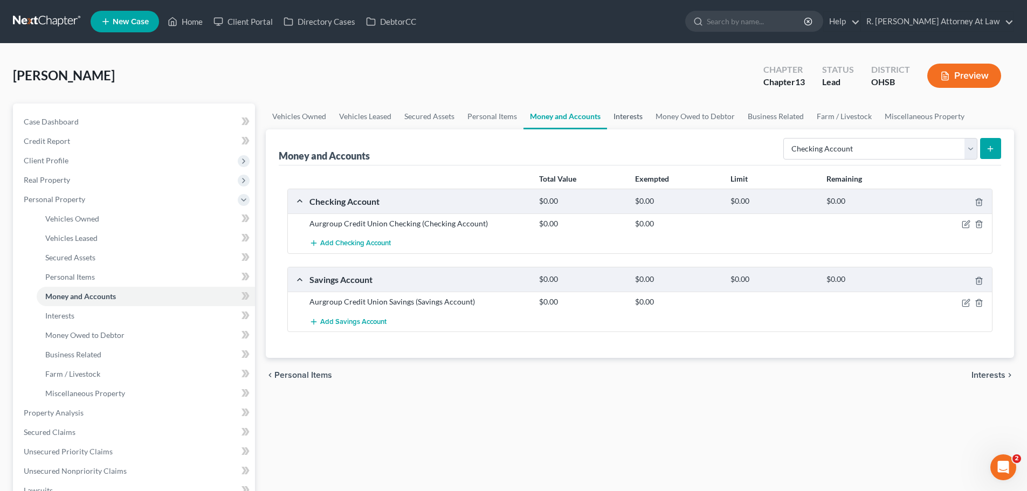
click at [633, 116] on link "Interests" at bounding box center [628, 116] width 42 height 26
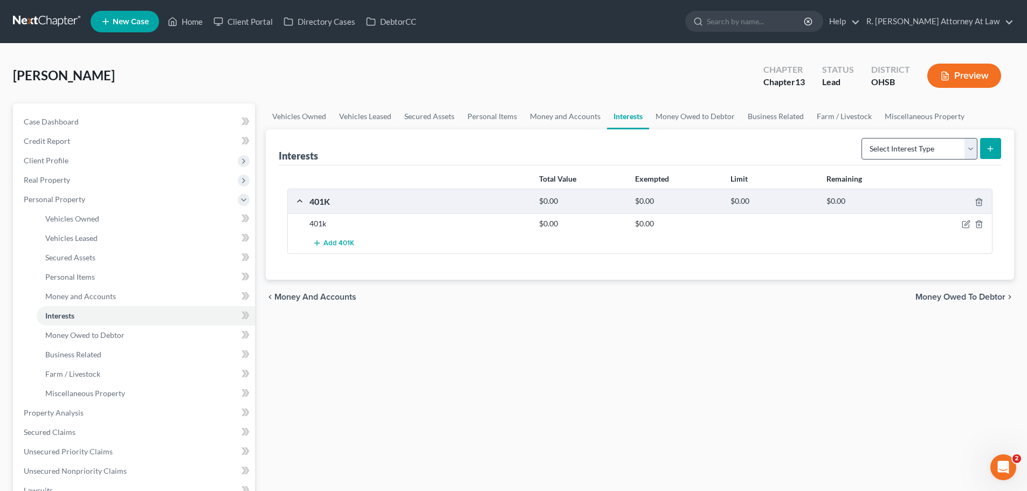
drag, startPoint x: 850, startPoint y: 157, endPoint x: 898, endPoint y: 155, distance: 48.0
click at [852, 157] on div "Interests Select Interest Type 401K Annuity Bond Education IRA Government Bond …" at bounding box center [640, 147] width 722 height 36
click at [899, 155] on select "Select Interest Type 401K Annuity Bond Education IRA Government Bond Government…" at bounding box center [919, 149] width 116 height 22
select select "term_life_insurance"
click at [862, 138] on select "Select Interest Type 401K Annuity Bond Education IRA Government Bond Government…" at bounding box center [919, 149] width 116 height 22
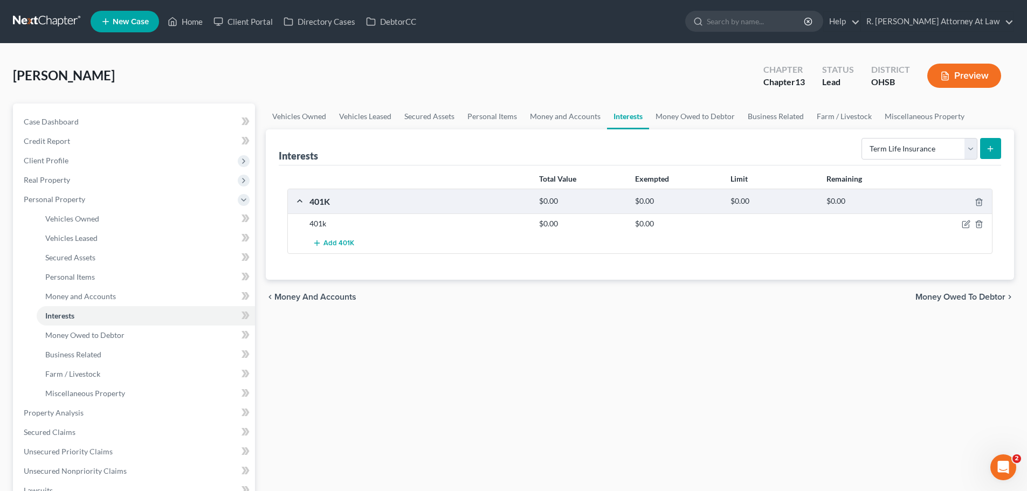
click at [993, 157] on button "submit" at bounding box center [990, 148] width 21 height 21
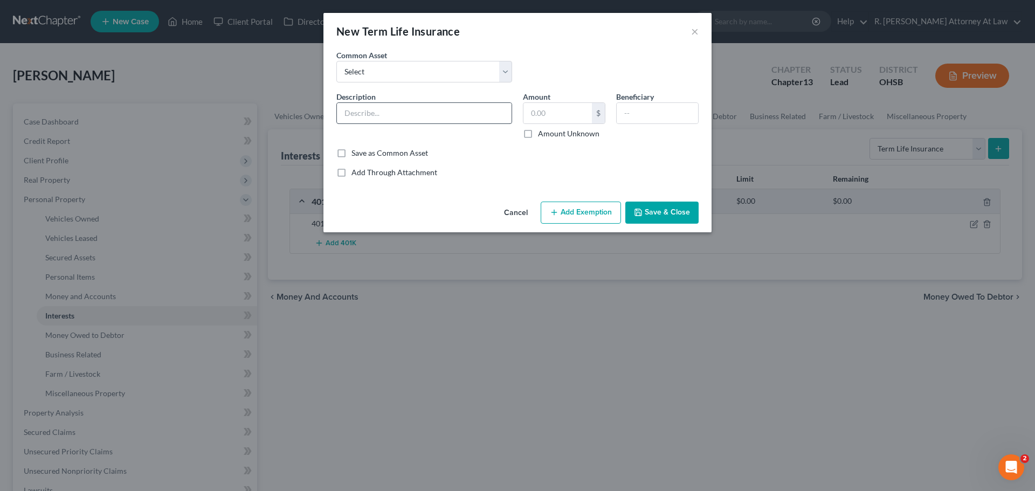
drag, startPoint x: 385, startPoint y: 93, endPoint x: 371, endPoint y: 105, distance: 18.7
click at [382, 95] on div "Description *" at bounding box center [424, 115] width 187 height 48
click at [370, 107] on input "text" at bounding box center [424, 113] width 175 height 20
type input "Life Insurance"
click at [666, 221] on button "Save & Close" at bounding box center [661, 213] width 73 height 23
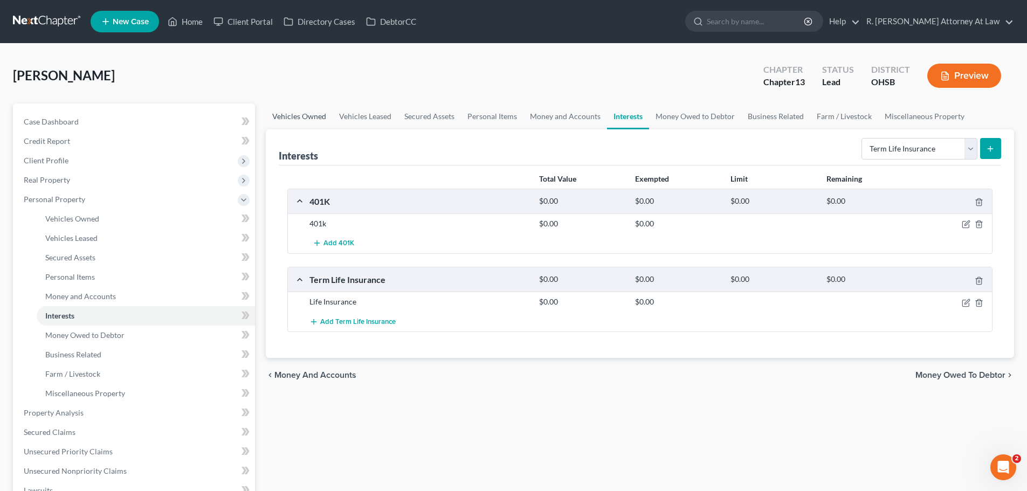
click at [305, 120] on link "Vehicles Owned" at bounding box center [299, 116] width 67 height 26
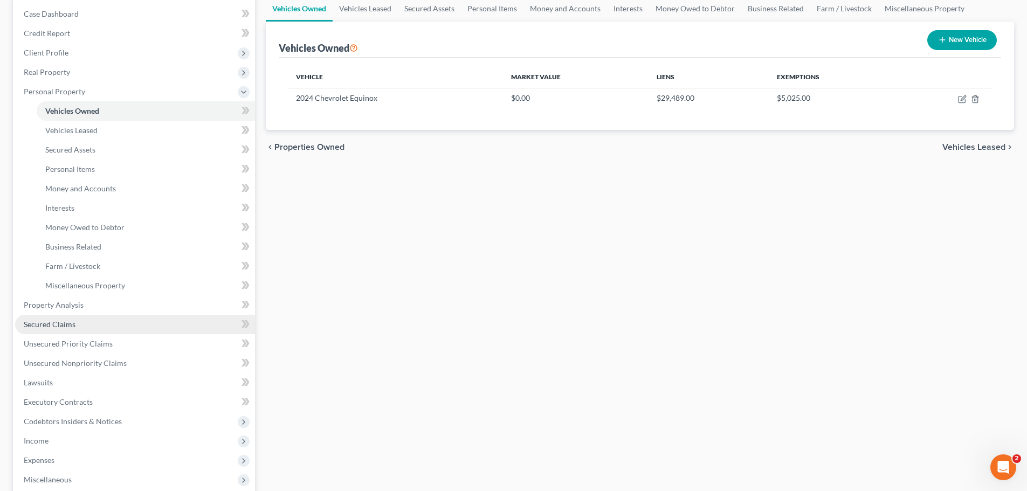
click at [38, 320] on span "Secured Claims" at bounding box center [50, 324] width 52 height 9
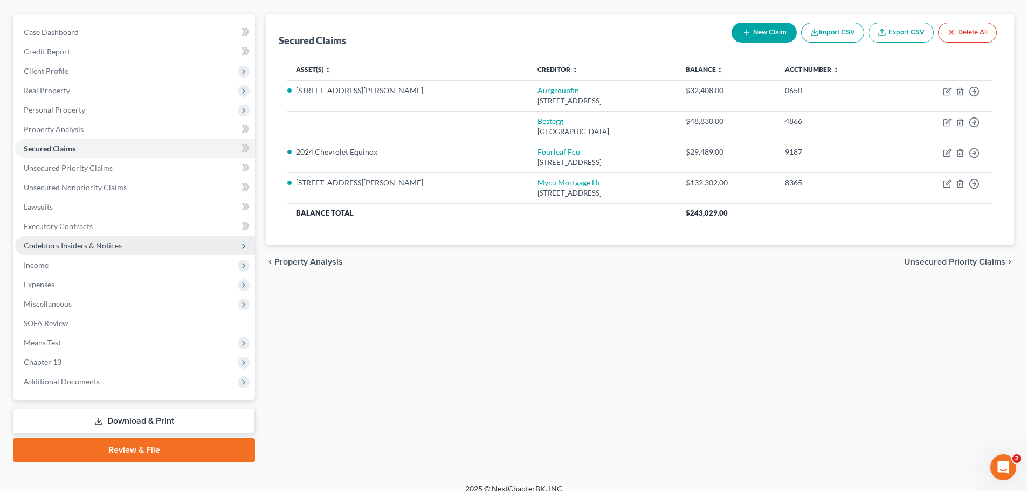
scroll to position [101, 0]
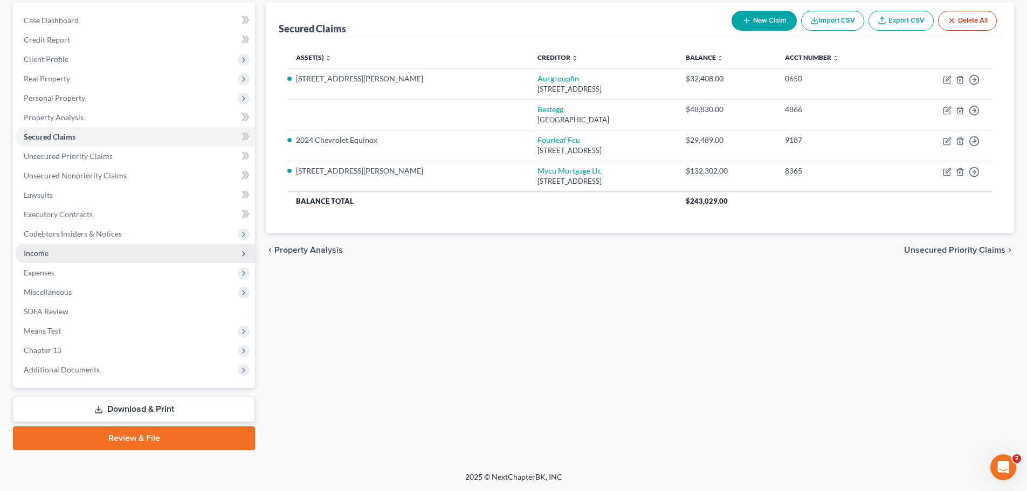
click at [45, 254] on span "Income" at bounding box center [36, 253] width 25 height 9
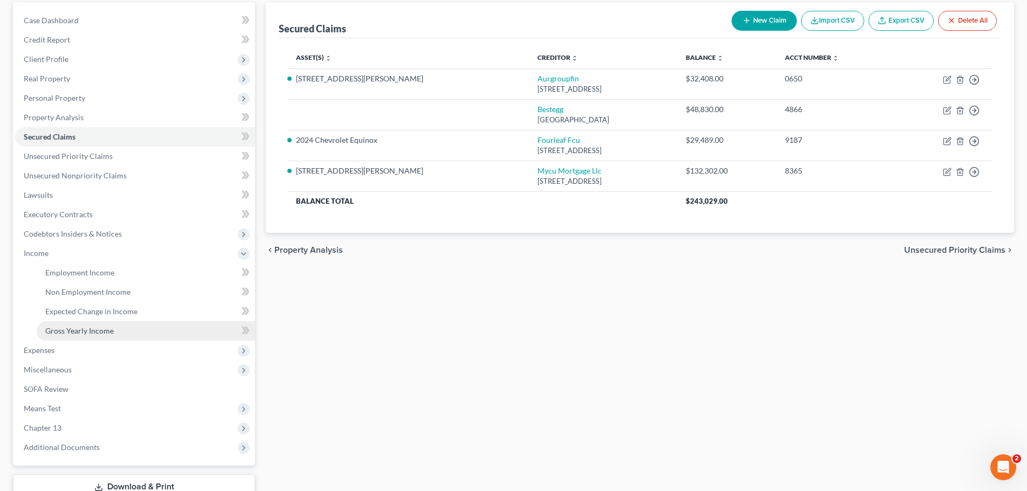
click at [90, 327] on span "Gross Yearly Income" at bounding box center [79, 330] width 68 height 9
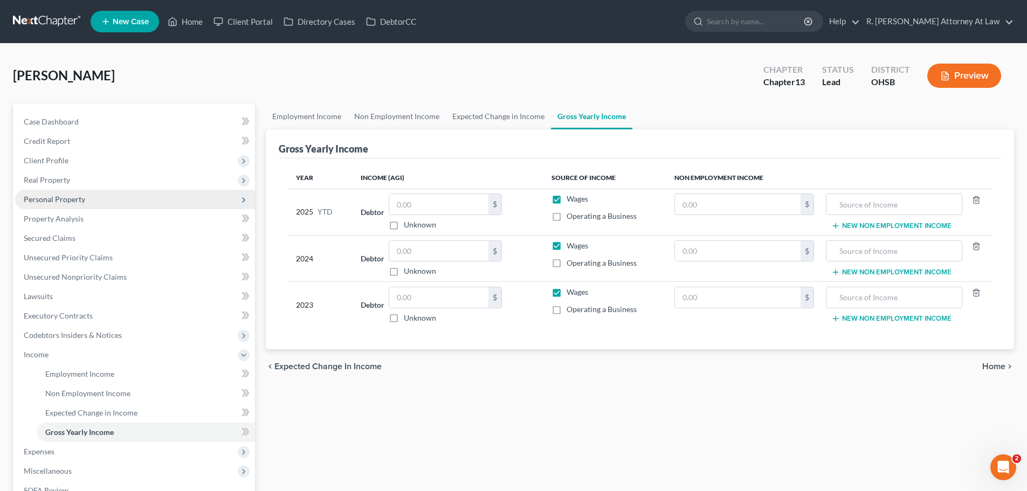
click at [74, 203] on span "Personal Property" at bounding box center [54, 199] width 61 height 9
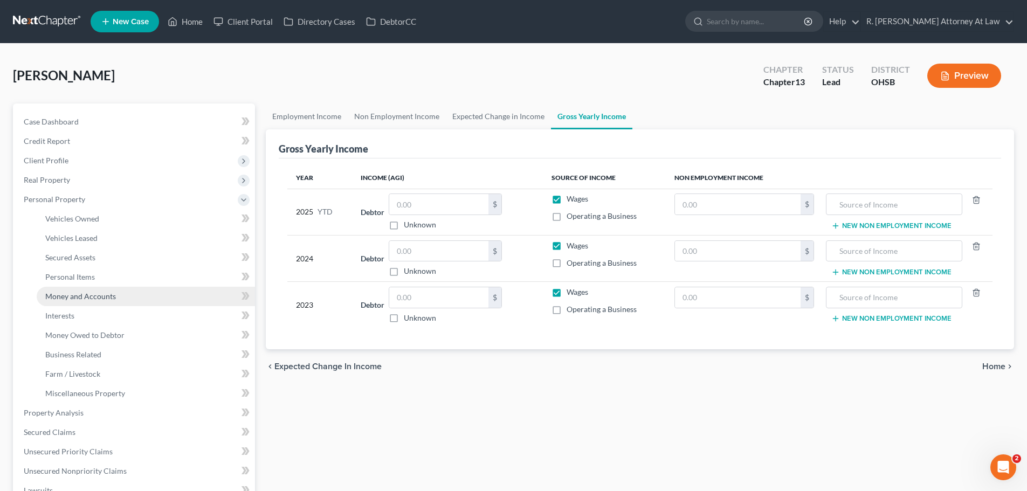
click at [99, 299] on span "Money and Accounts" at bounding box center [80, 296] width 71 height 9
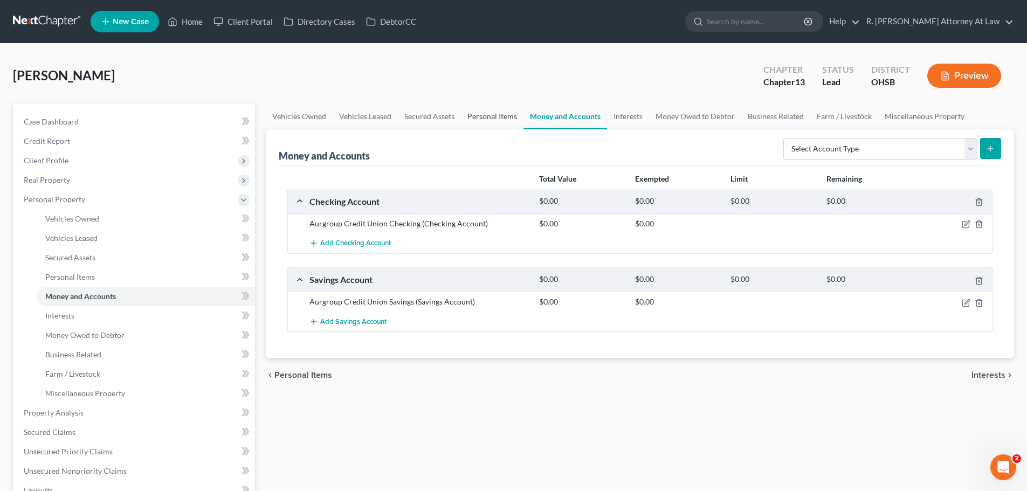
click at [473, 112] on link "Personal Items" at bounding box center [492, 116] width 63 height 26
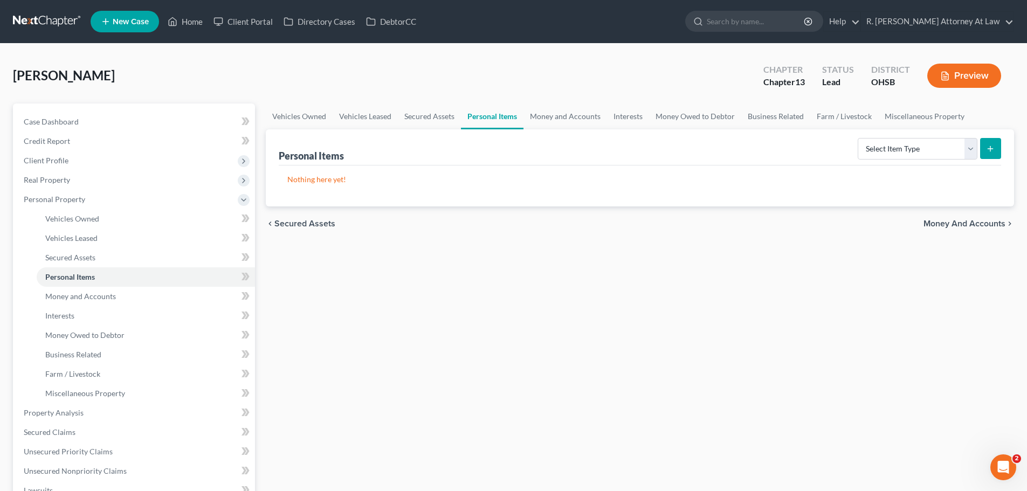
drag, startPoint x: 502, startPoint y: 48, endPoint x: 490, endPoint y: 57, distance: 15.0
click at [501, 48] on div "[PERSON_NAME] Upgraded Chapter Chapter 13 Status Lead District [GEOGRAPHIC_DATA…" at bounding box center [513, 405] width 1027 height 723
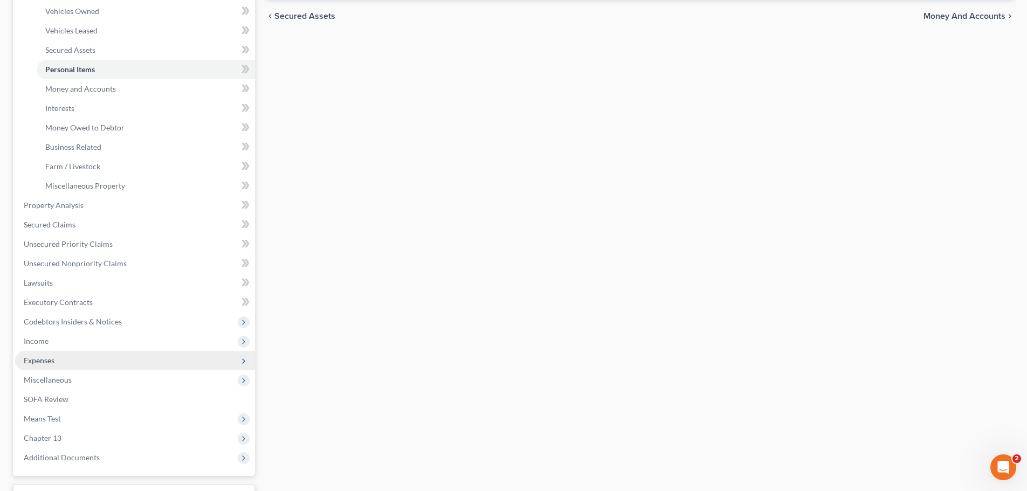
scroll to position [216, 0]
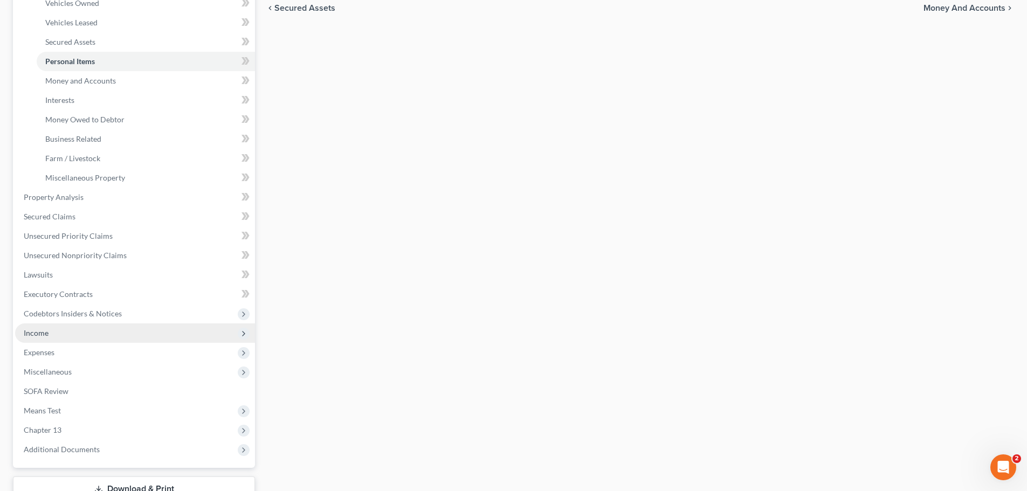
click at [63, 335] on span "Income" at bounding box center [135, 332] width 240 height 19
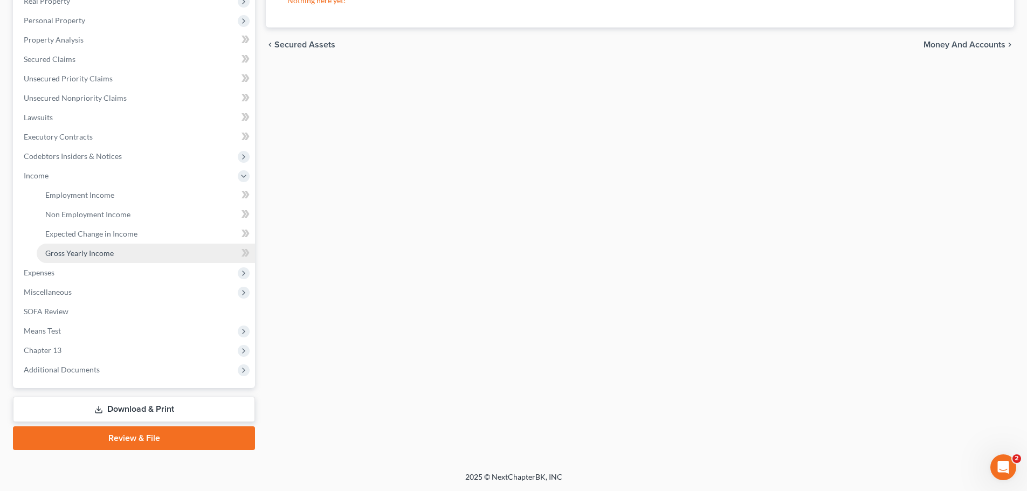
click at [96, 254] on span "Gross Yearly Income" at bounding box center [79, 253] width 68 height 9
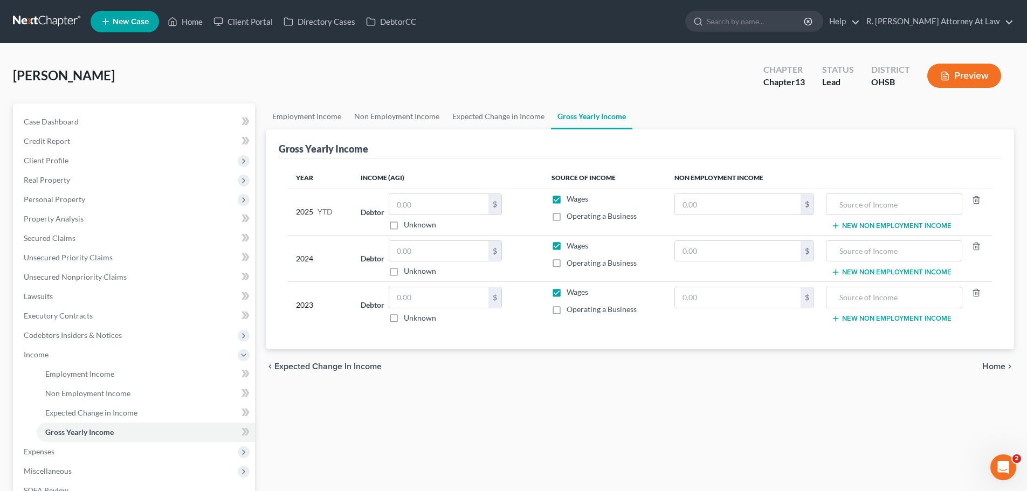
drag, startPoint x: 767, startPoint y: 284, endPoint x: 756, endPoint y: 293, distance: 14.5
click at [767, 285] on td "$" at bounding box center [744, 305] width 157 height 46
click at [739, 302] on input "text" at bounding box center [738, 297] width 126 height 20
type input "2,081.00"
click at [882, 303] on input "text" at bounding box center [894, 297] width 124 height 20
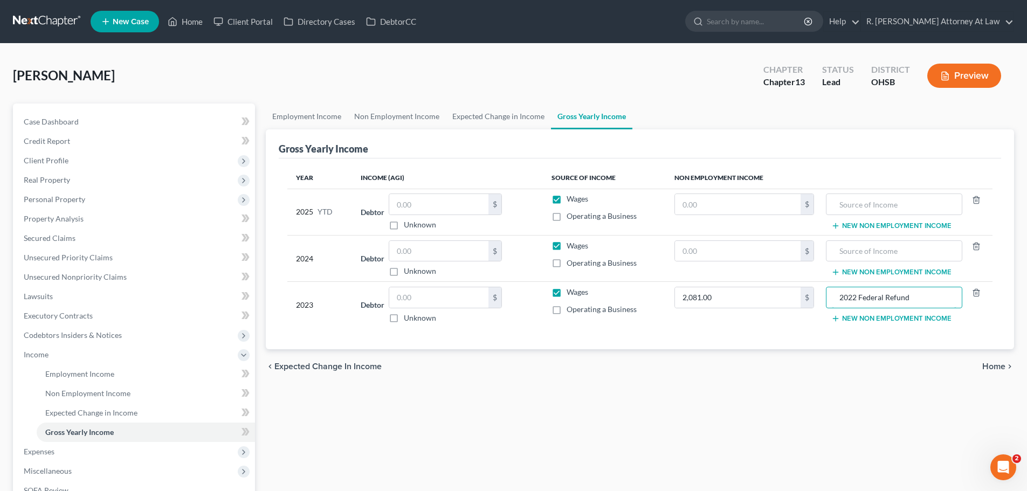
type input "2022 Federal Refund"
click at [457, 251] on input "text" at bounding box center [438, 251] width 99 height 20
click at [411, 299] on input "text" at bounding box center [438, 297] width 99 height 20
drag, startPoint x: 434, startPoint y: 301, endPoint x: 349, endPoint y: 309, distance: 85.0
click at [349, 309] on tr "2023 Debtor 914,361.00 $ Unknown Balance Undetermined 914,361.00 $ Unknown Wage…" at bounding box center [639, 305] width 705 height 46
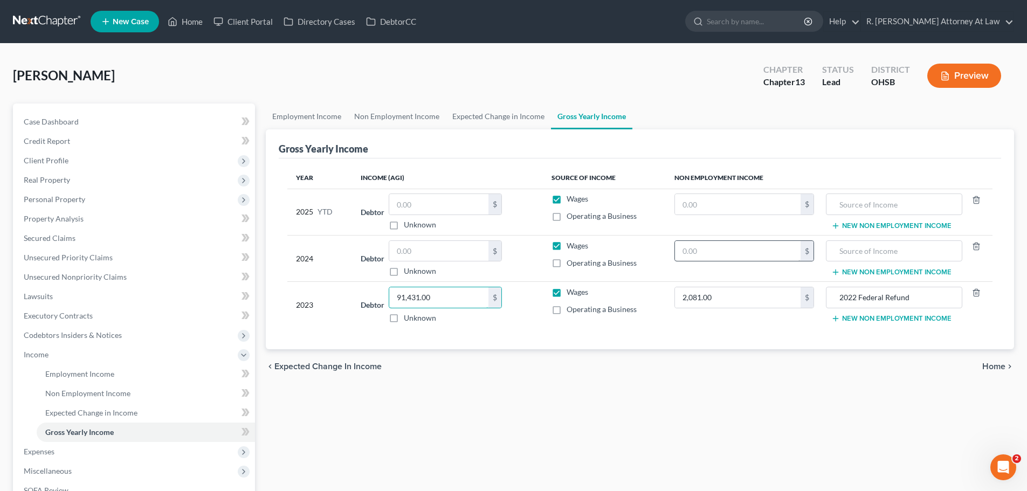
type input "91,431.00"
click at [715, 253] on input "text" at bounding box center [738, 251] width 126 height 20
type input "2,070.00"
click at [878, 249] on input "text" at bounding box center [894, 251] width 124 height 20
type input "2023 Federal Refund"
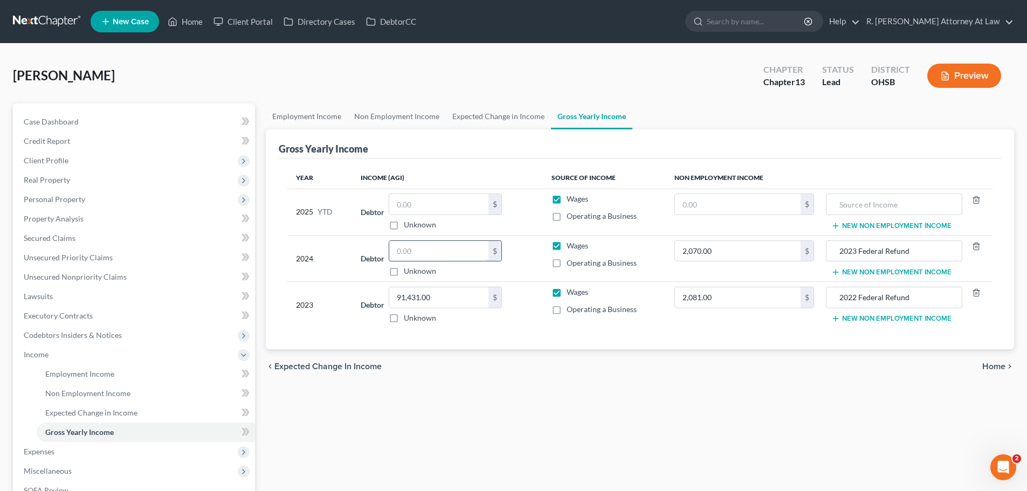
click at [441, 255] on input "text" at bounding box center [438, 251] width 99 height 20
type input "88,972.00"
click at [709, 202] on input "text" at bounding box center [738, 204] width 126 height 20
type input "5,976.00"
click at [868, 202] on input "text" at bounding box center [894, 204] width 124 height 20
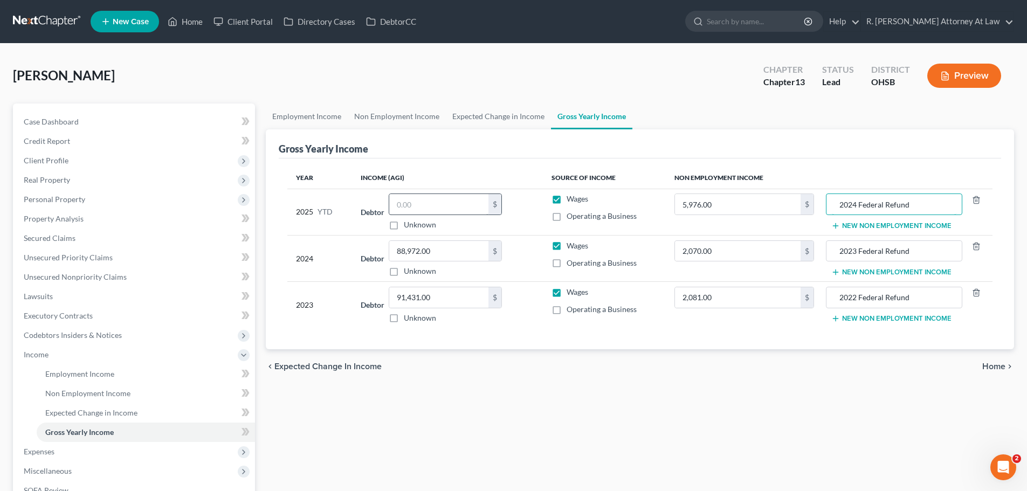
type input "2024 Federal Refund"
drag, startPoint x: 423, startPoint y: 206, endPoint x: 430, endPoint y: 204, distance: 7.3
click at [427, 206] on input "text" at bounding box center [438, 204] width 99 height 20
type input "9"
type input "85,178.35"
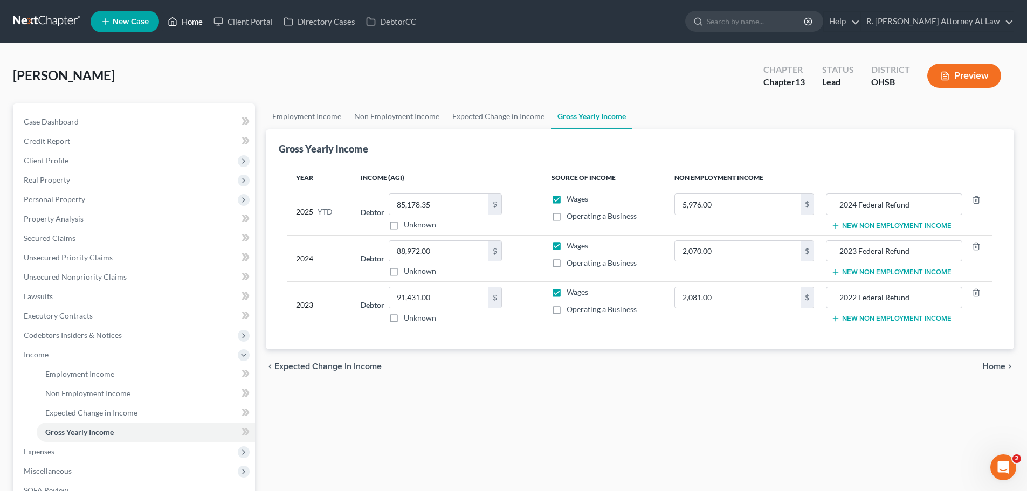
click at [184, 21] on link "Home" at bounding box center [185, 21] width 46 height 19
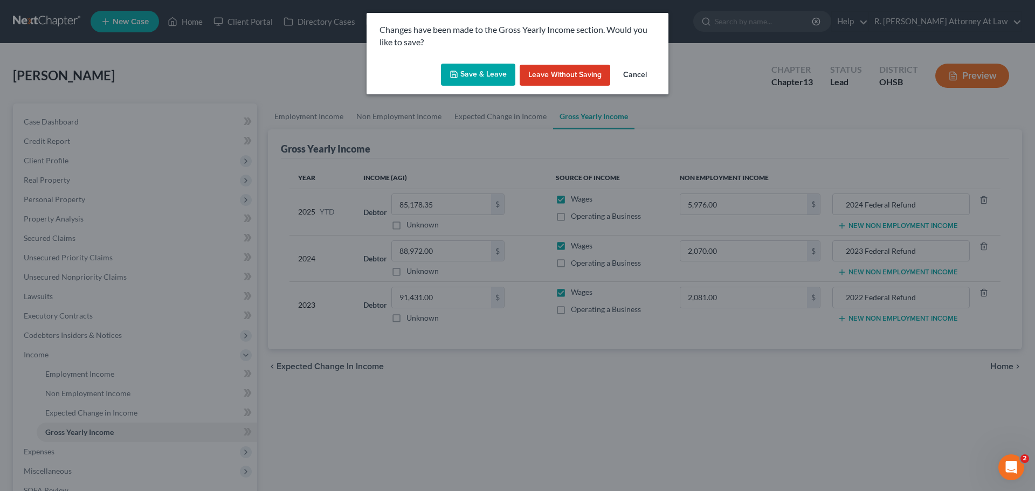
click at [495, 78] on button "Save & Leave" at bounding box center [478, 75] width 74 height 23
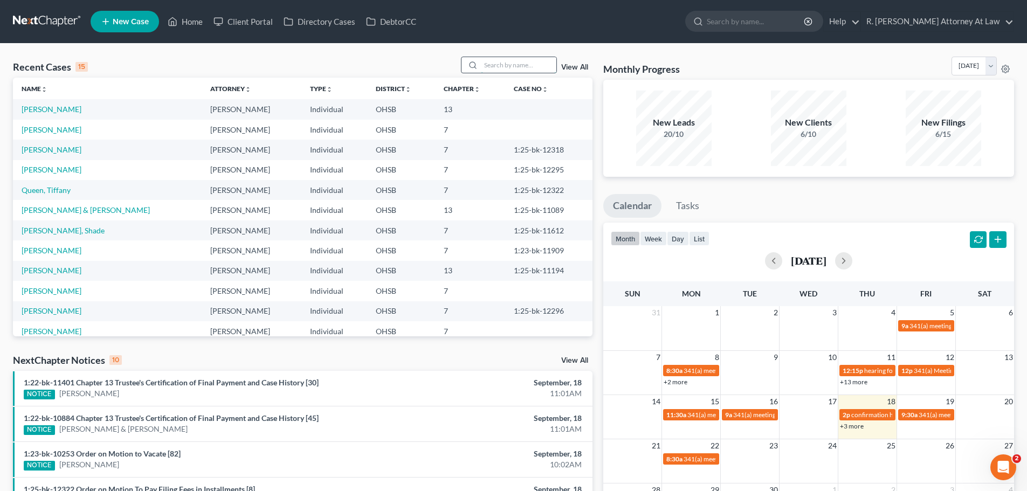
click at [489, 64] on input "search" at bounding box center [518, 65] width 75 height 16
type input "[PERSON_NAME]"
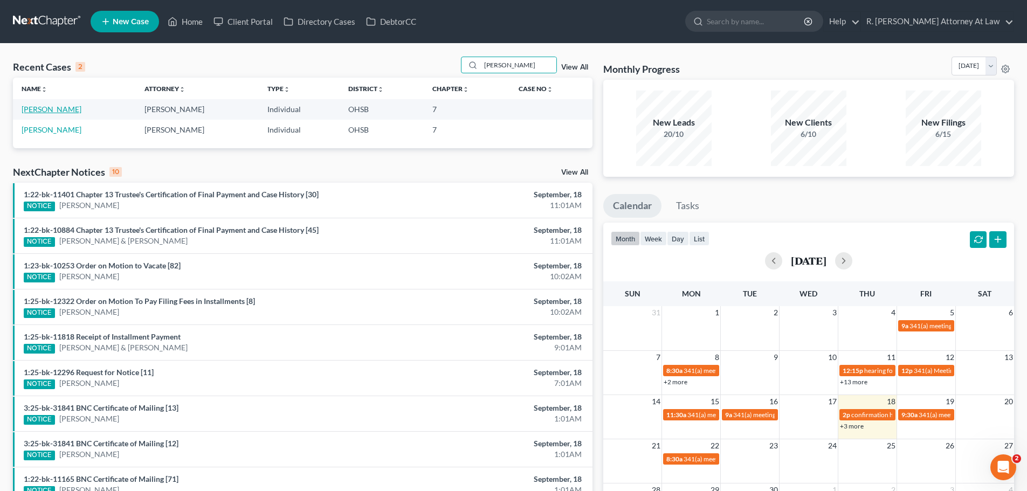
click at [42, 111] on link "[PERSON_NAME]" at bounding box center [52, 109] width 60 height 9
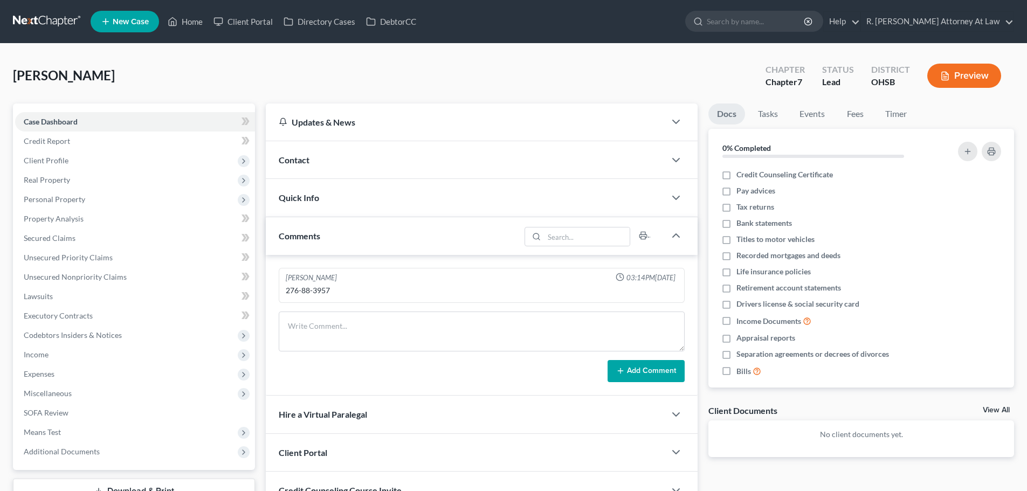
click at [304, 162] on span "Contact" at bounding box center [294, 160] width 31 height 10
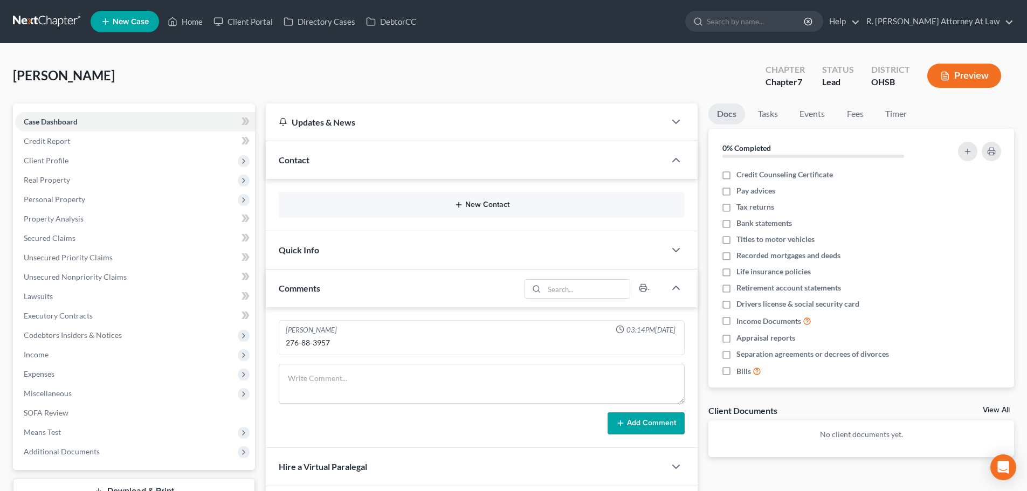
click at [456, 204] on icon "button" at bounding box center [458, 205] width 9 height 9
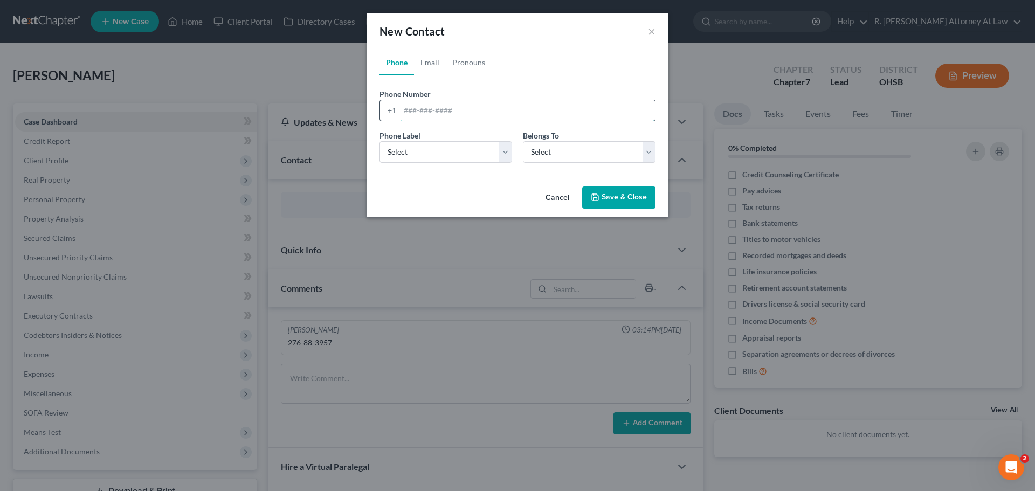
click at [433, 113] on input "tel" at bounding box center [527, 110] width 255 height 20
type input "513-545-0333"
click at [432, 158] on select "Select Mobile Home Work Other" at bounding box center [445, 152] width 133 height 22
select select "0"
click at [379, 141] on select "Select Mobile Home Work Other" at bounding box center [445, 152] width 133 height 22
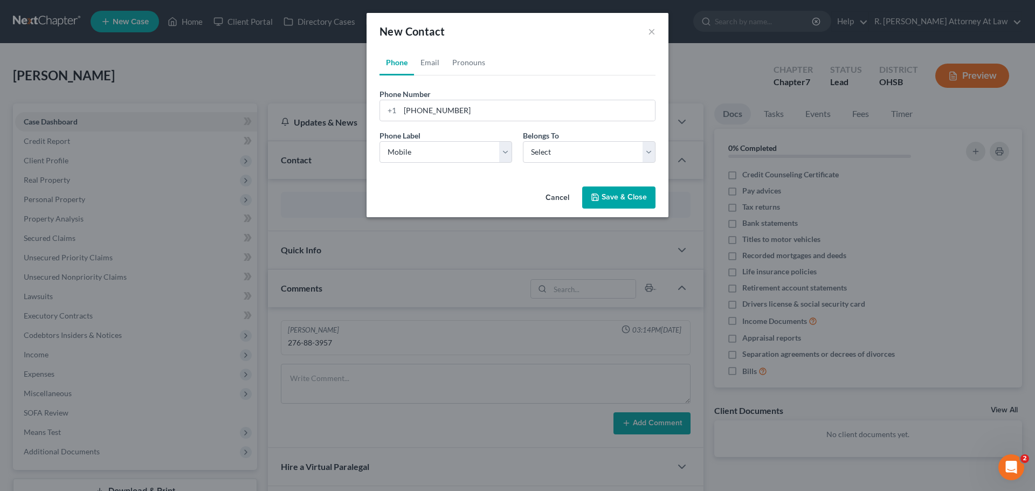
click at [646, 185] on div "Cancel Save & Close" at bounding box center [518, 200] width 302 height 36
drag, startPoint x: 583, startPoint y: 148, endPoint x: 581, endPoint y: 162, distance: 14.2
click at [582, 149] on select "Select Client Other" at bounding box center [589, 152] width 133 height 22
select select "0"
click at [523, 141] on select "Select Client Other" at bounding box center [589, 152] width 133 height 22
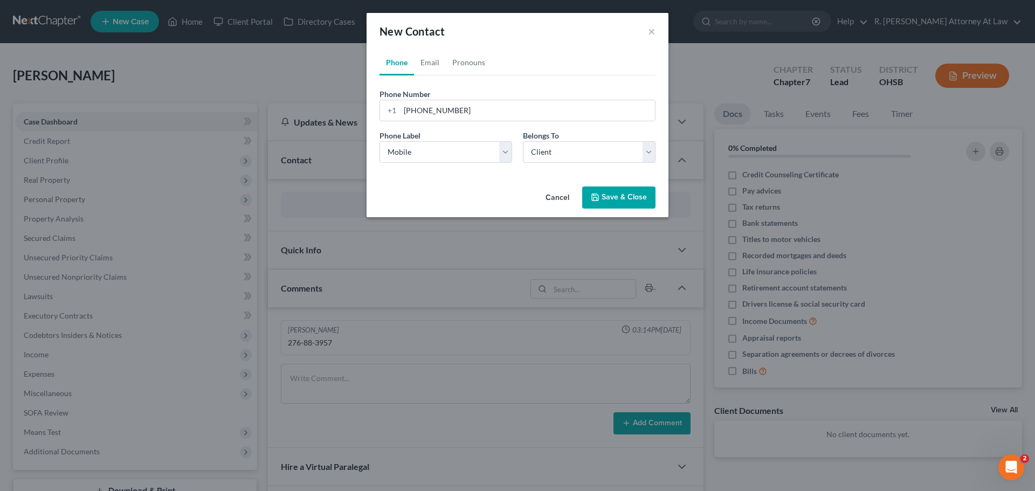
click at [615, 206] on button "Save & Close" at bounding box center [618, 198] width 73 height 23
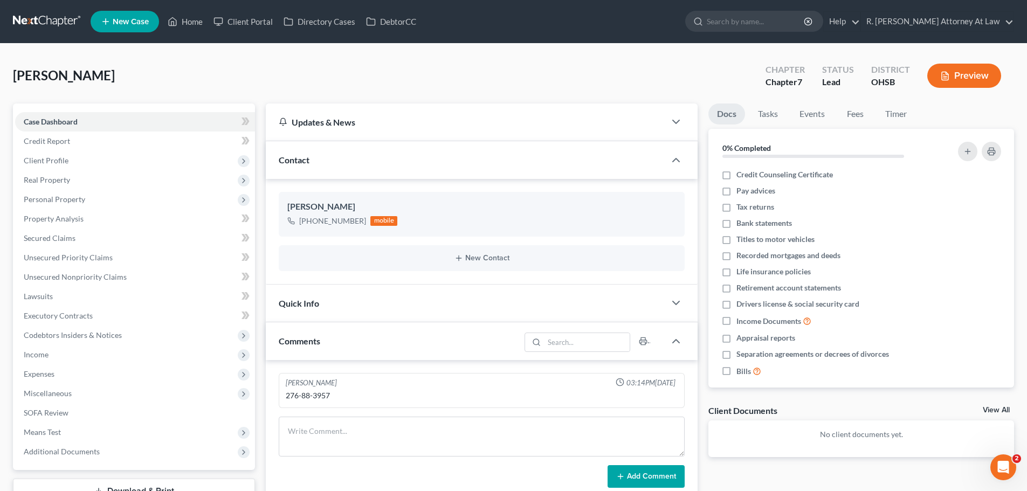
click at [569, 68] on div "Flynn, Nikki Upgraded Chapter Chapter 7 Status Lead District OHSB Preview" at bounding box center [513, 80] width 1001 height 47
click at [186, 19] on link "Home" at bounding box center [185, 21] width 46 height 19
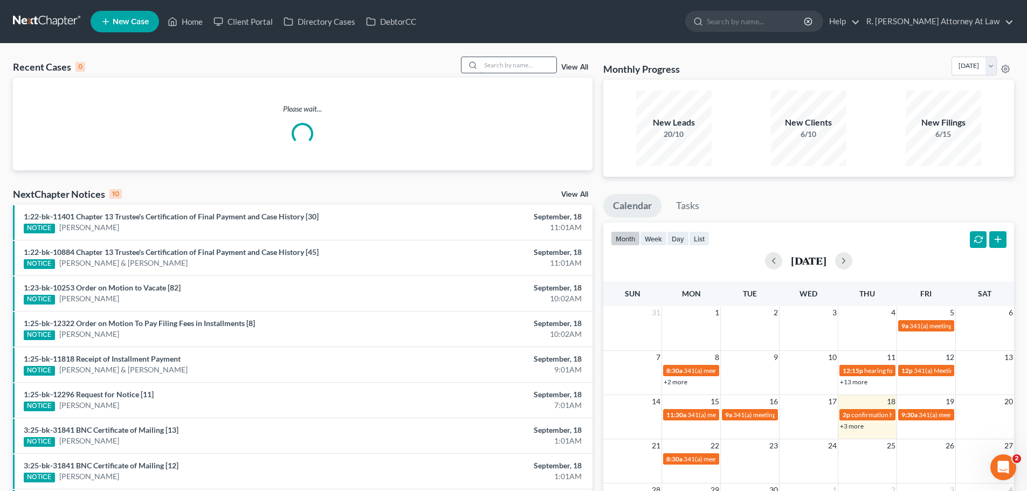
click at [495, 65] on input "search" at bounding box center [518, 65] width 75 height 16
type input "smith"
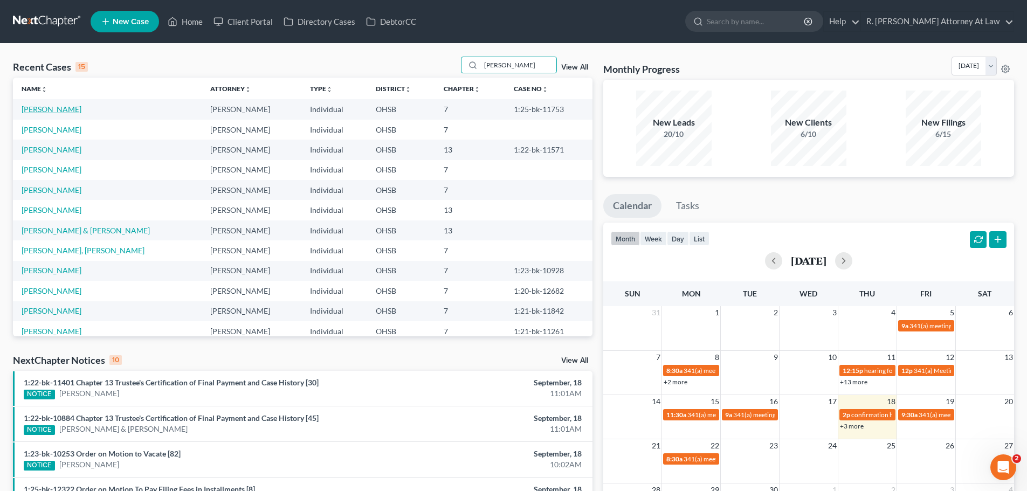
click at [45, 111] on link "Smith, Chelsea" at bounding box center [52, 109] width 60 height 9
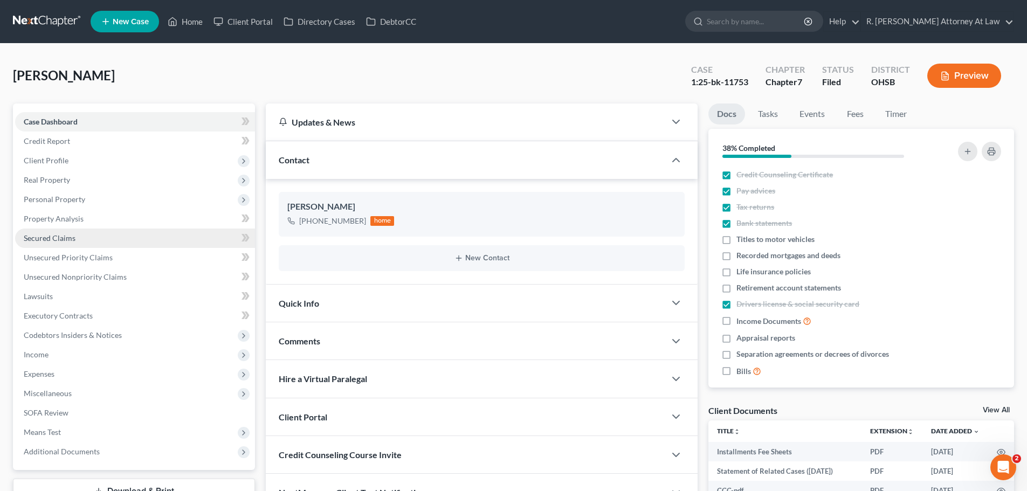
click at [65, 243] on link "Secured Claims" at bounding box center [135, 238] width 240 height 19
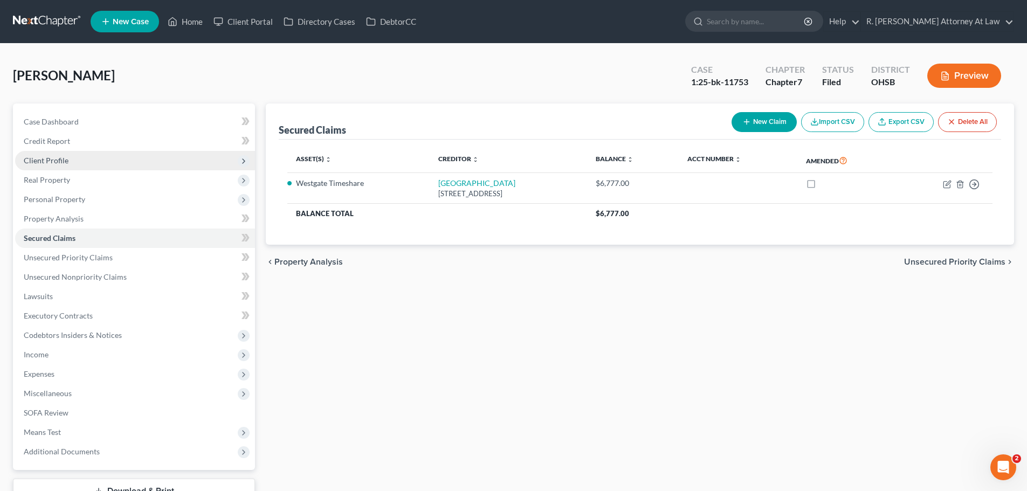
click at [55, 162] on span "Client Profile" at bounding box center [46, 160] width 45 height 9
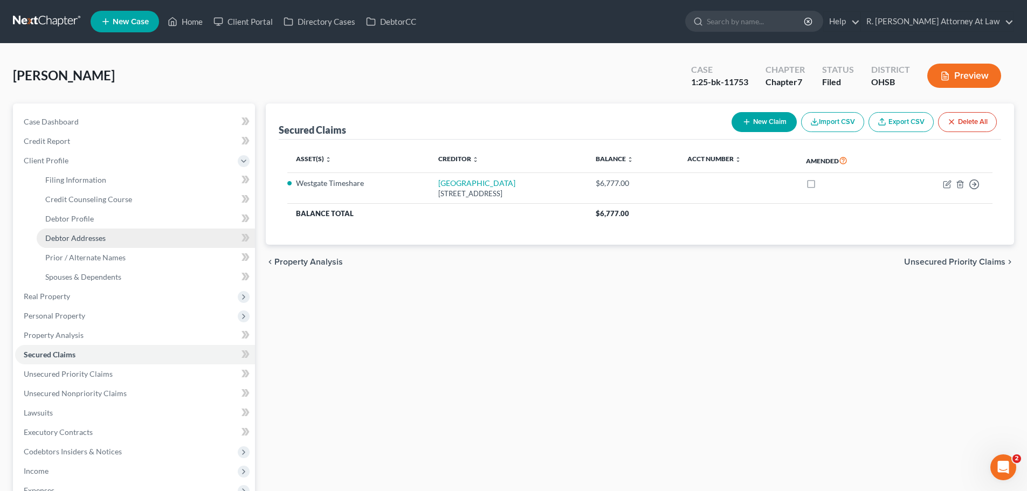
click at [75, 236] on span "Debtor Addresses" at bounding box center [75, 237] width 60 height 9
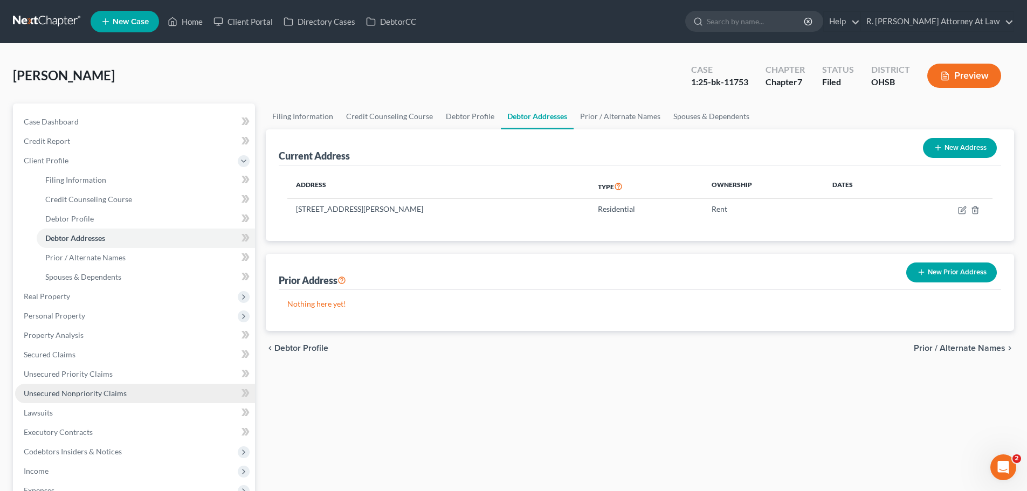
click at [67, 395] on span "Unsecured Nonpriority Claims" at bounding box center [75, 393] width 103 height 9
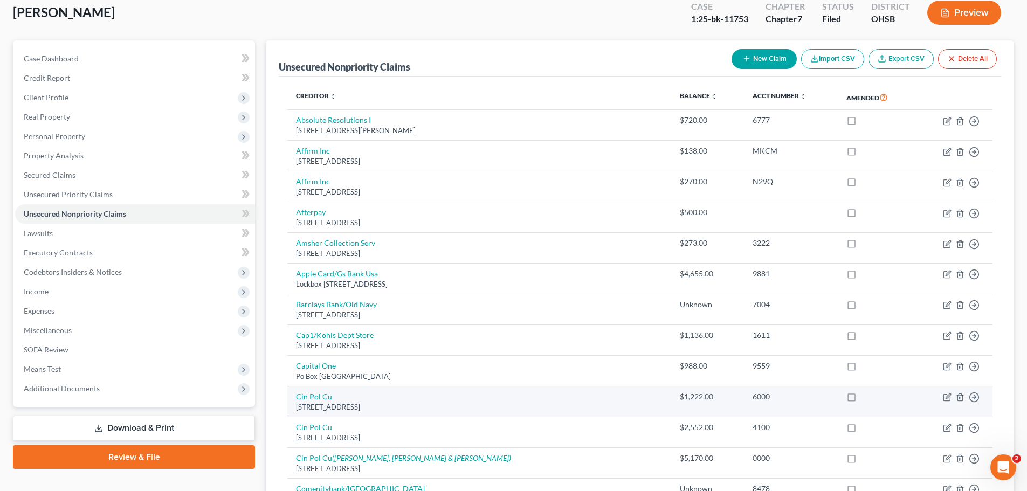
scroll to position [54, 0]
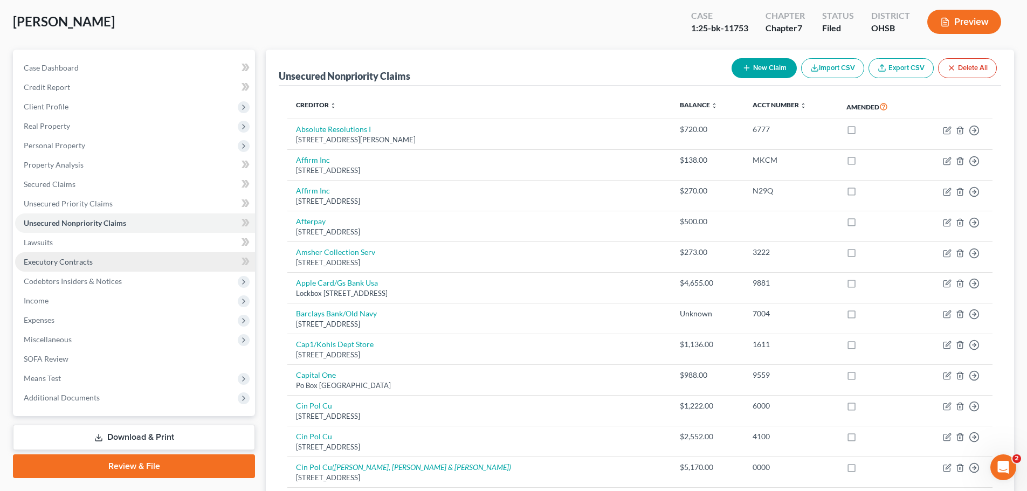
click at [53, 263] on span "Executory Contracts" at bounding box center [58, 261] width 69 height 9
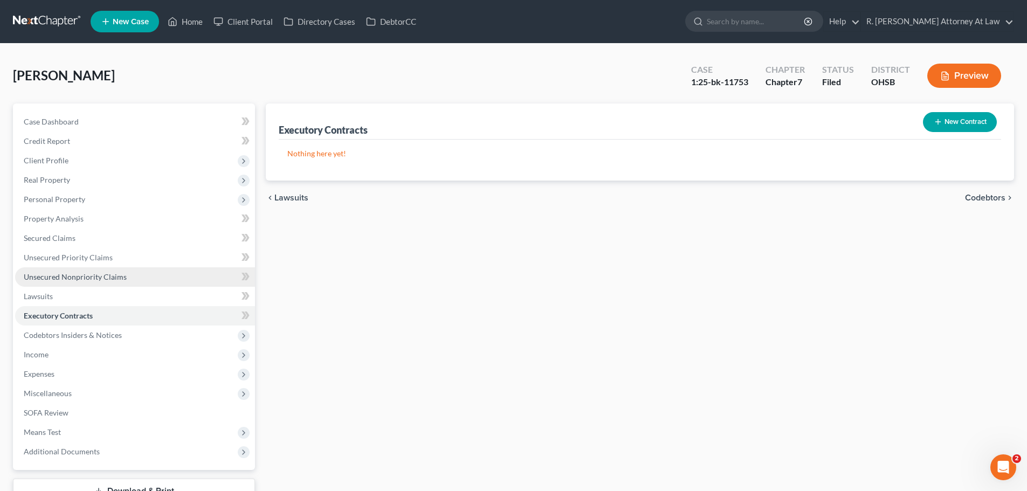
click at [77, 273] on span "Unsecured Nonpriority Claims" at bounding box center [75, 276] width 103 height 9
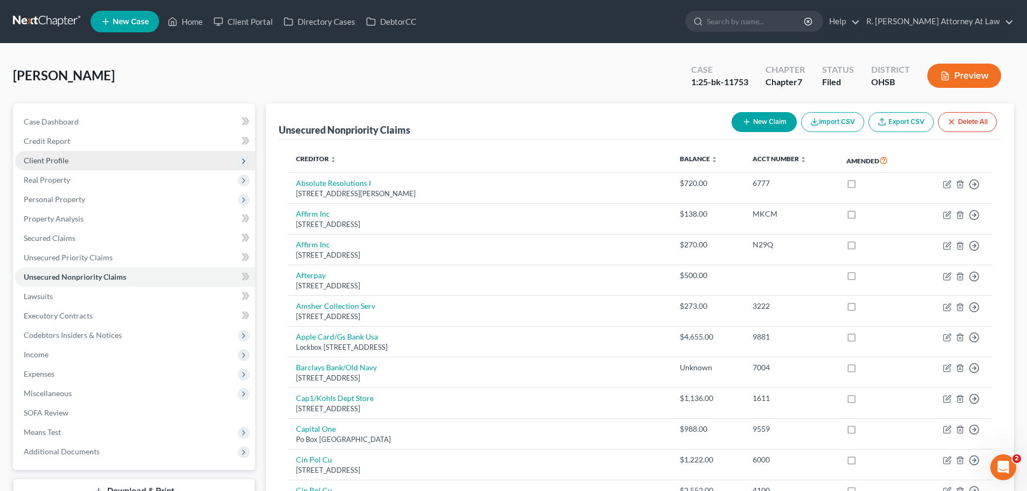
click at [46, 155] on span "Client Profile" at bounding box center [135, 160] width 240 height 19
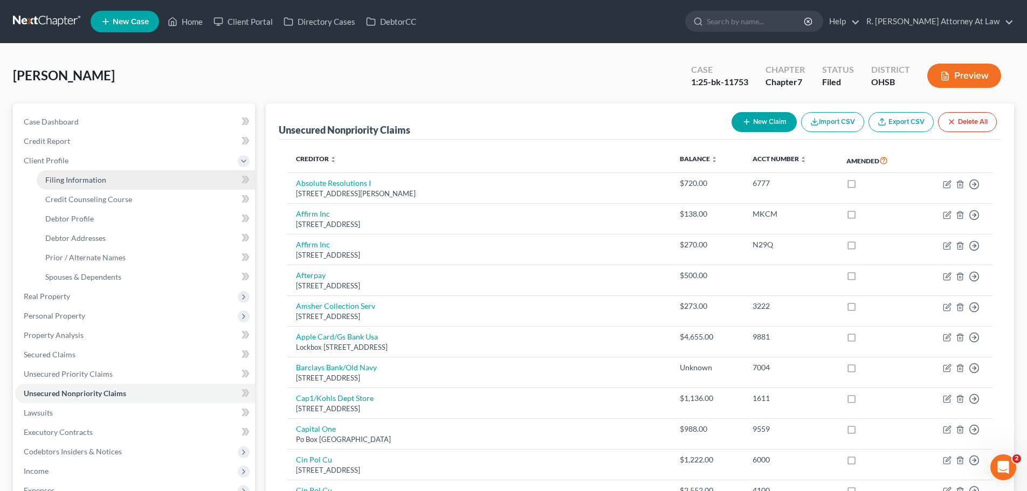
click at [79, 182] on span "Filing Information" at bounding box center [75, 179] width 61 height 9
select select "1"
select select "0"
select select "36"
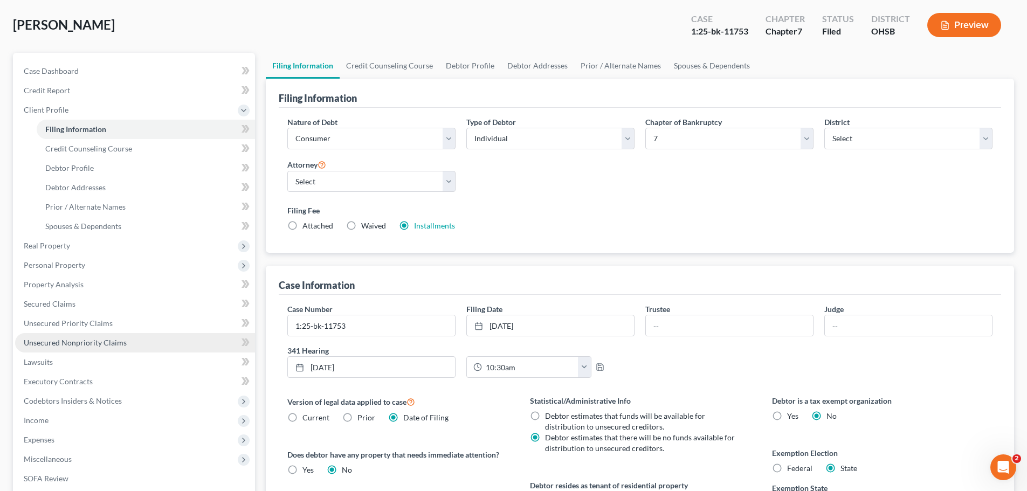
scroll to position [54, 0]
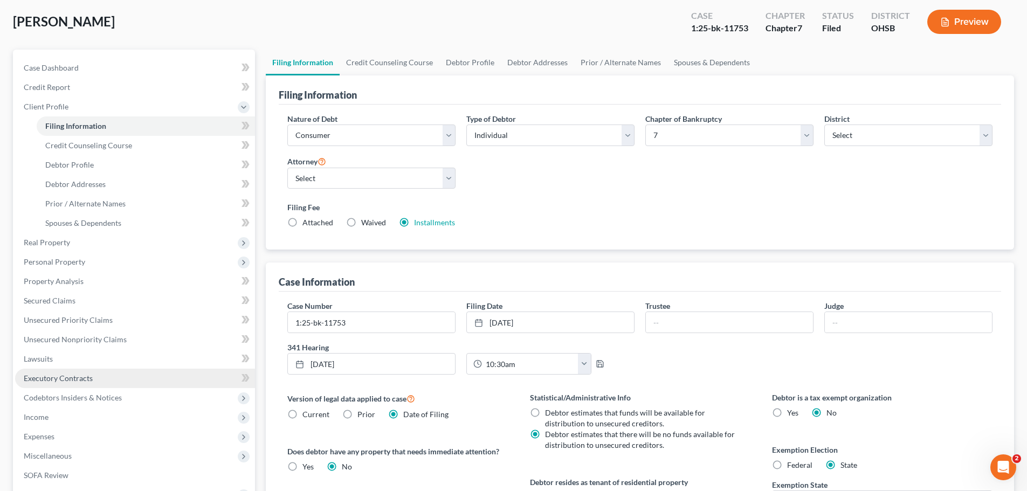
click at [60, 382] on span "Executory Contracts" at bounding box center [58, 378] width 69 height 9
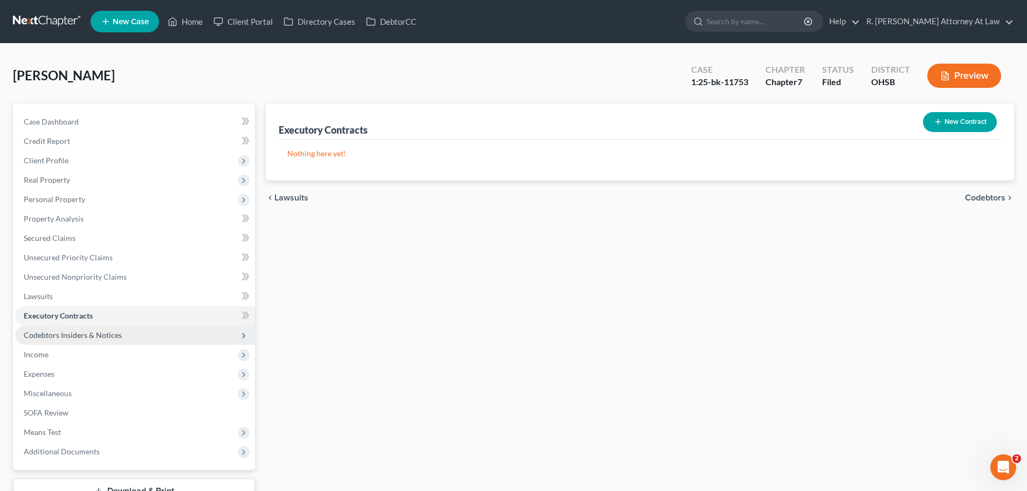
click at [80, 336] on span "Codebtors Insiders & Notices" at bounding box center [73, 334] width 98 height 9
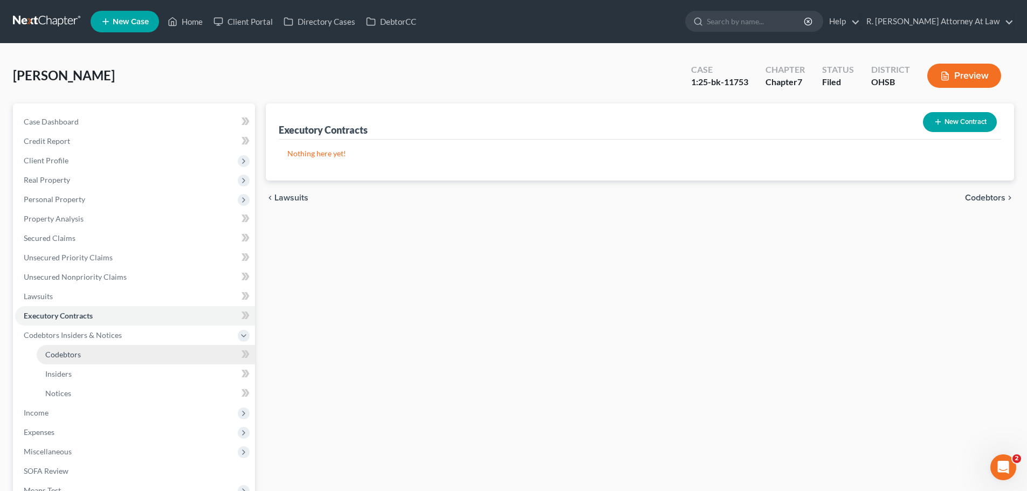
click at [77, 351] on span "Codebtors" at bounding box center [63, 354] width 36 height 9
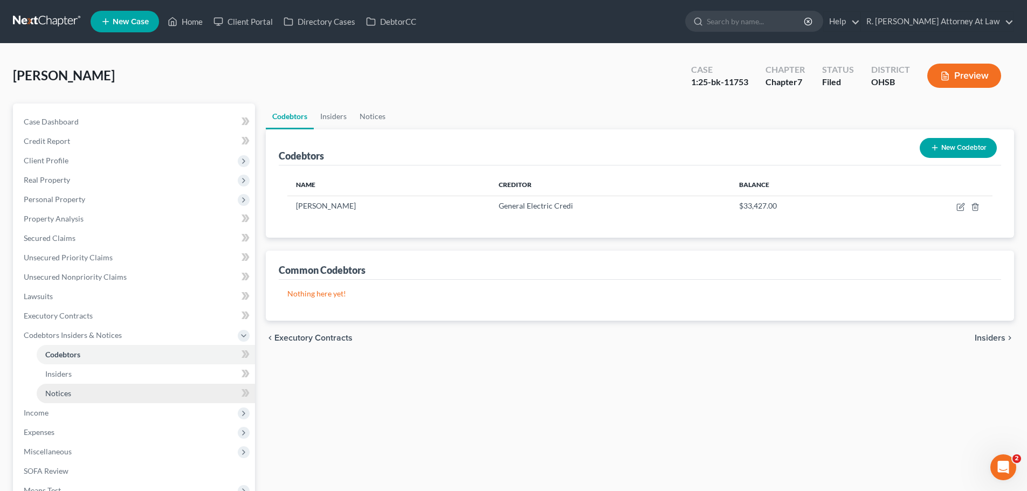
click at [71, 391] on link "Notices" at bounding box center [146, 393] width 218 height 19
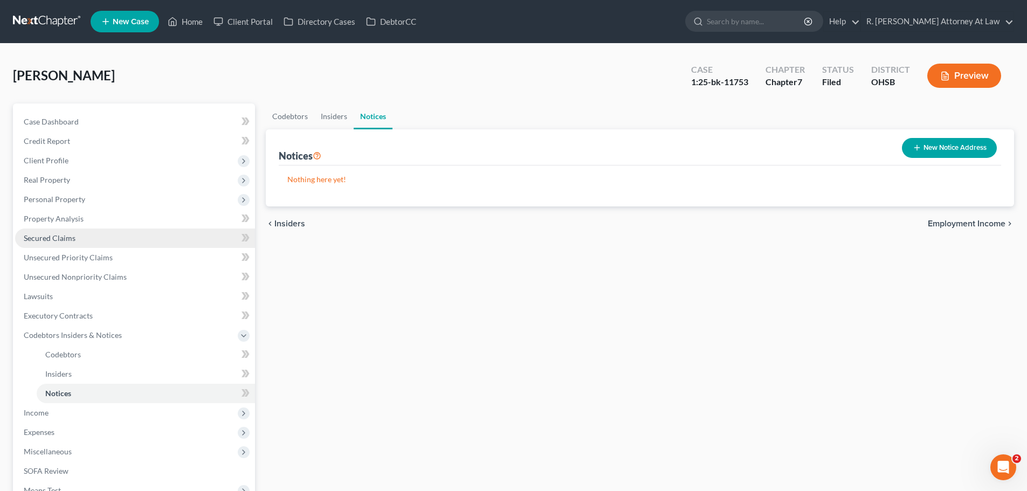
click at [57, 240] on span "Secured Claims" at bounding box center [50, 237] width 52 height 9
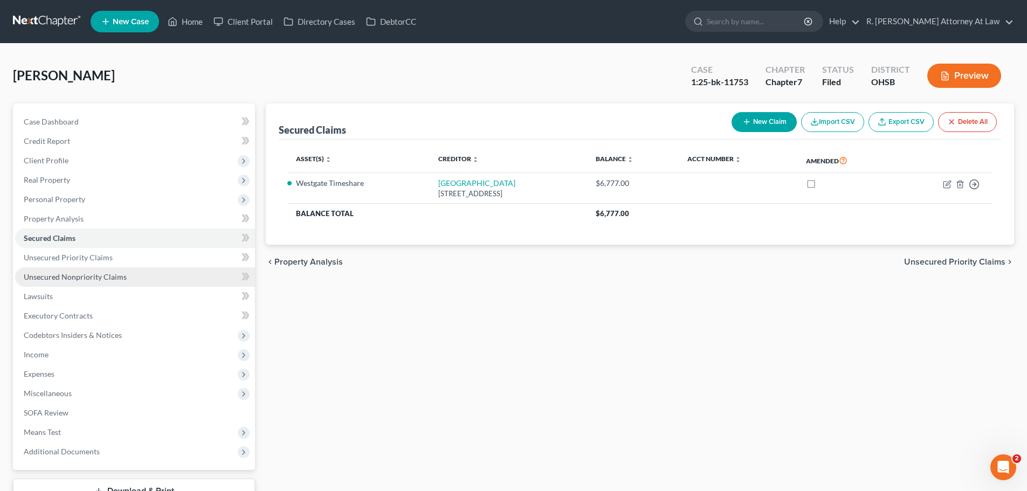
click at [70, 274] on span "Unsecured Nonpriority Claims" at bounding box center [75, 276] width 103 height 9
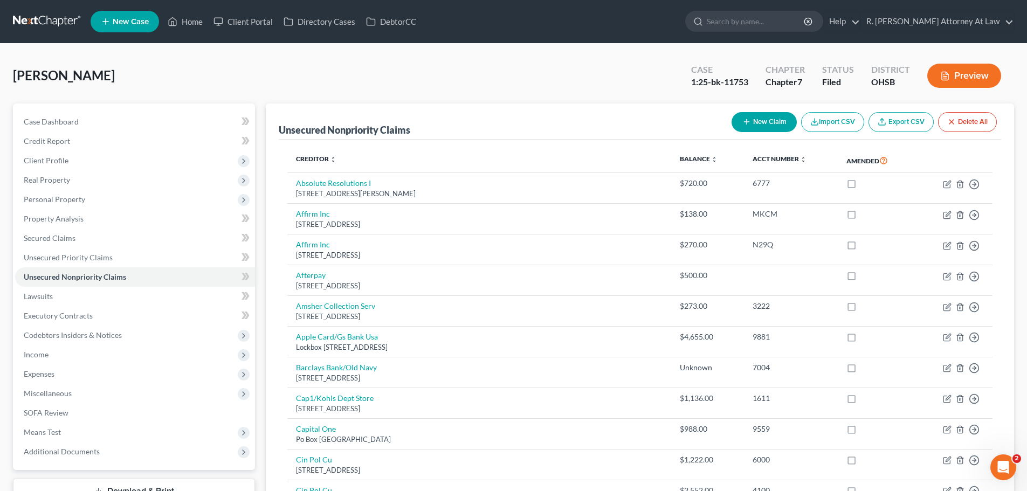
click at [546, 85] on div "Smith, Chelsea Upgraded Case 1:25-bk-11753 Chapter Chapter 7 Status Filed Distr…" at bounding box center [513, 80] width 1001 height 47
drag, startPoint x: 53, startPoint y: 123, endPoint x: 99, endPoint y: 136, distance: 48.1
click at [53, 123] on span "Case Dashboard" at bounding box center [51, 121] width 55 height 9
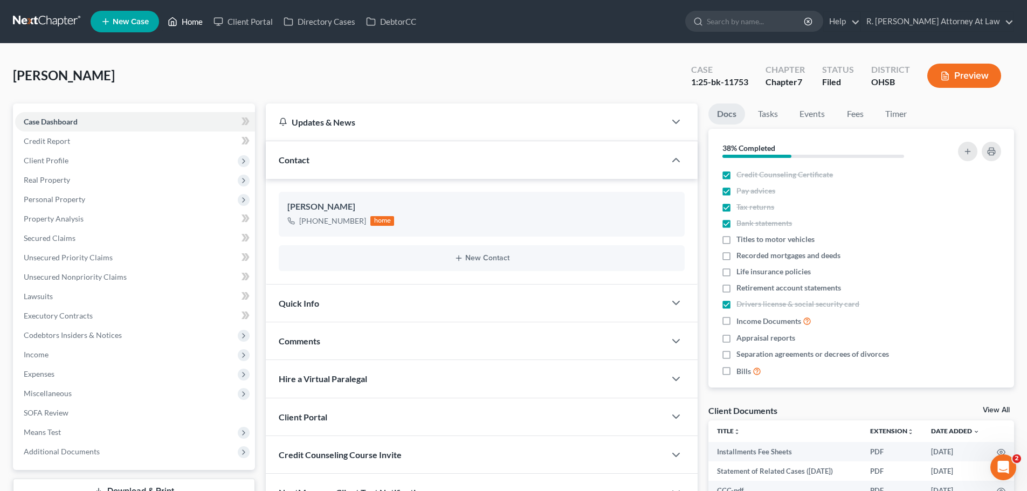
drag, startPoint x: 178, startPoint y: 25, endPoint x: 144, endPoint y: 28, distance: 34.7
click at [178, 25] on link "Home" at bounding box center [185, 21] width 46 height 19
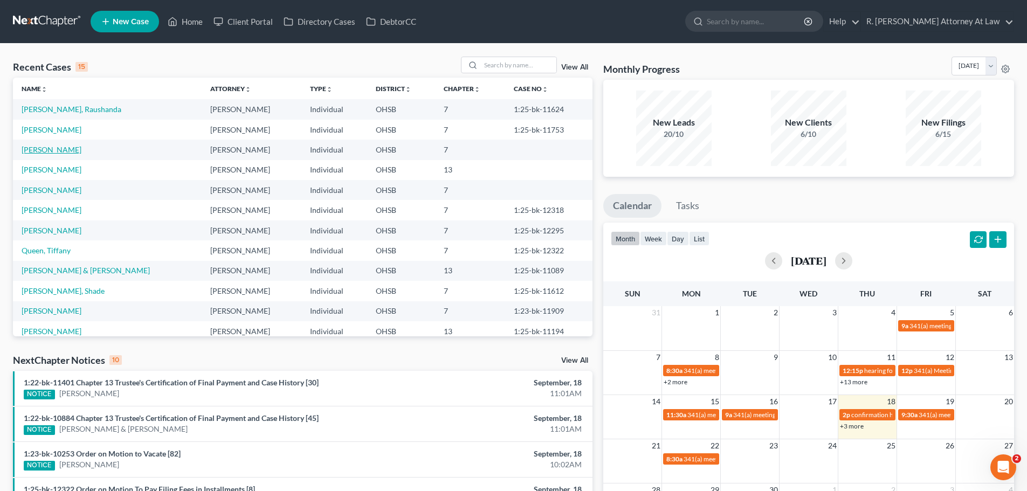
click at [47, 147] on link "[PERSON_NAME]" at bounding box center [52, 149] width 60 height 9
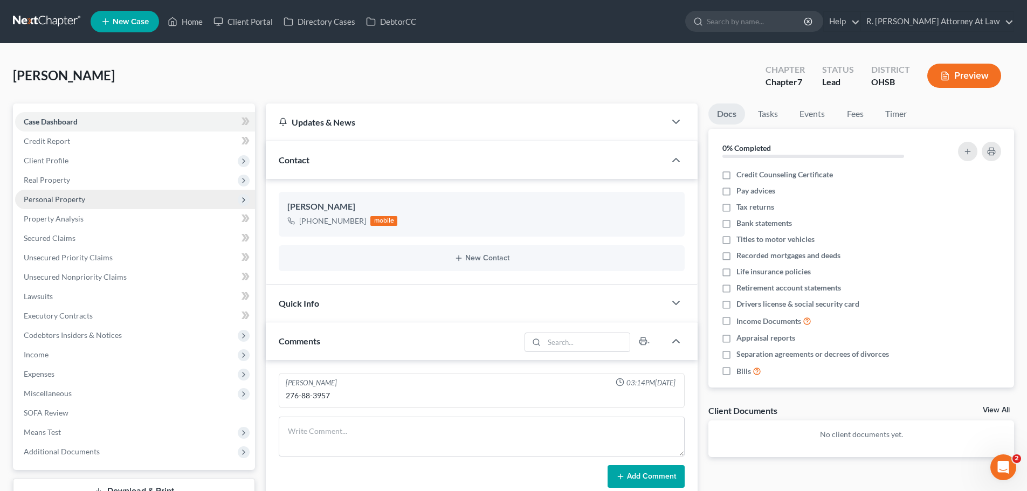
click at [61, 201] on span "Personal Property" at bounding box center [54, 199] width 61 height 9
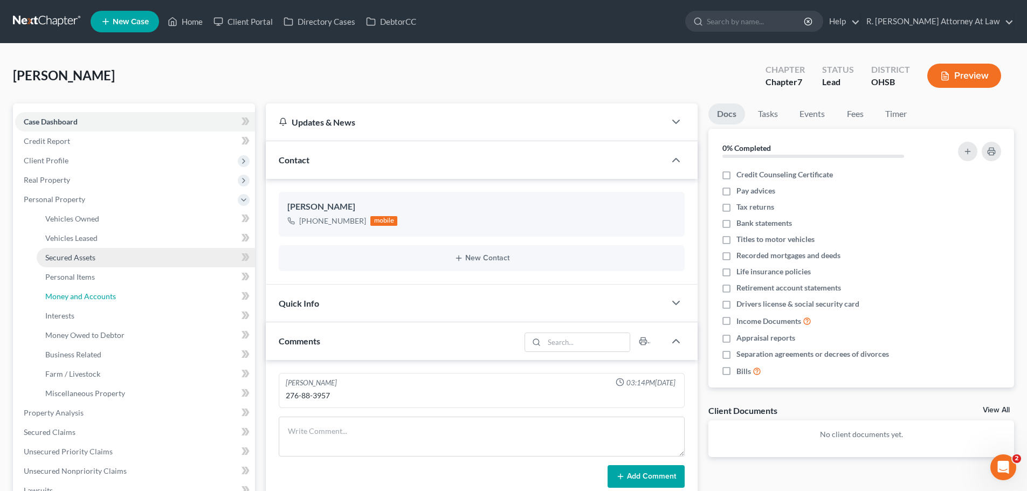
drag, startPoint x: 73, startPoint y: 294, endPoint x: 127, endPoint y: 250, distance: 69.7
click at [73, 295] on span "Money and Accounts" at bounding box center [80, 296] width 71 height 9
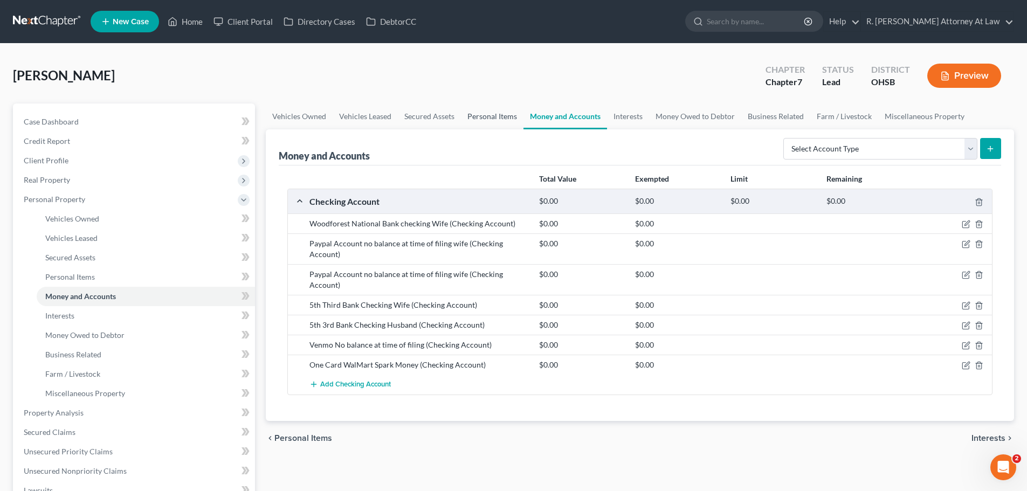
click at [484, 118] on link "Personal Items" at bounding box center [492, 116] width 63 height 26
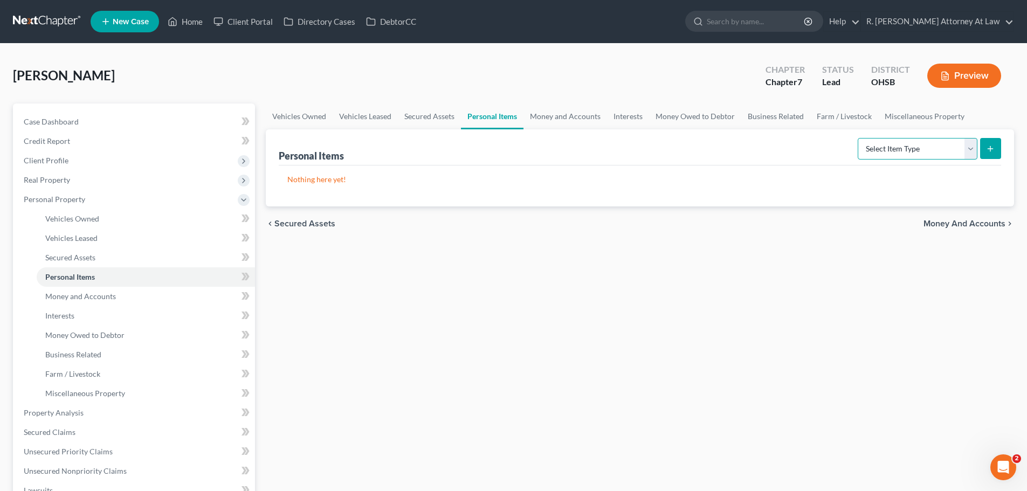
click at [893, 157] on select "Select Item Type Clothing Collectibles Of Value Electronics Firearms Household …" at bounding box center [918, 149] width 120 height 22
select select "household_goods"
click at [859, 138] on select "Select Item Type Clothing Collectibles Of Value Electronics Firearms Household …" at bounding box center [918, 149] width 120 height 22
click at [984, 147] on button "submit" at bounding box center [990, 148] width 21 height 21
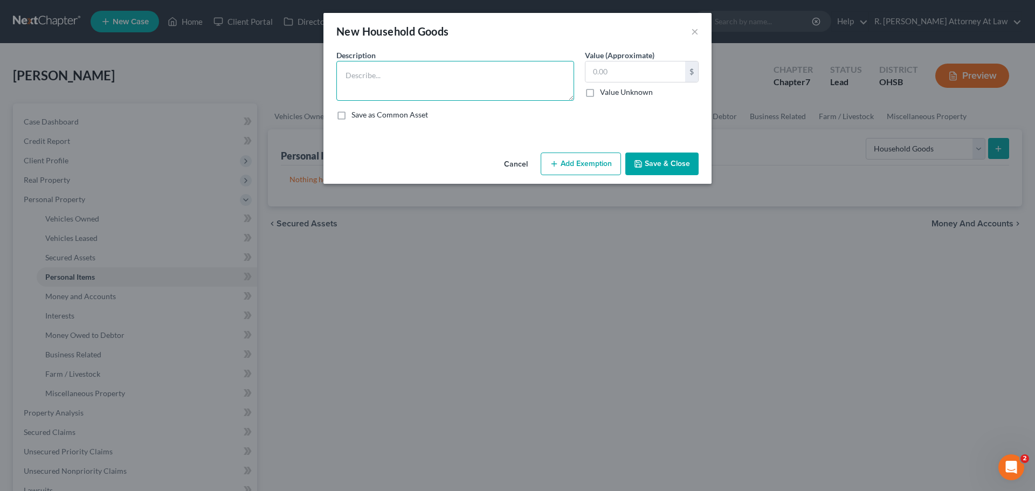
drag, startPoint x: 431, startPoint y: 72, endPoint x: 412, endPoint y: 72, distance: 18.3
click at [413, 72] on textarea at bounding box center [455, 81] width 238 height 40
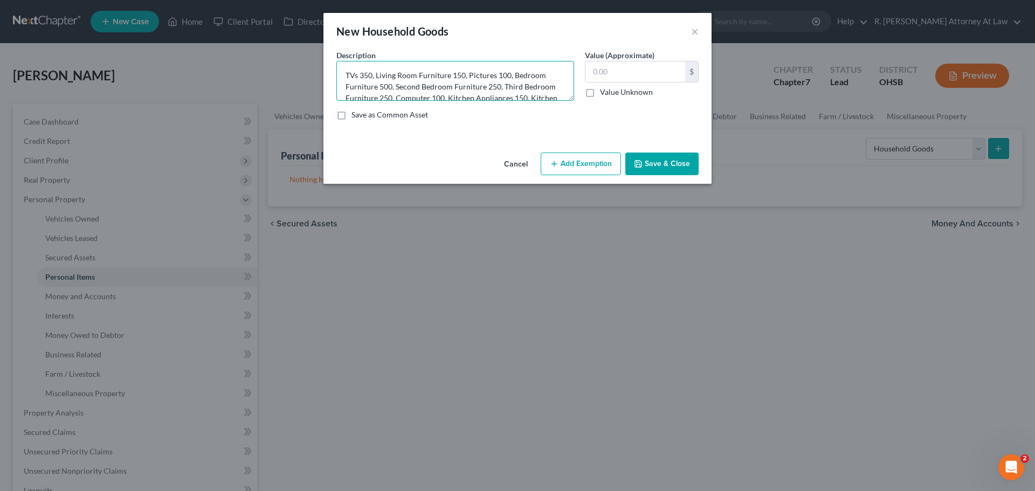
click at [413, 95] on textarea "TVs 350, Living Room Furniture 150, Pictures 100, Bedroom Furniture 500, Second…" at bounding box center [455, 81] width 238 height 40
click at [509, 91] on textarea "TVs 350, Living Room Furniture 150, Pictures 100, Bedroom Furniture 500, Second…" at bounding box center [455, 81] width 238 height 40
drag, startPoint x: 522, startPoint y: 80, endPoint x: 562, endPoint y: 72, distance: 40.8
click at [526, 79] on textarea "TVs 350, Living Room Furniture 150, Pictures 100, Bedroom Furniture 500, Second…" at bounding box center [455, 81] width 238 height 40
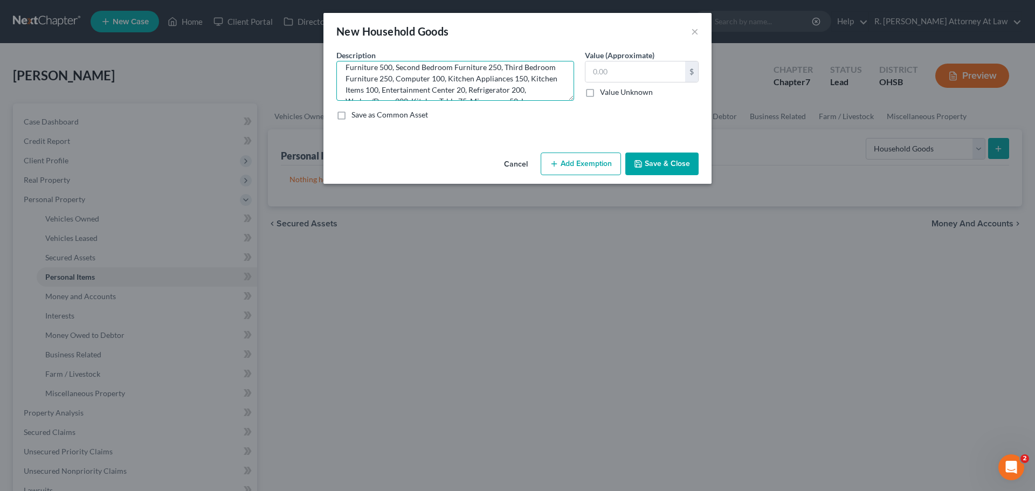
drag, startPoint x: 436, startPoint y: 85, endPoint x: 458, endPoint y: 81, distance: 22.9
click at [438, 85] on textarea "TVs 350, Living Room Furniture 150, Pictures 100, Bedroom Furniture 500, Second…" at bounding box center [455, 81] width 238 height 40
type textarea "TVs 350, Living Room Furniture 150, Pictures 100, Bedroom Furniture 500, Second…"
click at [658, 74] on input "text" at bounding box center [635, 71] width 100 height 20
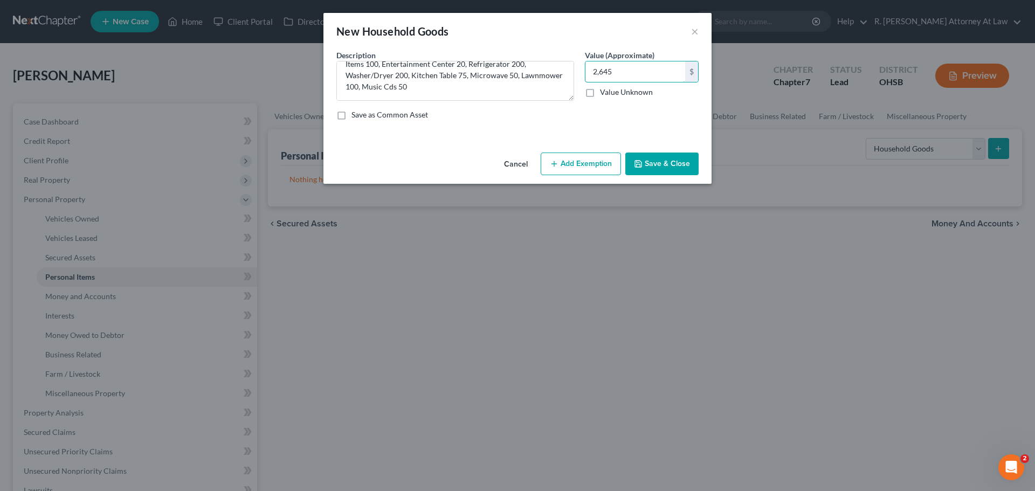
type input "2,645"
drag, startPoint x: 586, startPoint y: 162, endPoint x: 581, endPoint y: 177, distance: 15.9
click at [586, 164] on button "Add Exemption" at bounding box center [581, 164] width 80 height 23
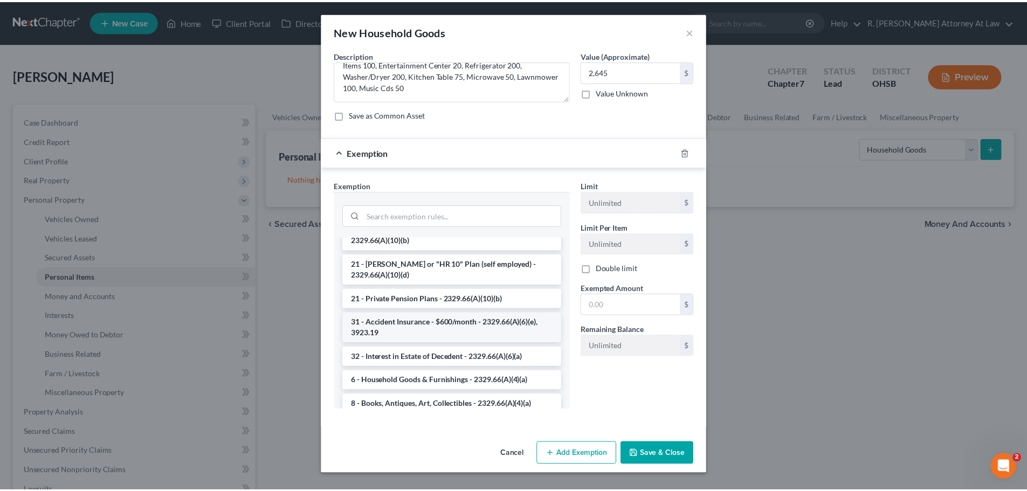
scroll to position [162, 0]
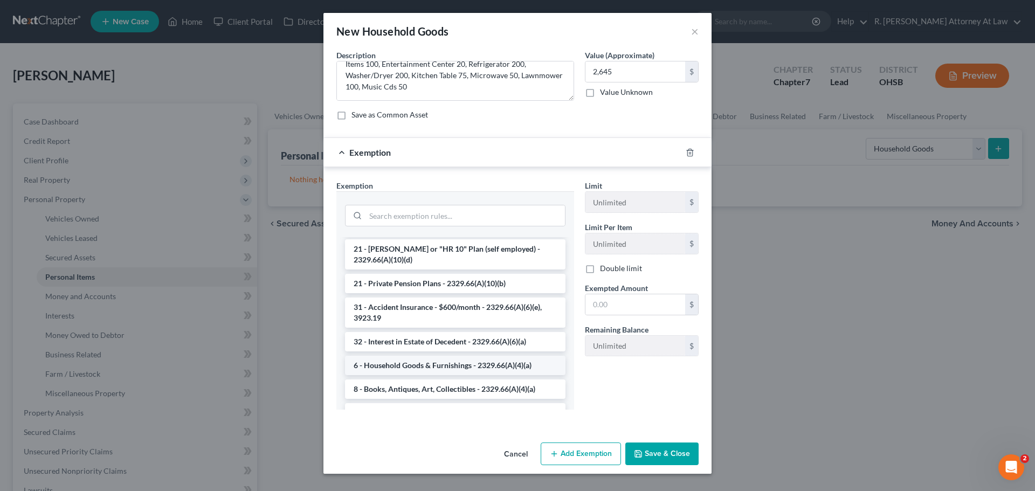
click at [393, 358] on li "6 - Household Goods & Furnishings - 2329.66(A)(4)(a)" at bounding box center [455, 365] width 220 height 19
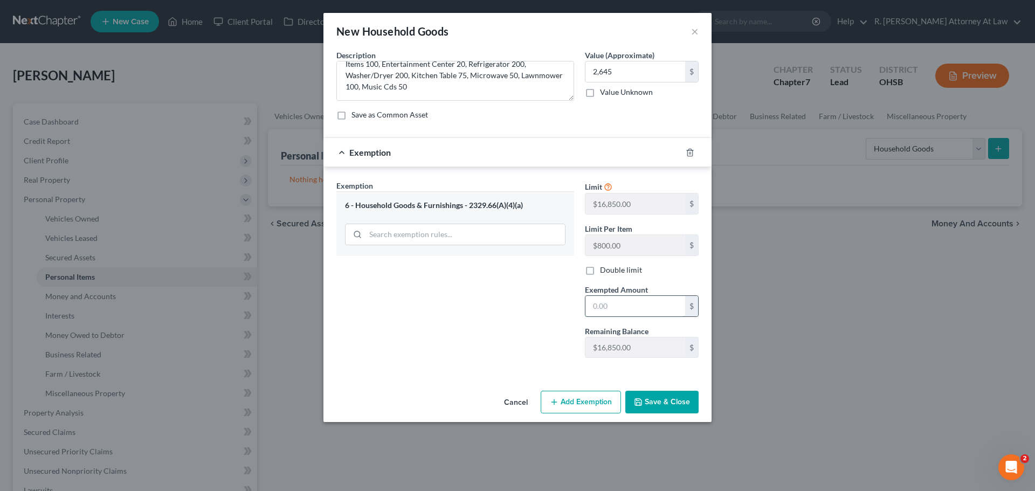
click at [616, 298] on input "text" at bounding box center [635, 306] width 100 height 20
type input "2,645"
click at [655, 401] on button "Save & Close" at bounding box center [661, 402] width 73 height 23
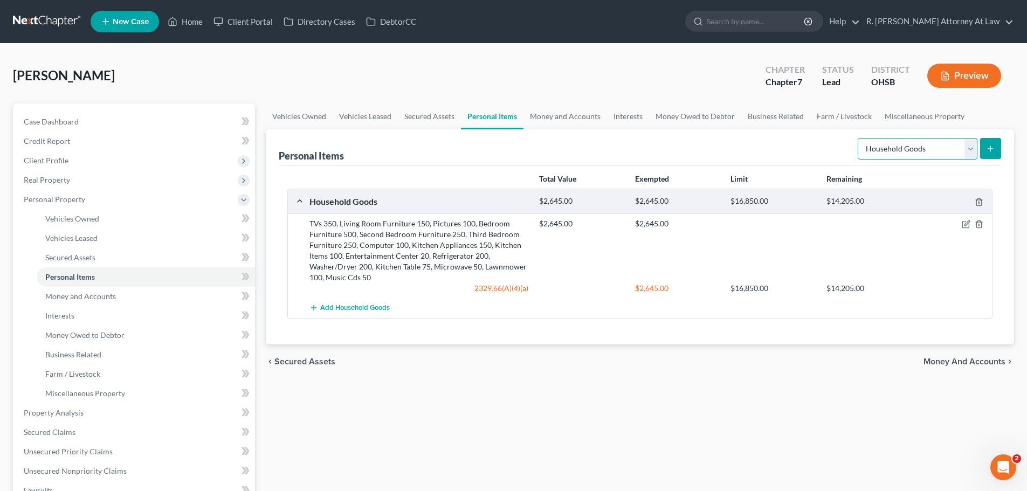
click at [878, 154] on select "Select Item Type Clothing Collectibles Of Value Electronics Firearms Household …" at bounding box center [918, 149] width 120 height 22
select select "clothing"
click at [859, 138] on select "Select Item Type Clothing Collectibles Of Value Electronics Firearms Household …" at bounding box center [918, 149] width 120 height 22
click at [992, 144] on icon "submit" at bounding box center [990, 148] width 9 height 9
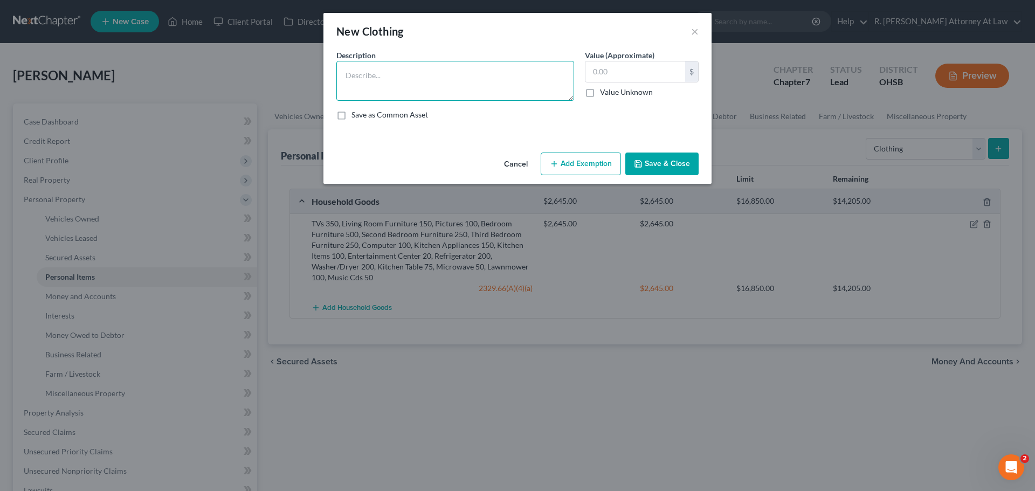
click at [454, 68] on textarea at bounding box center [455, 81] width 238 height 40
type textarea "Clothing 300"
type input "300"
click at [558, 160] on button "Add Exemption" at bounding box center [581, 164] width 80 height 23
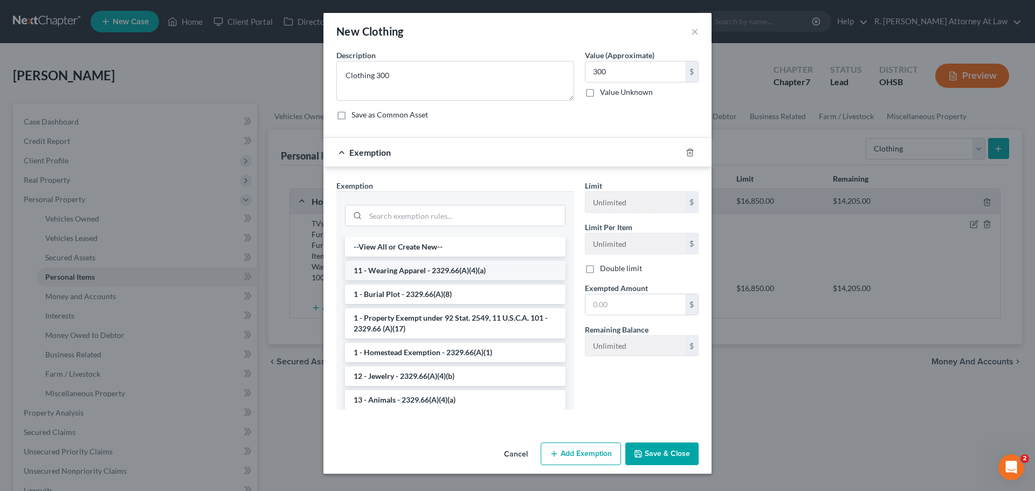
click at [394, 265] on li "11 - Wearing Apparel - 2329.66(A)(4)(a)" at bounding box center [455, 270] width 220 height 19
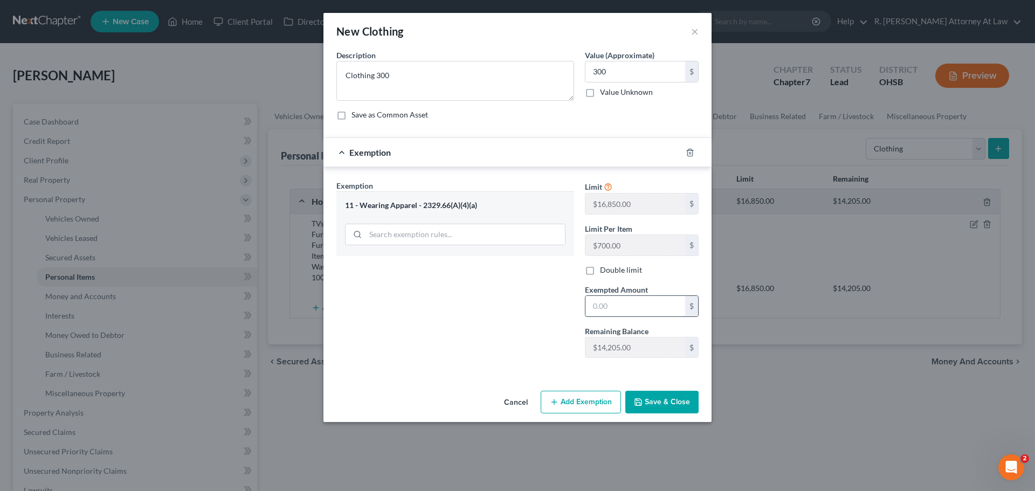
click at [617, 303] on input "text" at bounding box center [635, 306] width 100 height 20
type input "300"
click at [671, 396] on button "Save & Close" at bounding box center [661, 402] width 73 height 23
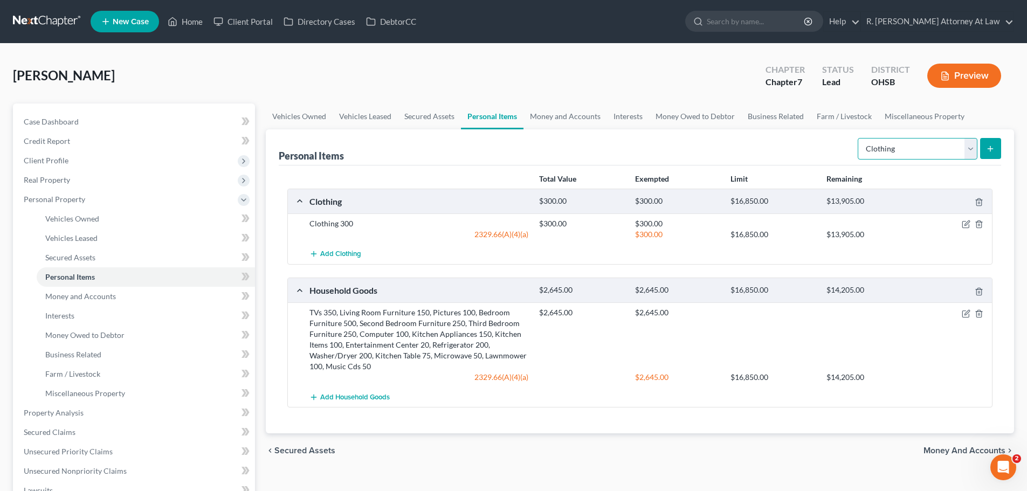
click at [903, 154] on select "Select Item Type Clothing Collectibles Of Value Electronics Firearms Household …" at bounding box center [918, 149] width 120 height 22
select select "sports_and_hobby_equipment"
click at [859, 138] on select "Select Item Type Clothing Collectibles Of Value Electronics Firearms Household …" at bounding box center [918, 149] width 120 height 22
click at [985, 153] on button "submit" at bounding box center [990, 148] width 21 height 21
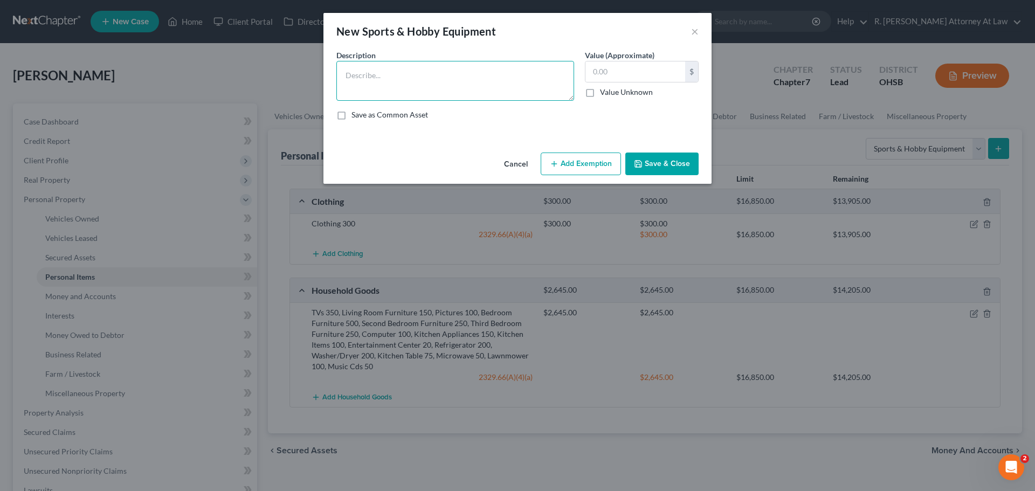
click at [431, 93] on textarea at bounding box center [455, 81] width 238 height 40
type textarea "Video Games 400"
type input "400"
click at [598, 169] on button "Add Exemption" at bounding box center [581, 164] width 80 height 23
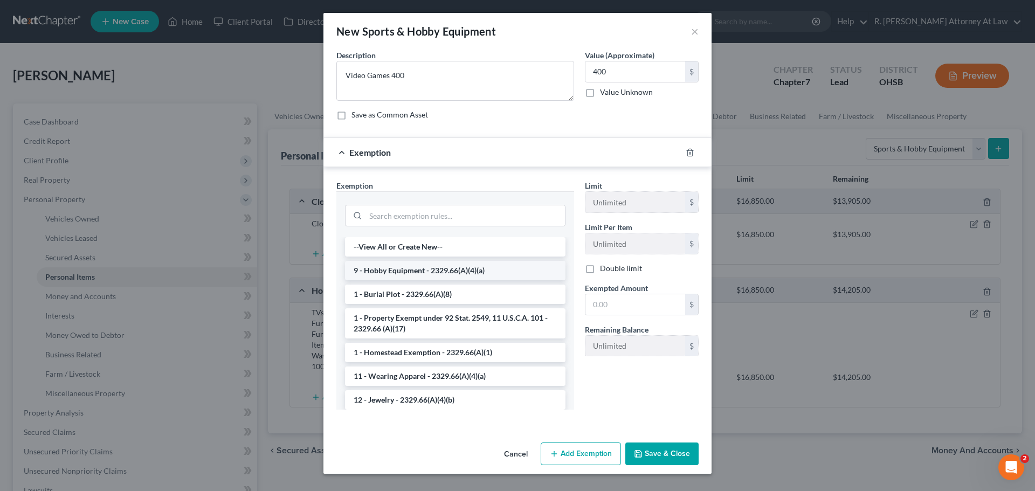
drag, startPoint x: 381, startPoint y: 275, endPoint x: 455, endPoint y: 271, distance: 74.0
click at [382, 275] on li "9 - Hobby Equipment - 2329.66(A)(4)(a)" at bounding box center [455, 270] width 220 height 19
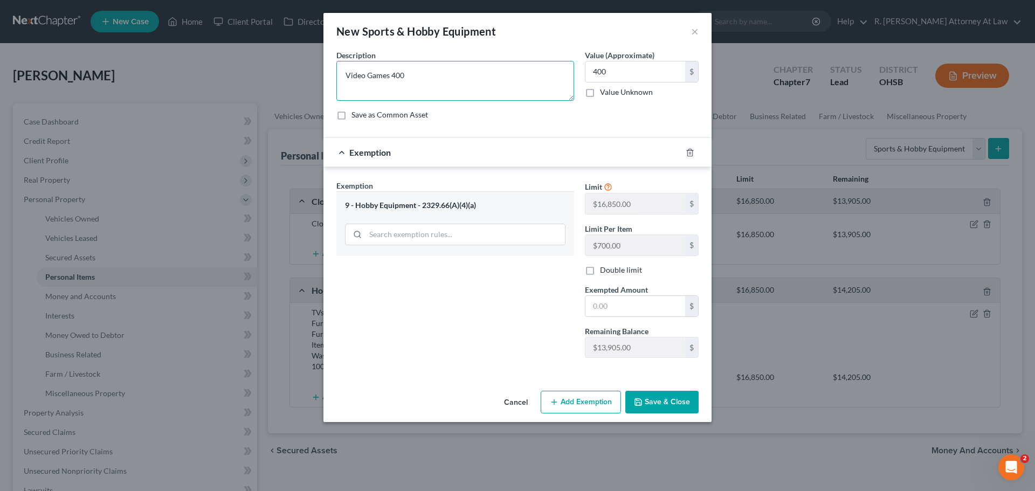
click at [418, 75] on textarea "Video Games 400" at bounding box center [455, 81] width 238 height 40
type textarea "Video Games 400, Sports Equipment 200"
type input "600"
click at [627, 303] on input "text" at bounding box center [635, 306] width 100 height 20
type input "600"
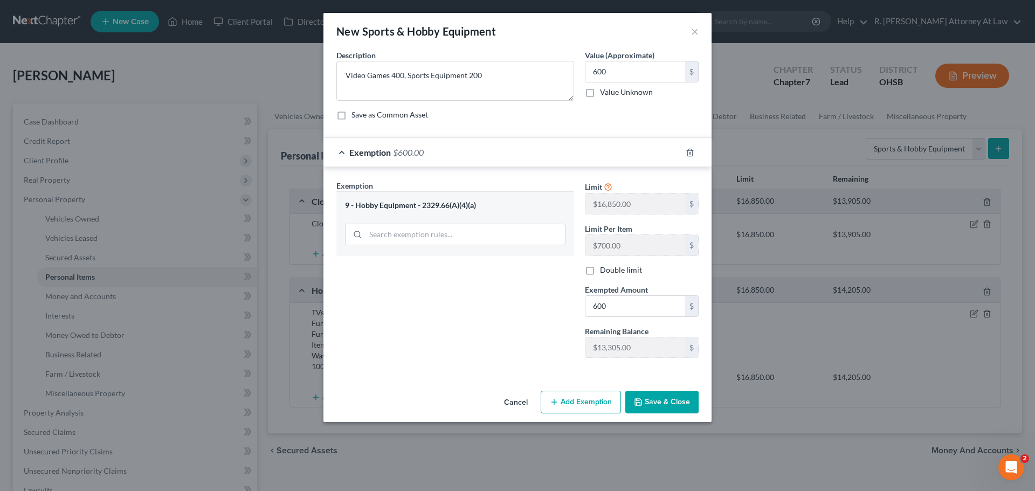
click at [646, 399] on button "Save & Close" at bounding box center [661, 402] width 73 height 23
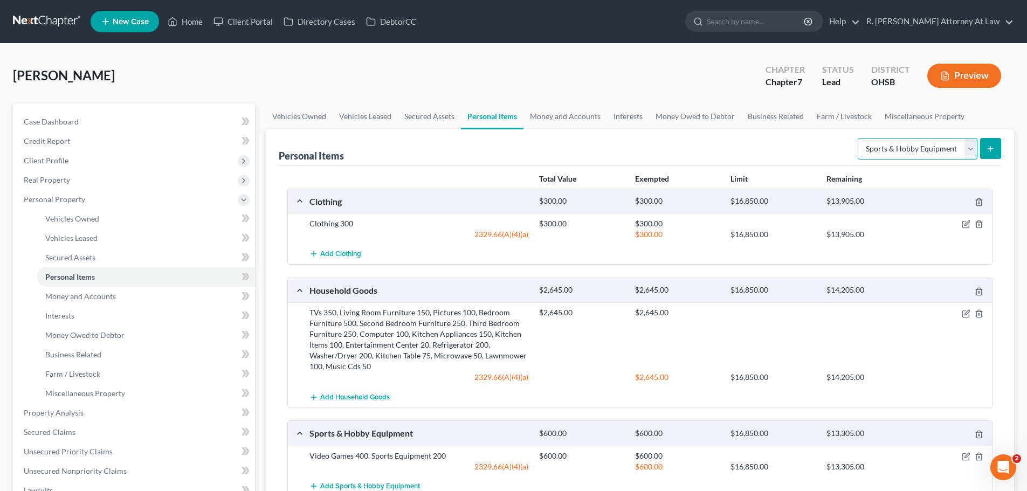
click at [936, 151] on select "Select Item Type Clothing Collectibles Of Value Electronics Firearms Household …" at bounding box center [918, 149] width 120 height 22
select select "jewelry"
click at [859, 138] on select "Select Item Type Clothing Collectibles Of Value Electronics Firearms Household …" at bounding box center [918, 149] width 120 height 22
click at [988, 150] on icon "submit" at bounding box center [990, 148] width 9 height 9
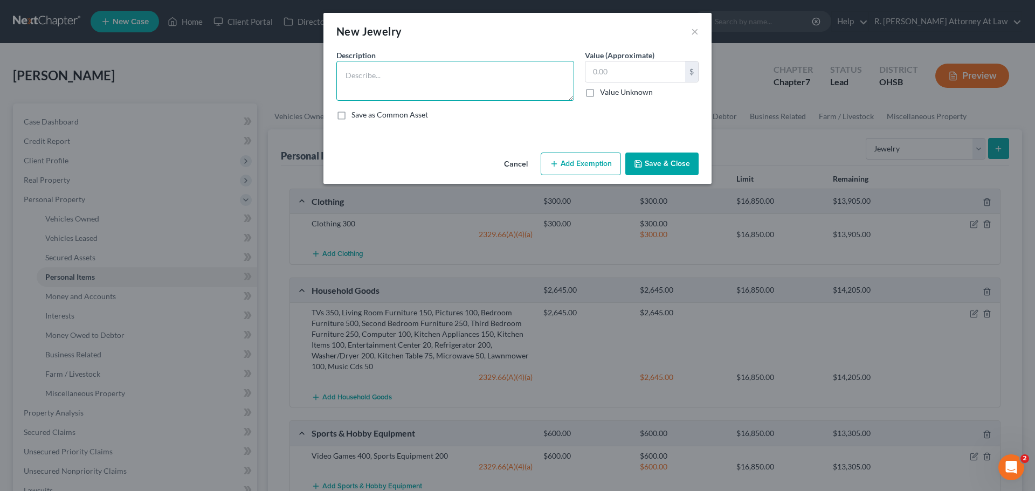
click at [408, 89] on textarea at bounding box center [455, 81] width 238 height 40
type textarea "Wedding Jewelry 300"
drag, startPoint x: 625, startPoint y: 74, endPoint x: 624, endPoint y: 67, distance: 6.6
click at [625, 72] on input "text" at bounding box center [635, 71] width 100 height 20
type input "300"
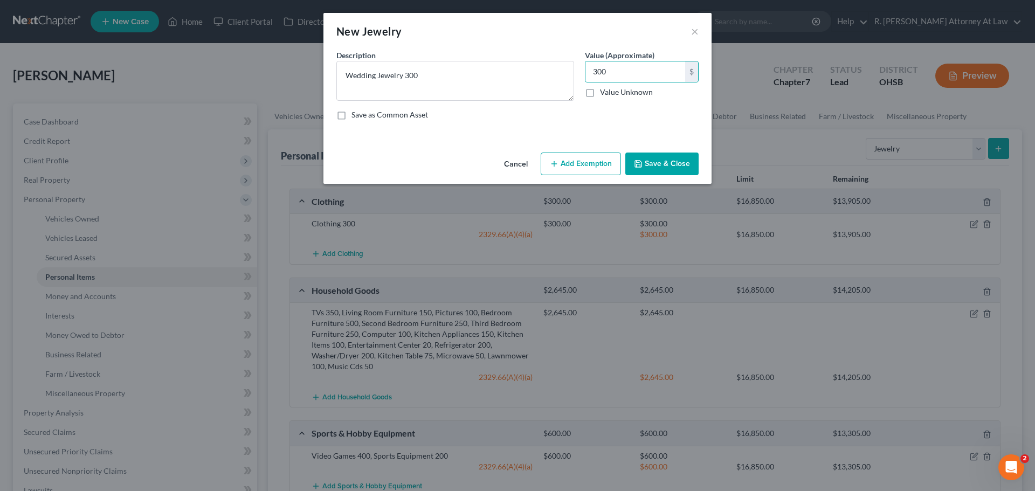
click at [558, 169] on button "Add Exemption" at bounding box center [581, 164] width 80 height 23
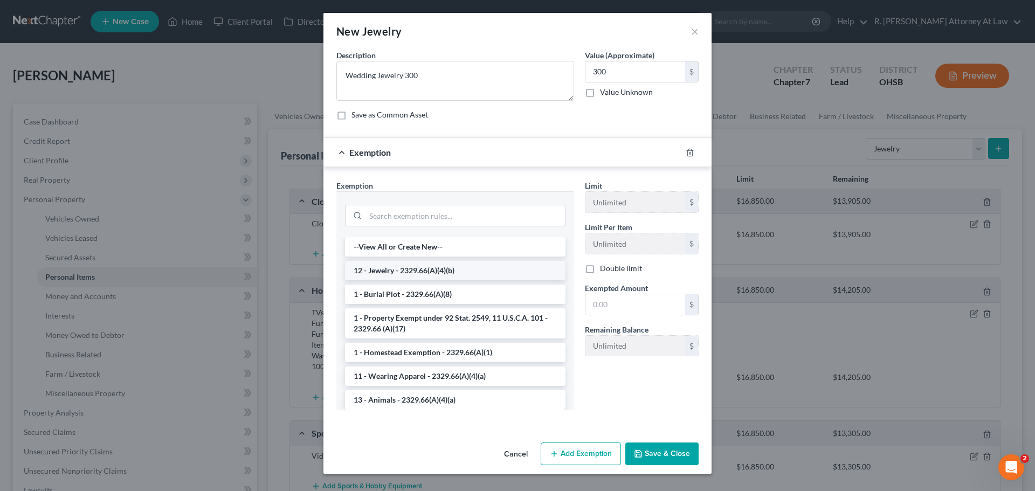
click at [389, 269] on li "12 - Jewelry - 2329.66(A)(4)(b)" at bounding box center [455, 270] width 220 height 19
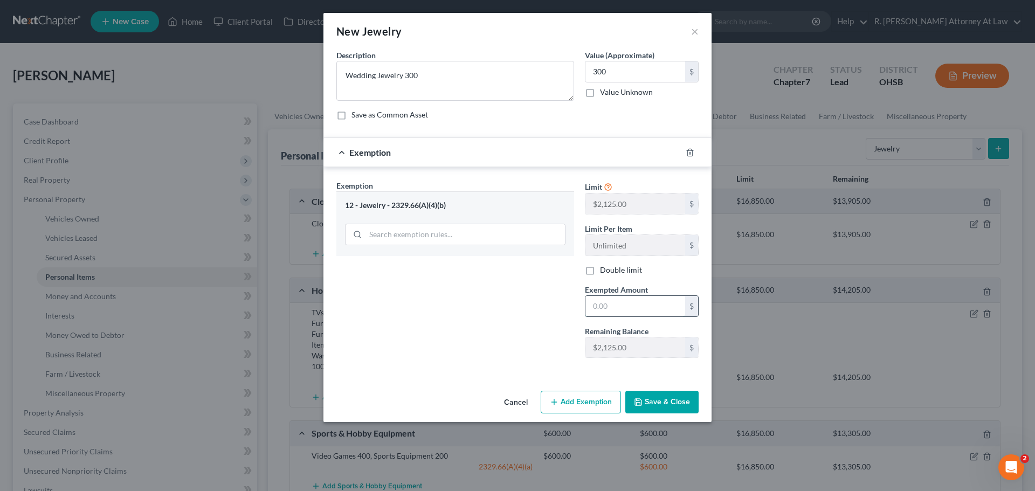
click at [627, 302] on input "text" at bounding box center [635, 306] width 100 height 20
type input "0"
type input "300"
click at [650, 401] on button "Save & Close" at bounding box center [661, 402] width 73 height 23
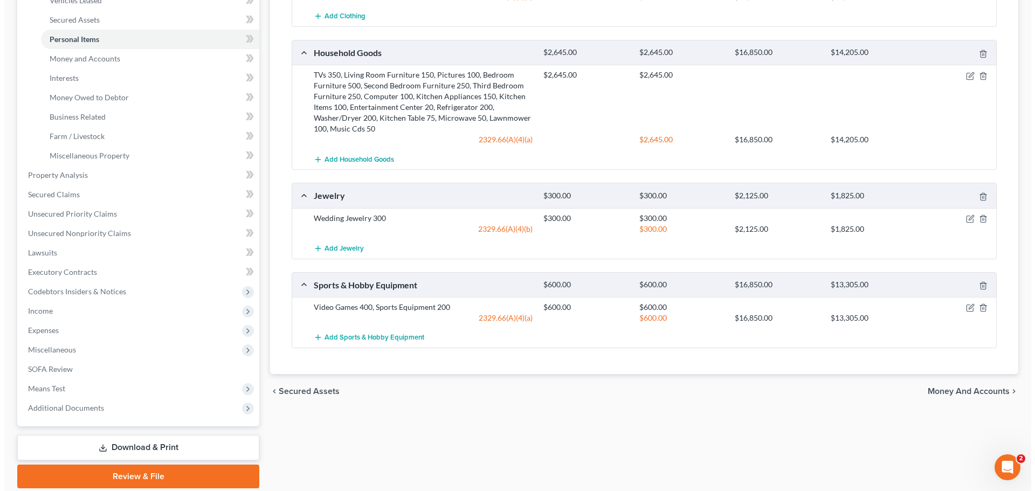
scroll to position [6, 0]
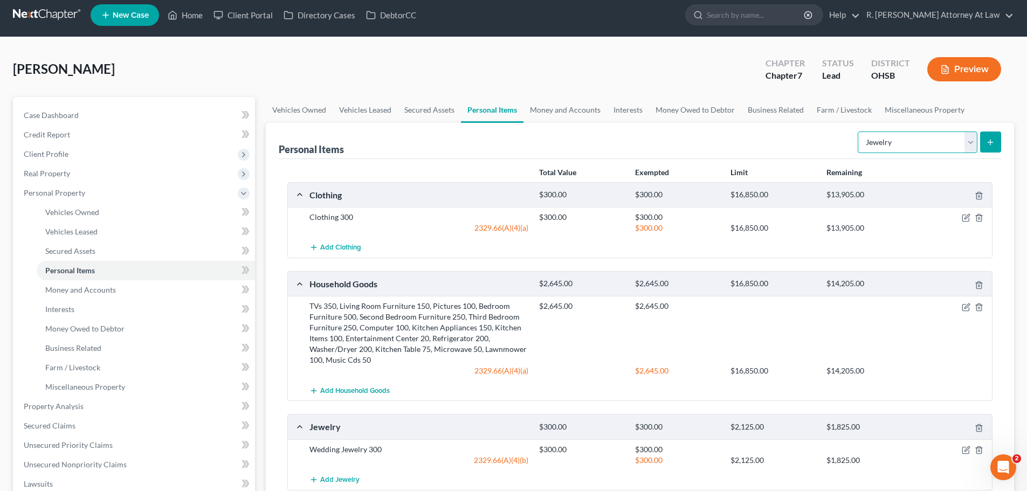
click at [921, 135] on select "Select Item Type Clothing Collectibles Of Value Electronics Firearms Household …" at bounding box center [918, 143] width 120 height 22
select select "other"
click at [859, 132] on select "Select Item Type Clothing Collectibles Of Value Electronics Firearms Household …" at bounding box center [918, 143] width 120 height 22
click at [980, 147] on button "submit" at bounding box center [990, 142] width 21 height 21
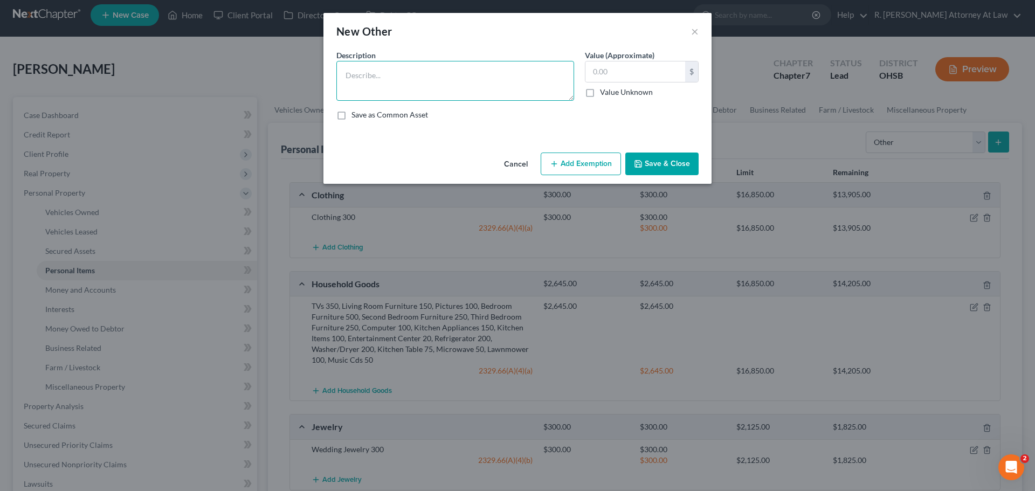
click at [478, 91] on textarea at bounding box center [455, 81] width 238 height 40
type textarea "Hand and Garden Tools 200, Trade Tools 200"
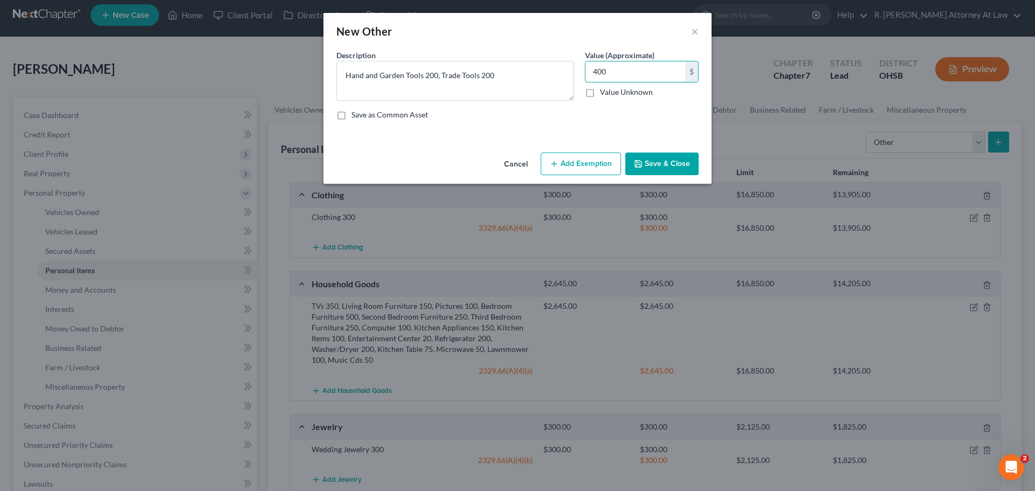
type input "400"
click at [563, 157] on button "Add Exemption" at bounding box center [581, 164] width 80 height 23
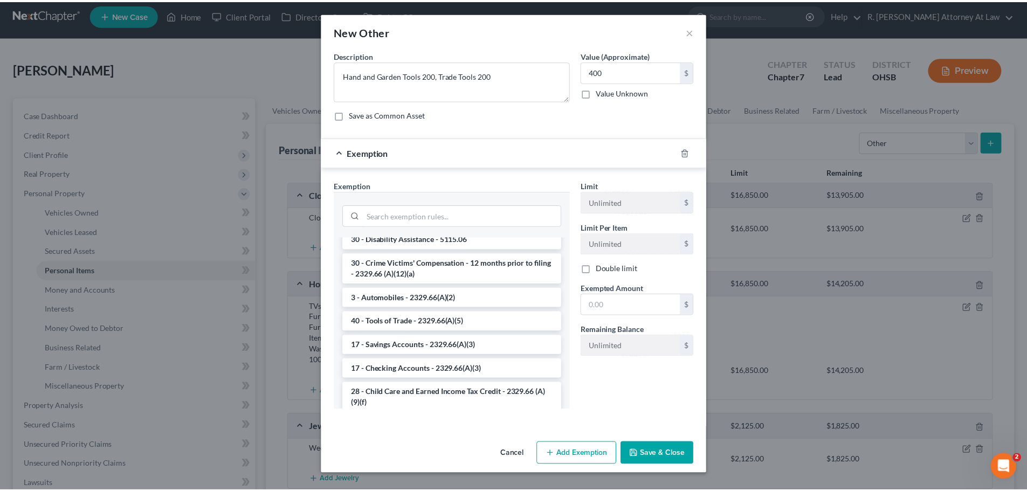
scroll to position [1186, 0]
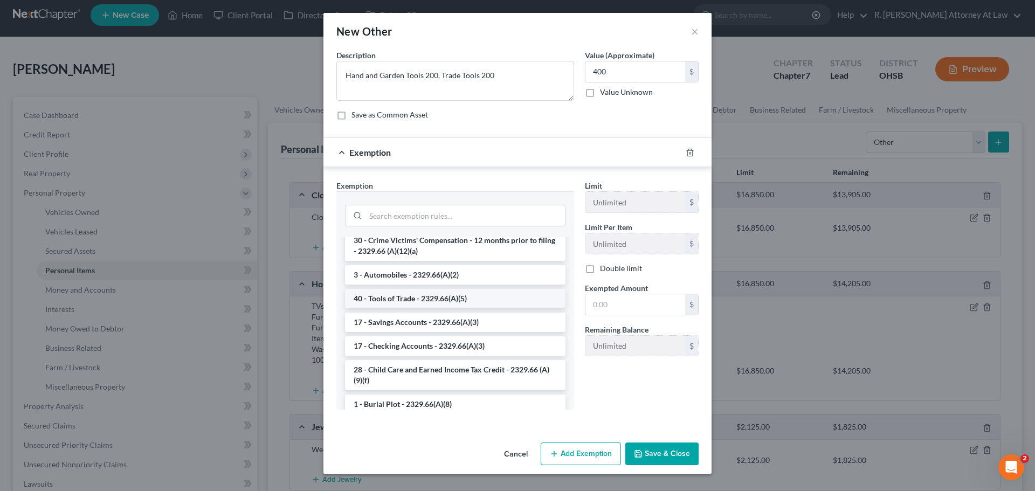
click at [408, 308] on li "40 - Tools of Trade - 2329.66(A)(5)" at bounding box center [455, 298] width 220 height 19
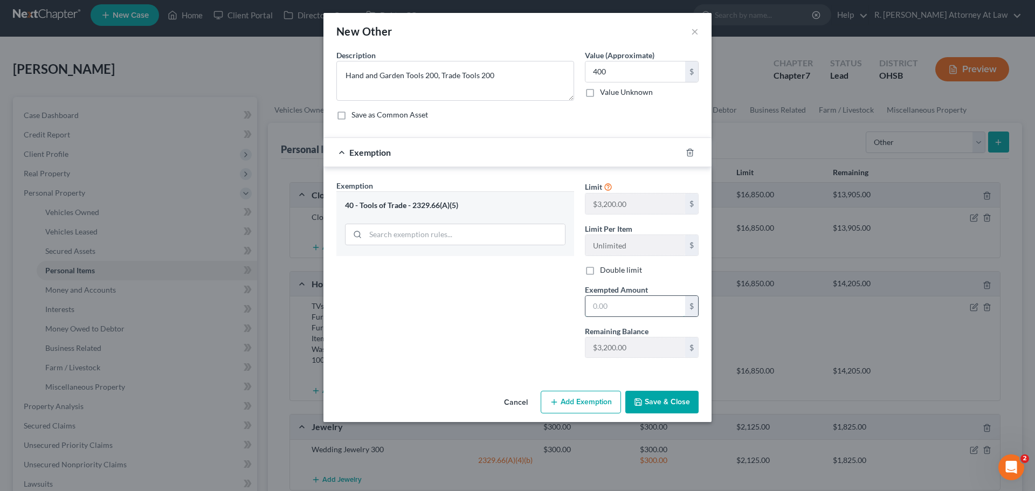
click at [627, 310] on input "text" at bounding box center [635, 306] width 100 height 20
type input "400"
click at [661, 399] on button "Save & Close" at bounding box center [661, 402] width 73 height 23
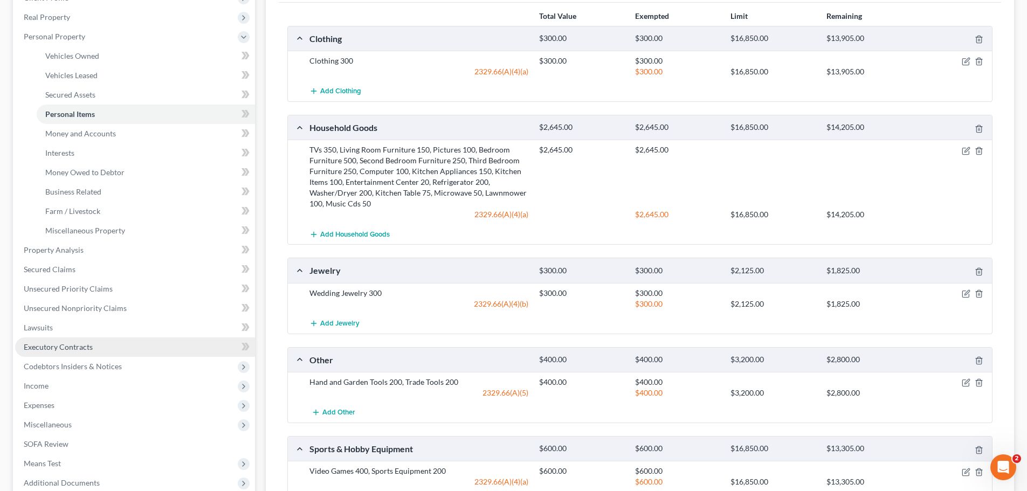
scroll to position [168, 0]
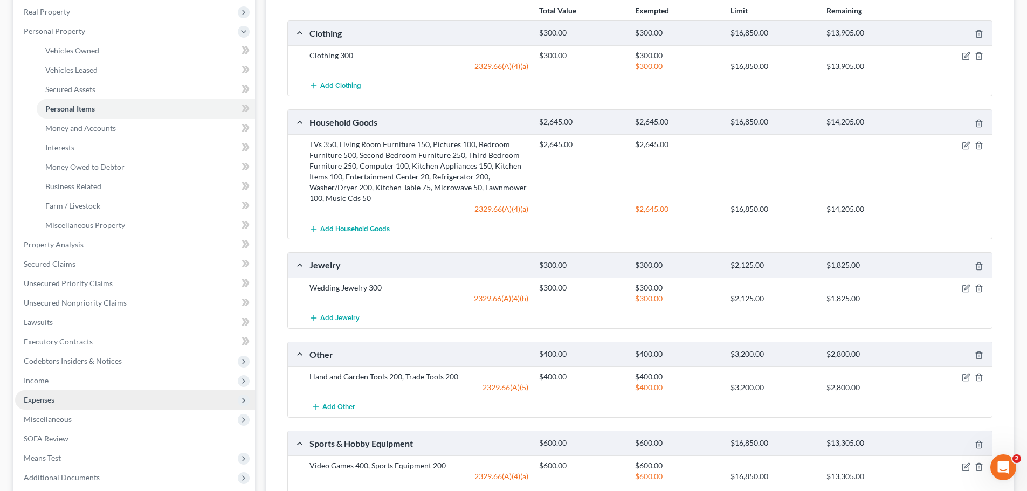
click at [52, 401] on span "Expenses" at bounding box center [39, 399] width 31 height 9
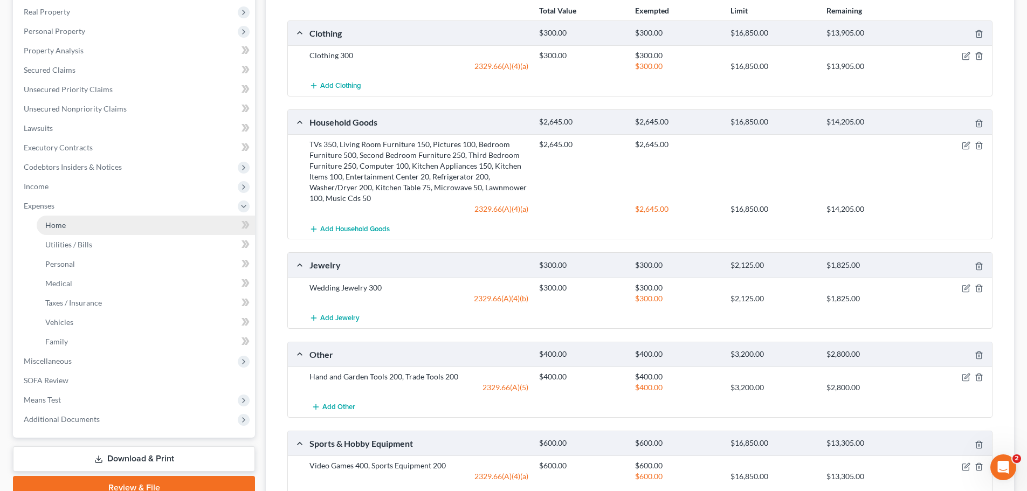
click at [60, 229] on span "Home" at bounding box center [55, 224] width 20 height 9
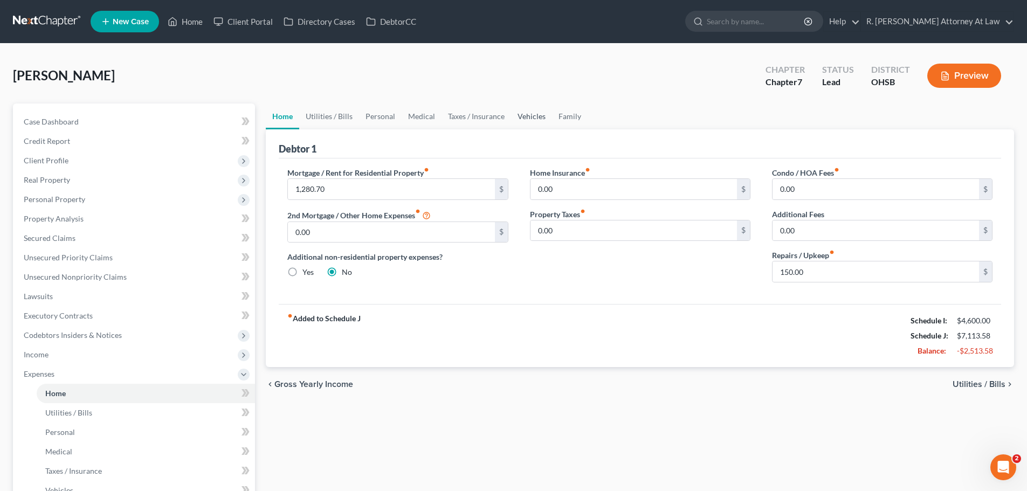
click at [535, 113] on link "Vehicles" at bounding box center [531, 116] width 41 height 26
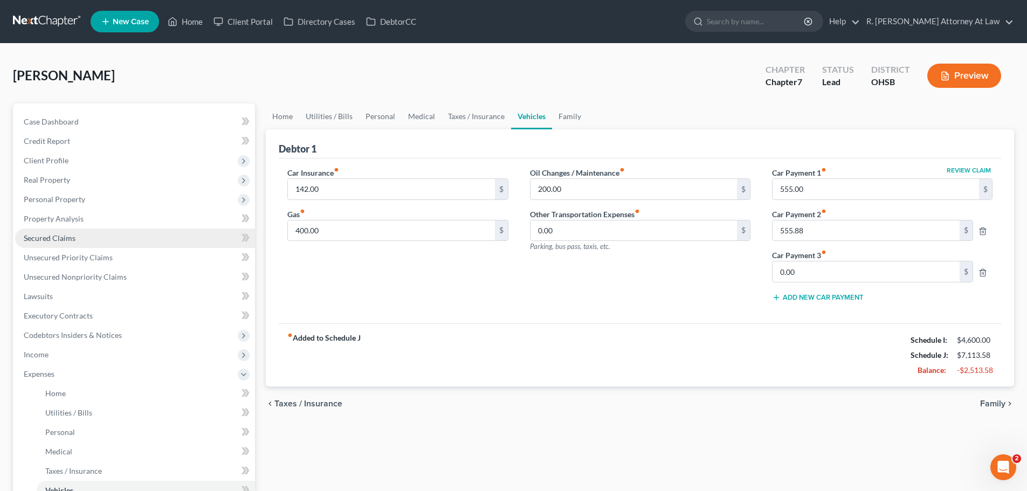
click at [54, 236] on span "Secured Claims" at bounding box center [50, 237] width 52 height 9
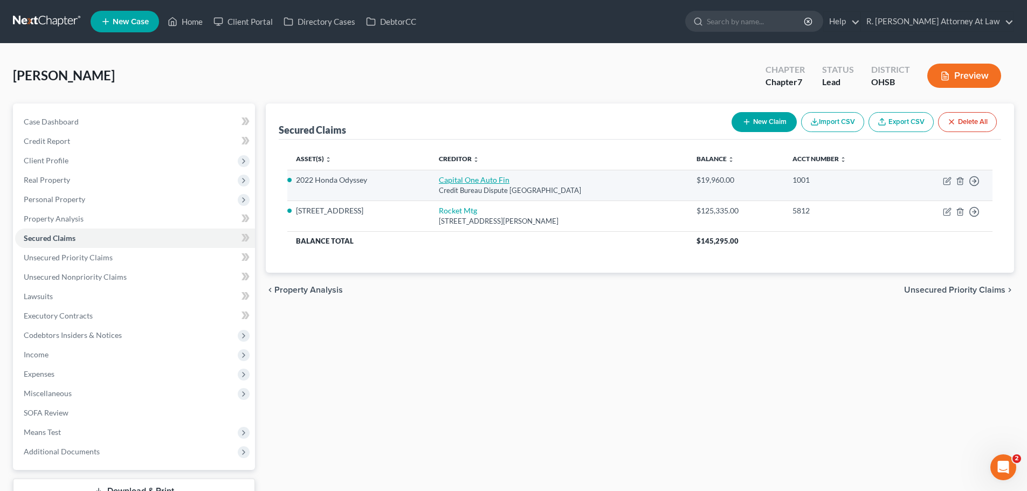
click at [493, 180] on link "Capital One Auto Fin" at bounding box center [474, 179] width 71 height 9
select select "45"
select select "0"
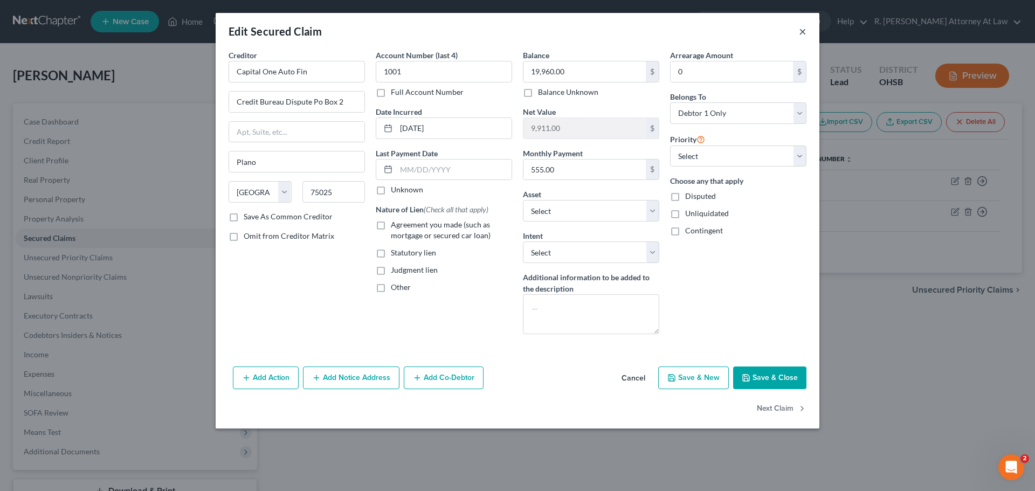
click at [799, 30] on button "×" at bounding box center [803, 31] width 8 height 13
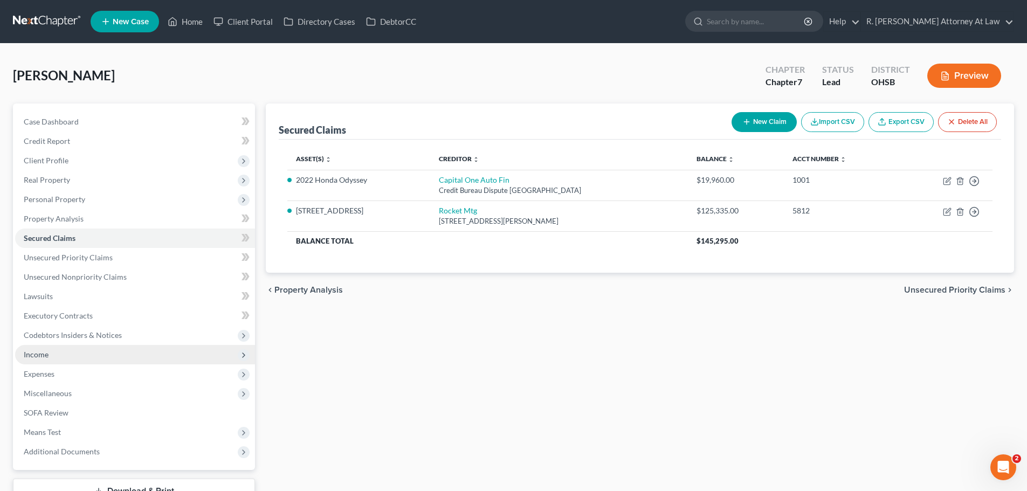
click at [39, 355] on span "Income" at bounding box center [36, 354] width 25 height 9
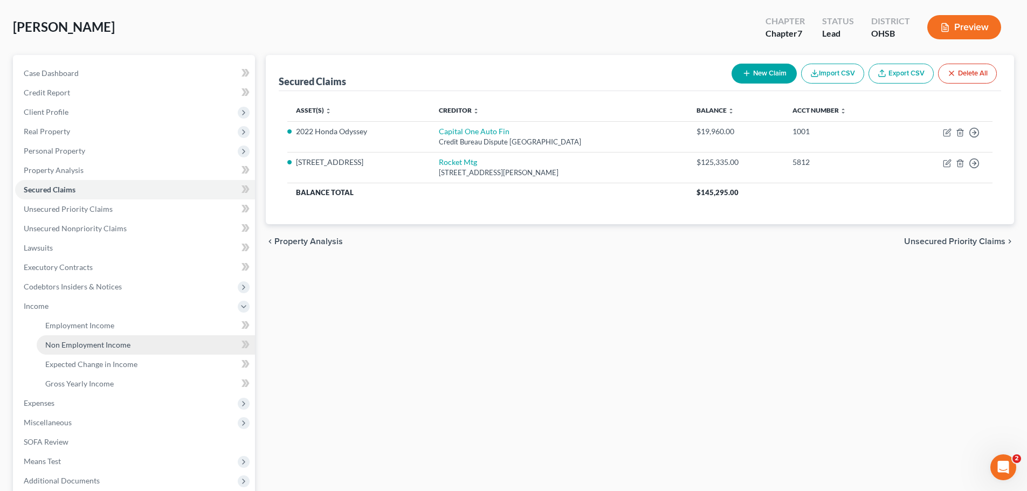
scroll to position [108, 0]
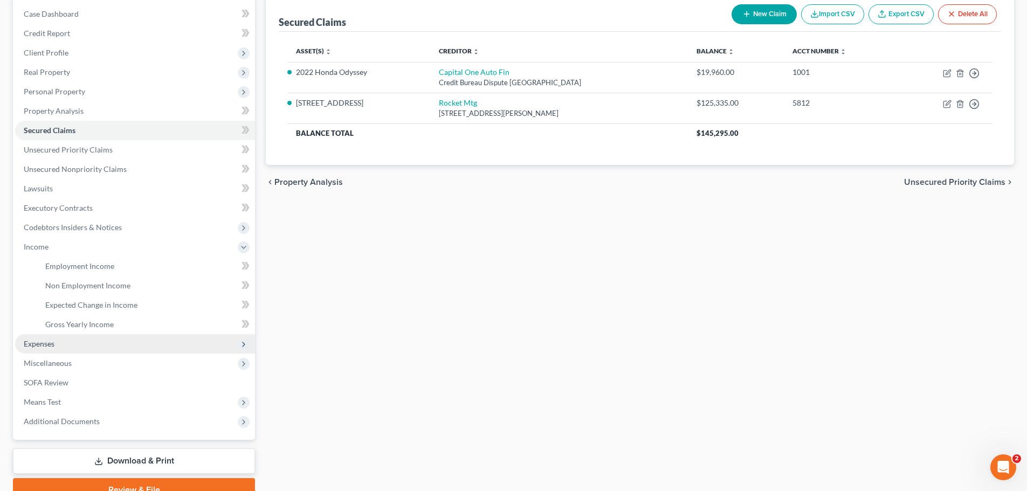
click at [43, 350] on span "Expenses" at bounding box center [135, 343] width 240 height 19
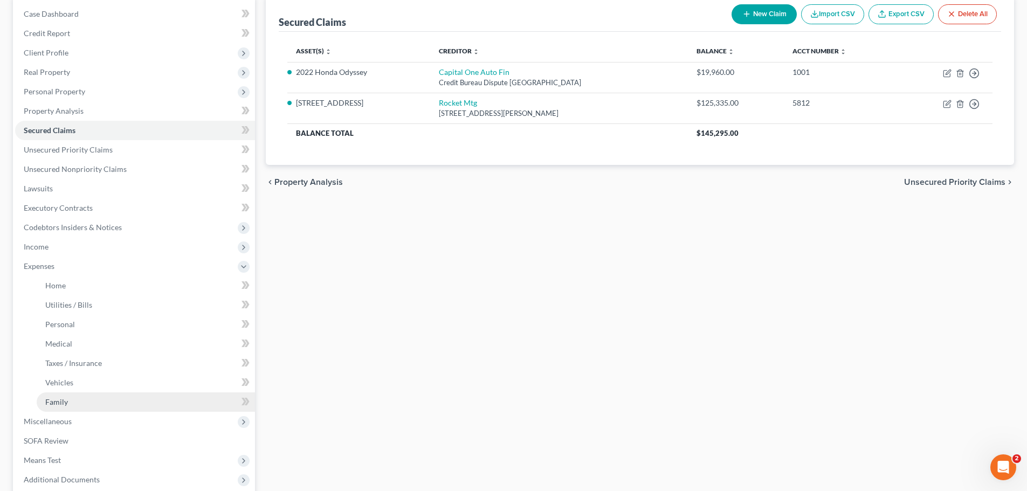
click at [66, 398] on span "Family" at bounding box center [56, 401] width 23 height 9
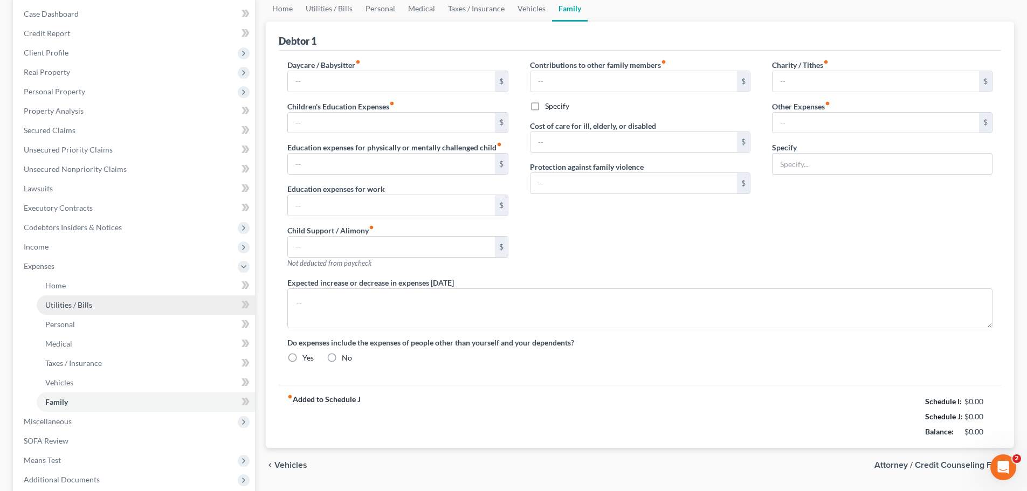
scroll to position [100, 0]
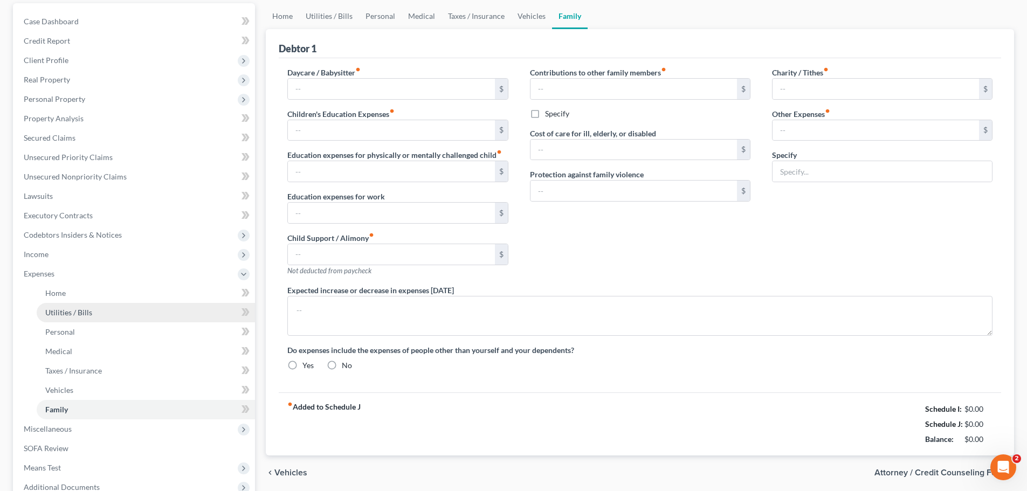
type input "0.00"
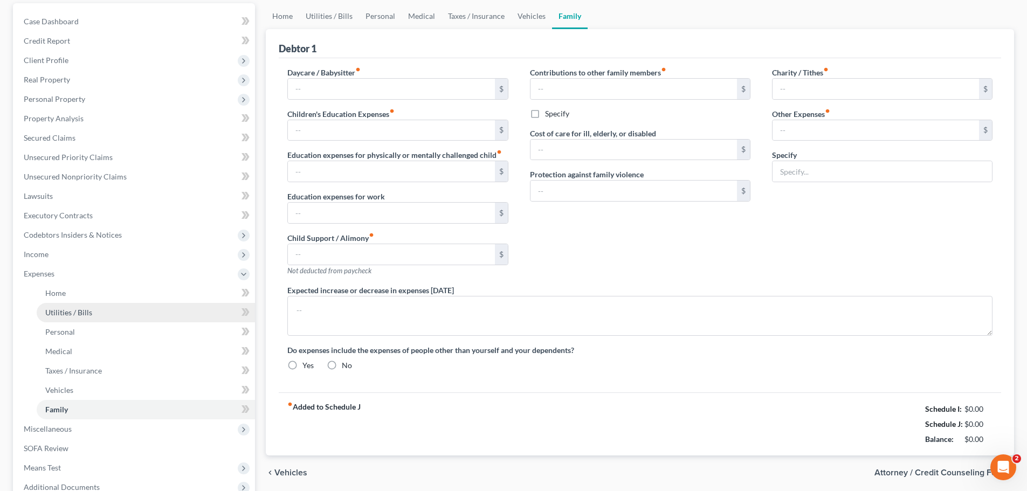
type input "0.00"
type input "200.00"
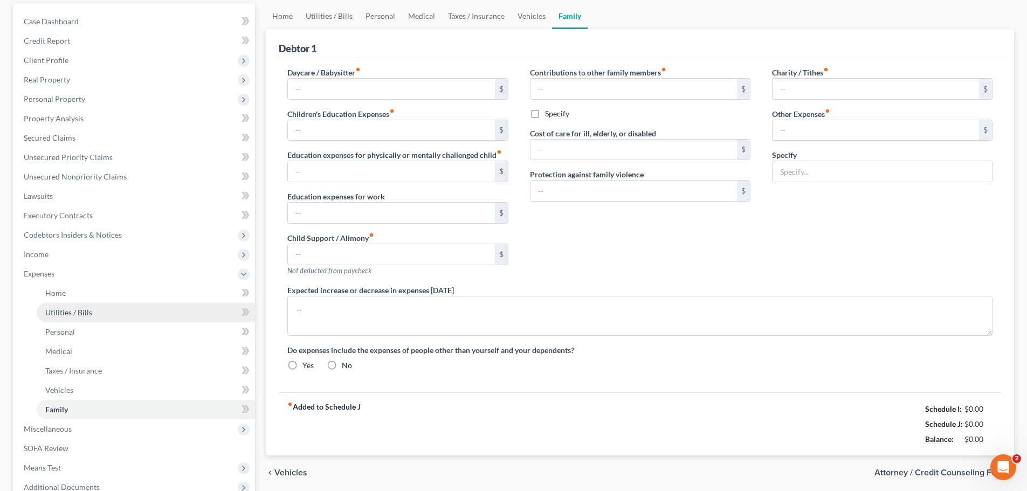
type input "3 dogs, 150; 1 cat 50"
type textarea "Husband is not employed"
radio input "true"
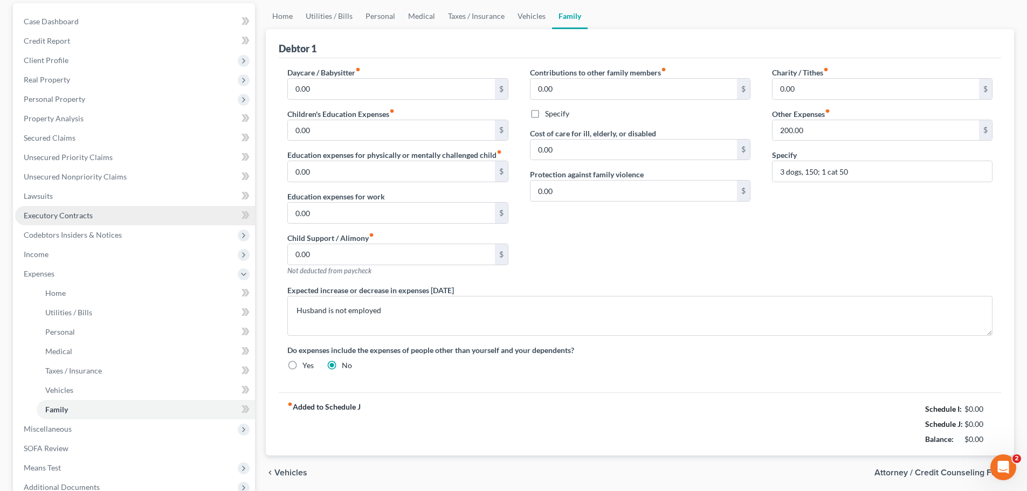
scroll to position [0, 0]
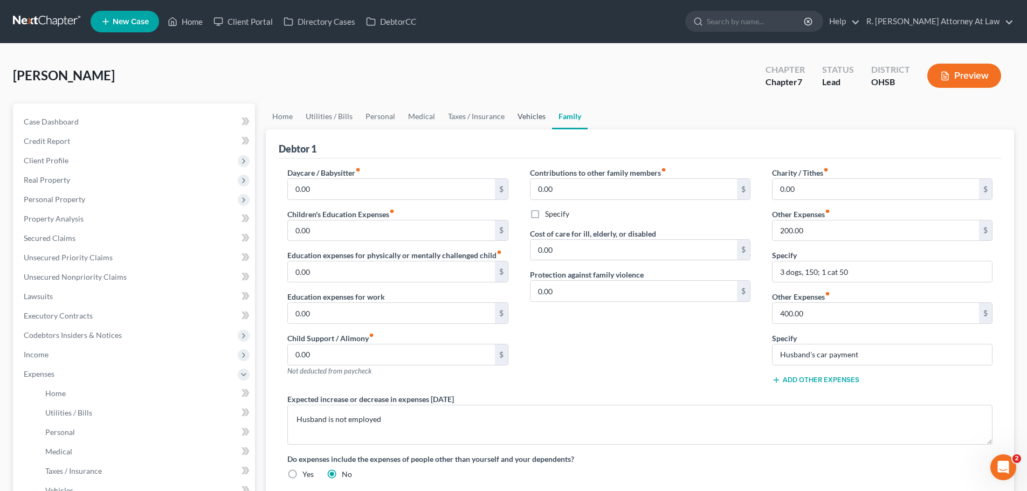
click at [523, 112] on link "Vehicles" at bounding box center [531, 116] width 41 height 26
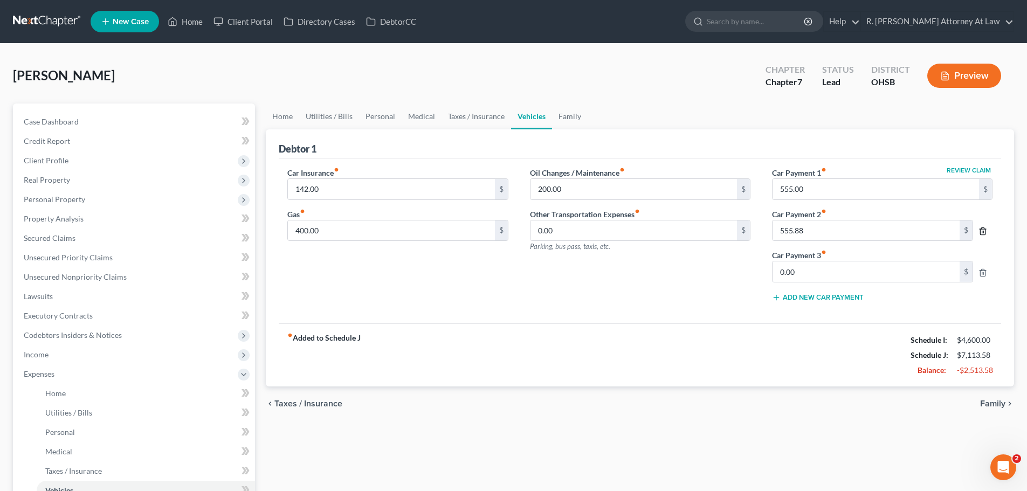
click at [984, 231] on line "button" at bounding box center [984, 232] width 0 height 2
type input "0.00"
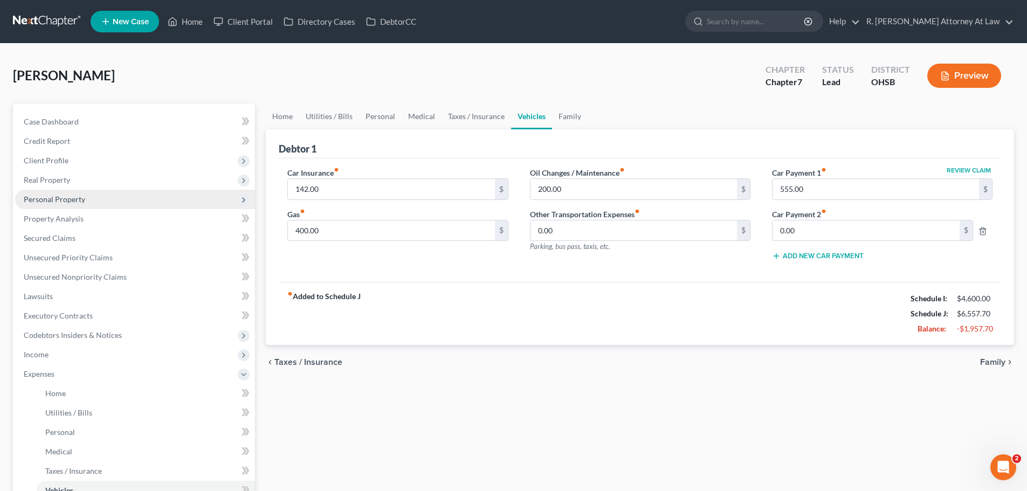
click at [32, 198] on span "Personal Property" at bounding box center [54, 199] width 61 height 9
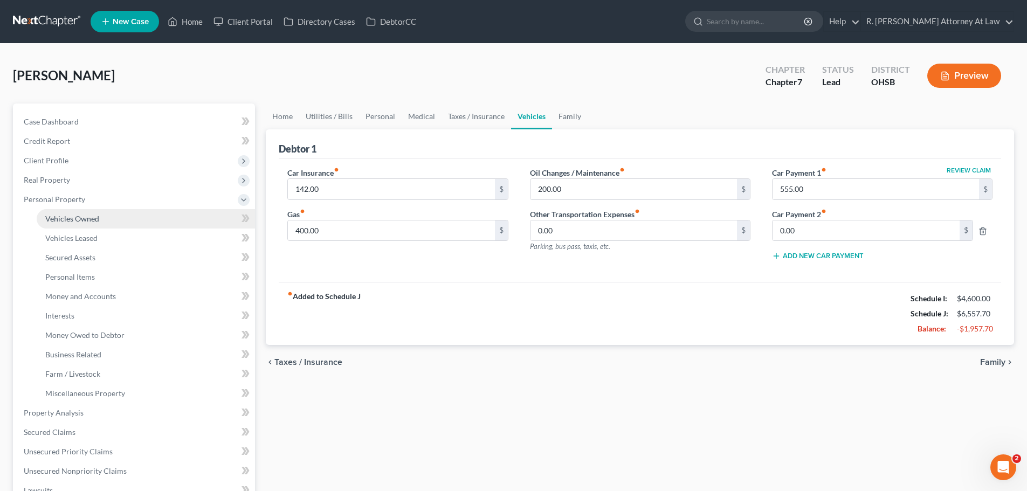
click at [83, 212] on link "Vehicles Owned" at bounding box center [146, 218] width 218 height 19
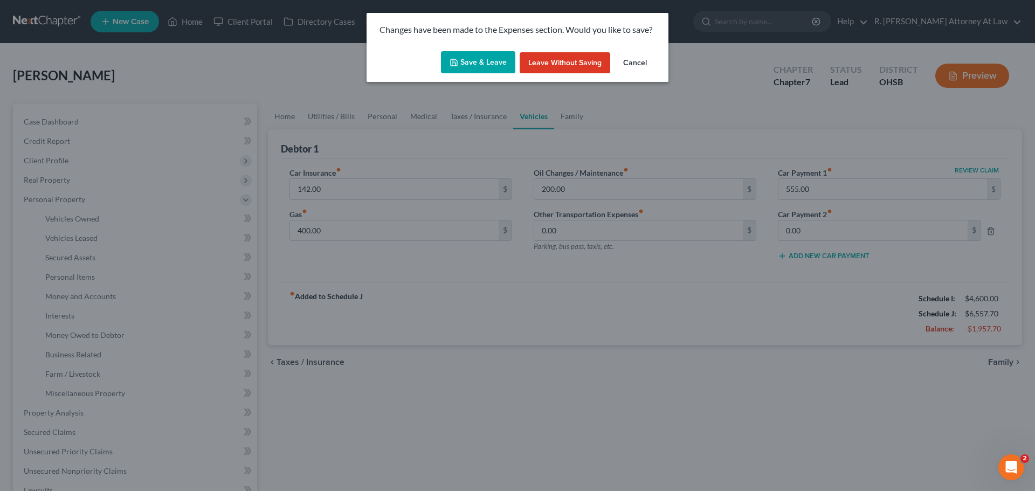
drag, startPoint x: 439, startPoint y: 66, endPoint x: 452, endPoint y: 64, distance: 13.1
click at [439, 66] on div "Save & Leave Leave without Saving Cancel" at bounding box center [518, 65] width 302 height 36
click at [460, 63] on button "Save & Leave" at bounding box center [478, 62] width 74 height 23
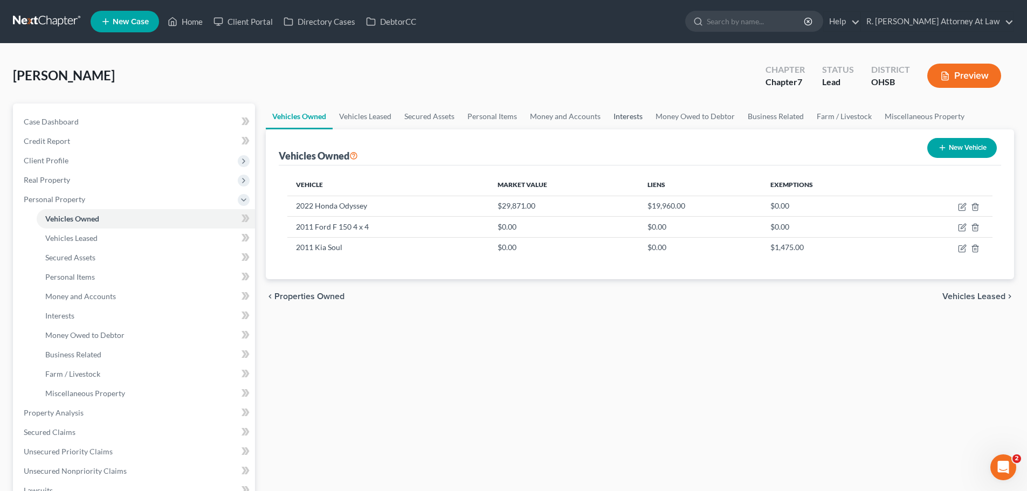
click at [622, 115] on link "Interests" at bounding box center [628, 116] width 42 height 26
